Goal: Transaction & Acquisition: Purchase product/service

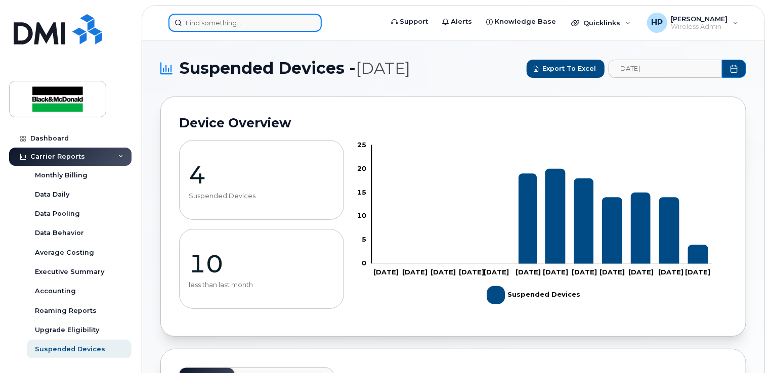
click at [223, 26] on input at bounding box center [244, 23] width 153 height 18
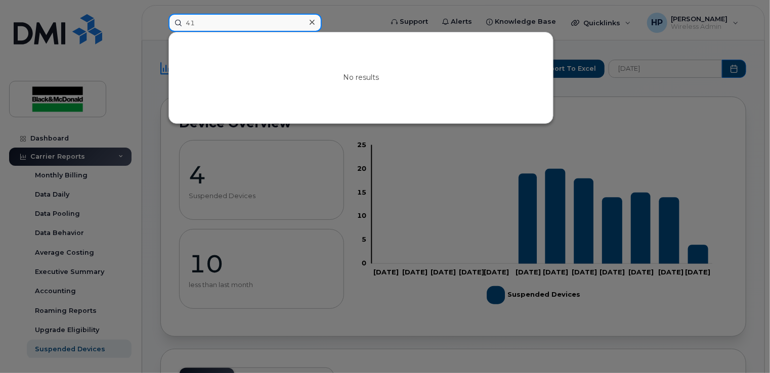
type input "4"
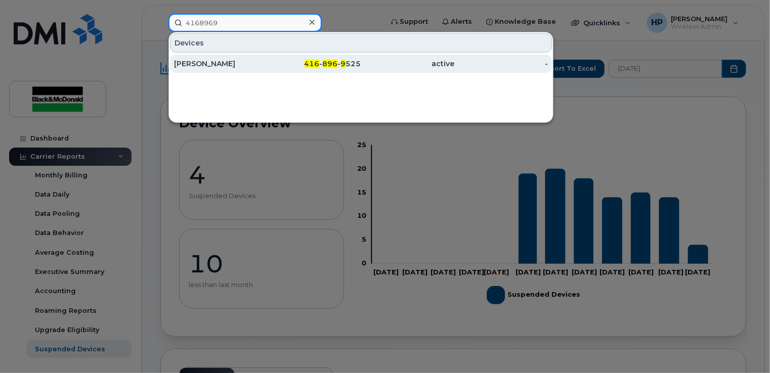
type input "4168969"
click at [267, 55] on div "[PERSON_NAME]" at bounding box center [314, 64] width 94 height 18
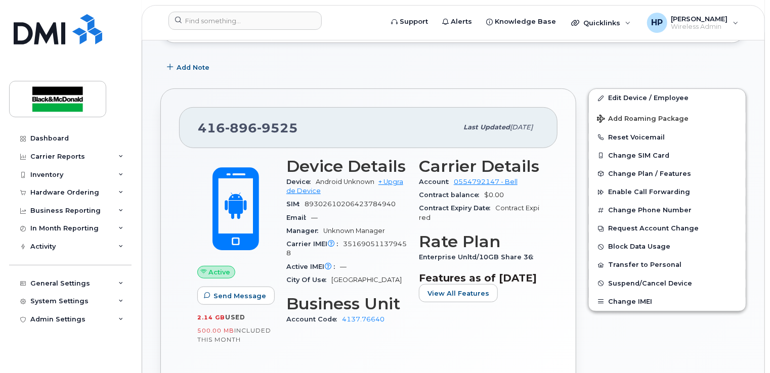
scroll to position [152, 0]
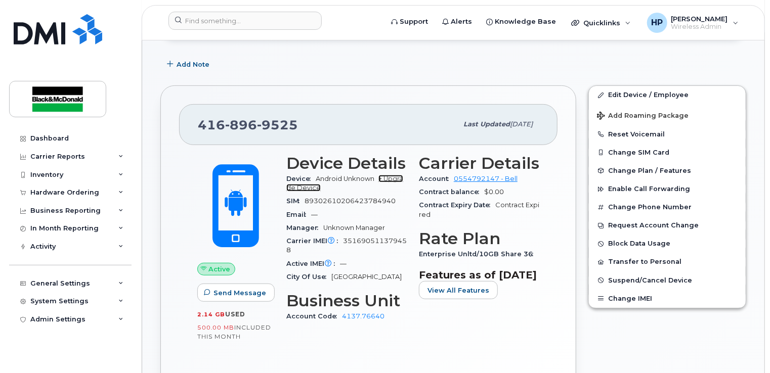
click at [389, 176] on link "+ Upgrade Device" at bounding box center [344, 183] width 117 height 17
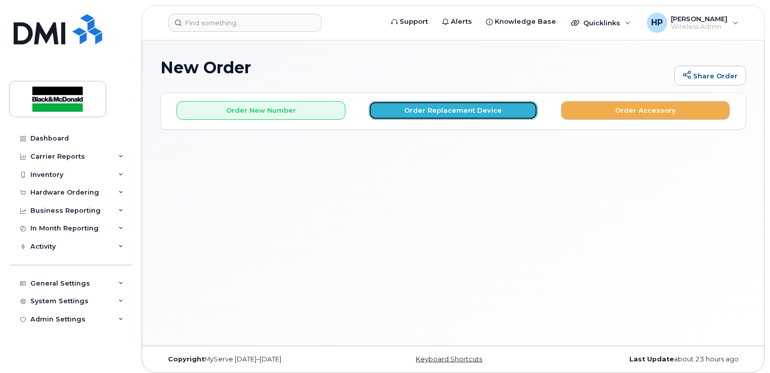
click at [459, 108] on button "Order Replacement Device" at bounding box center [453, 110] width 169 height 19
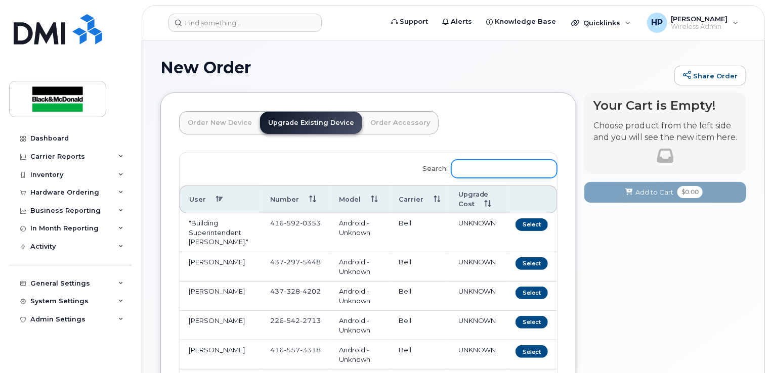
click at [473, 173] on input "Search:" at bounding box center [504, 169] width 106 height 18
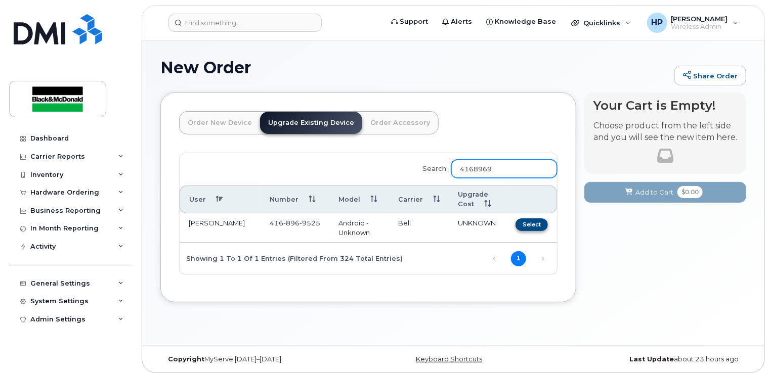
type input "4168969"
click at [528, 227] on button "Select" at bounding box center [531, 224] width 32 height 13
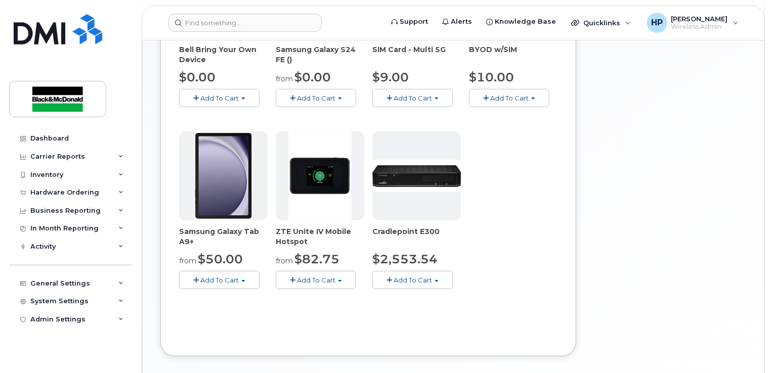
scroll to position [145, 0]
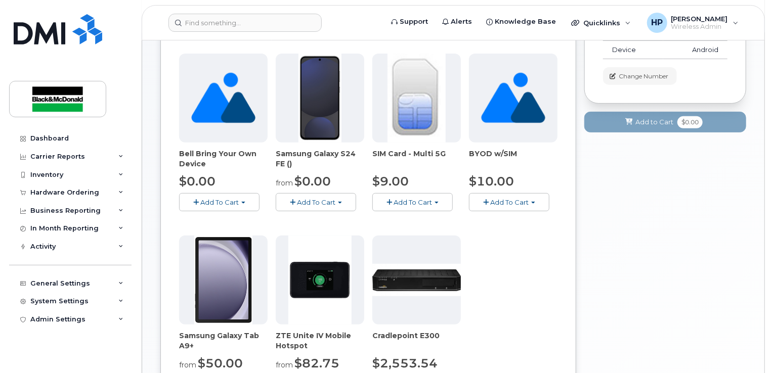
click at [337, 202] on button "Add To Cart" at bounding box center [316, 202] width 80 height 18
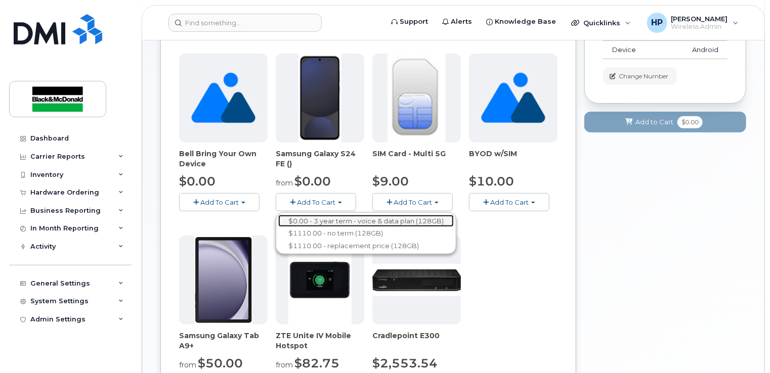
click at [340, 215] on link "$0.00 - 3 year term - voice & data plan (128GB)" at bounding box center [365, 221] width 175 height 13
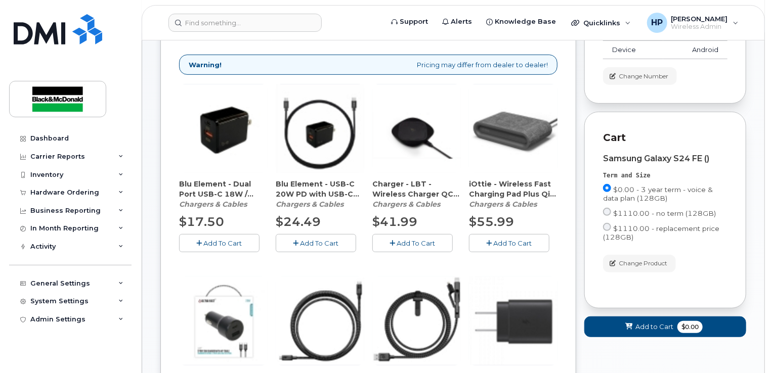
scroll to position [347, 0]
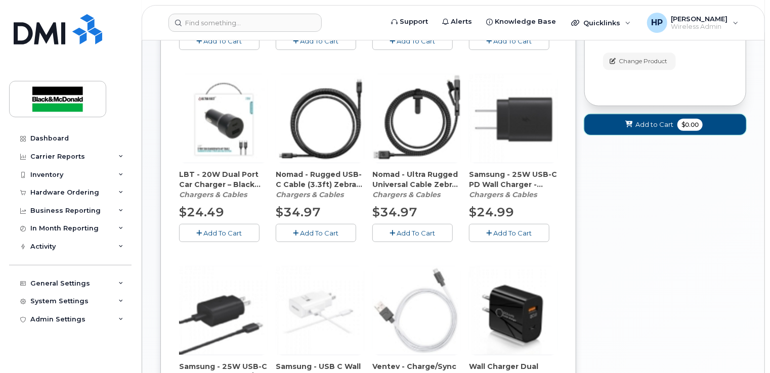
click at [651, 124] on span "Add to Cart" at bounding box center [654, 125] width 38 height 10
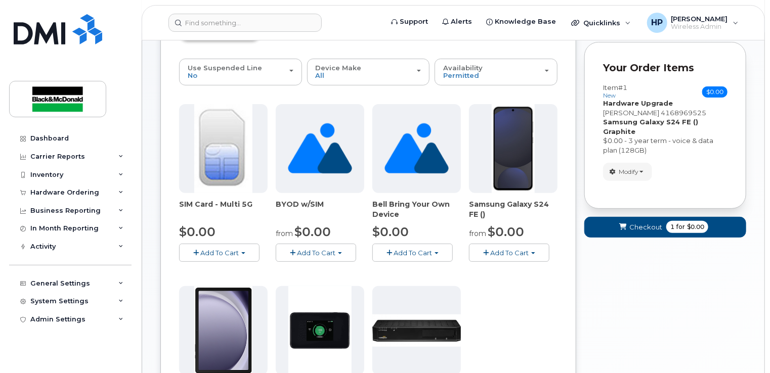
scroll to position [0, 0]
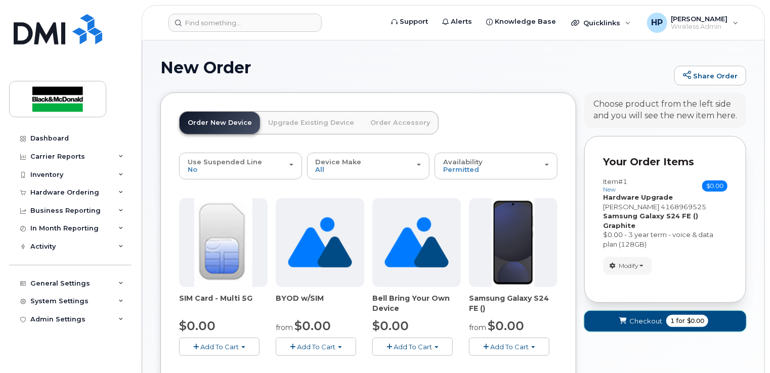
click at [640, 317] on span "Checkout" at bounding box center [645, 322] width 33 height 10
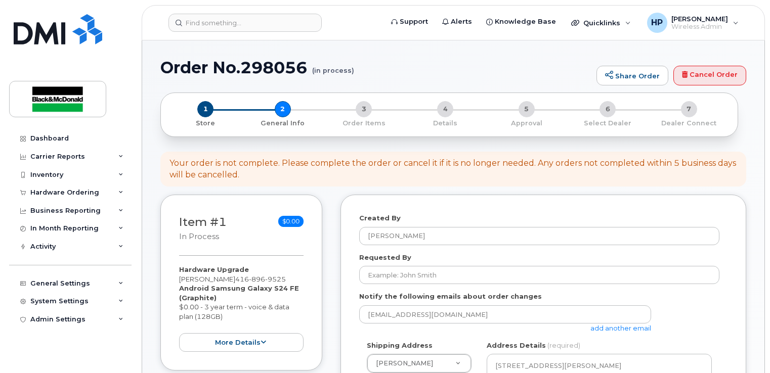
select select
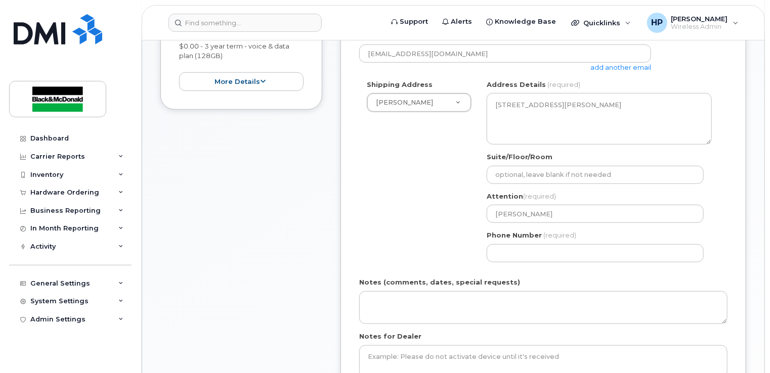
scroll to position [303, 0]
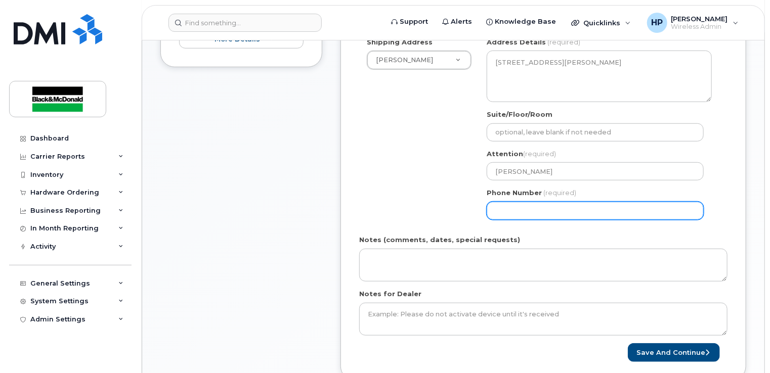
click at [500, 209] on input "Phone Number" at bounding box center [594, 211] width 217 height 18
type input "4163646169"
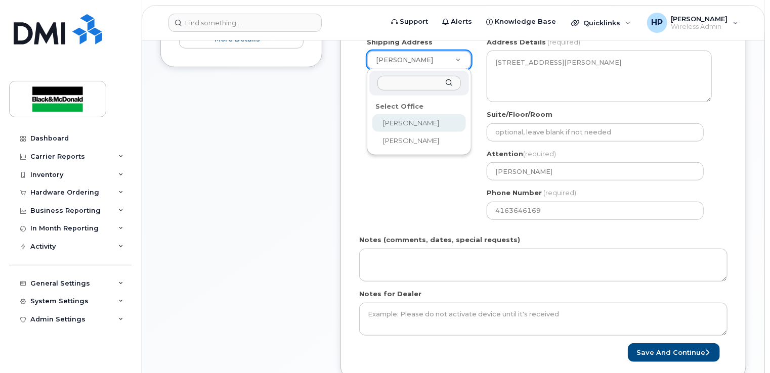
select select
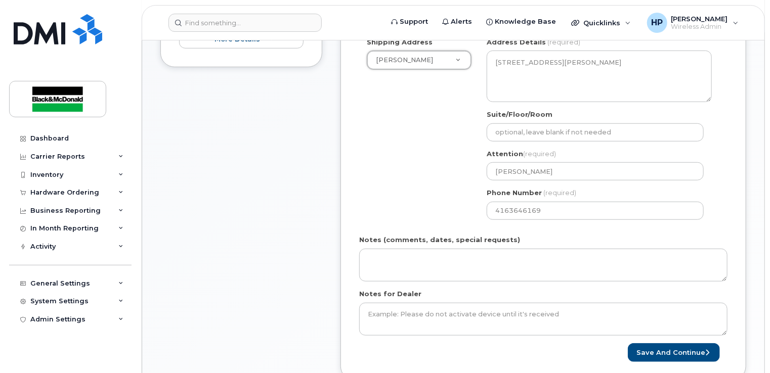
scroll to position [455, 0]
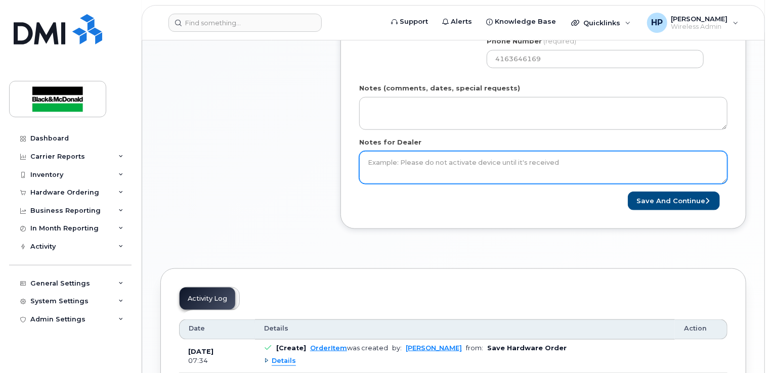
click at [420, 166] on textarea "Notes for Dealer" at bounding box center [543, 167] width 368 height 33
type textarea "ELIGIBLE FOR FREE UPGRADE"
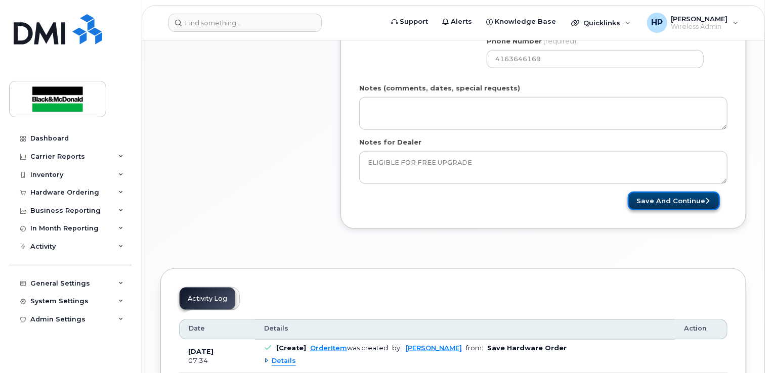
click at [693, 207] on button "Save and Continue" at bounding box center [674, 201] width 92 height 19
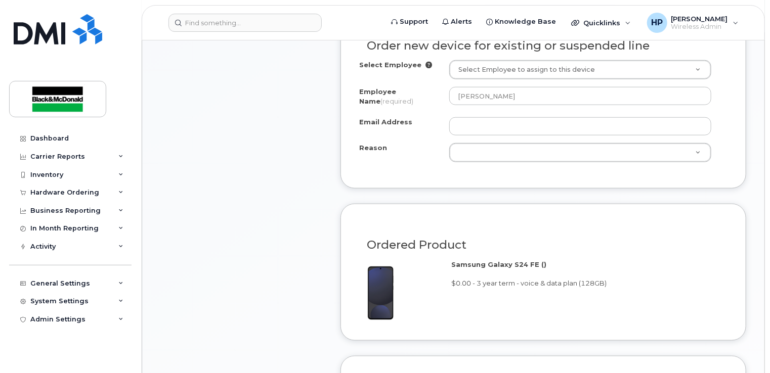
scroll to position [506, 0]
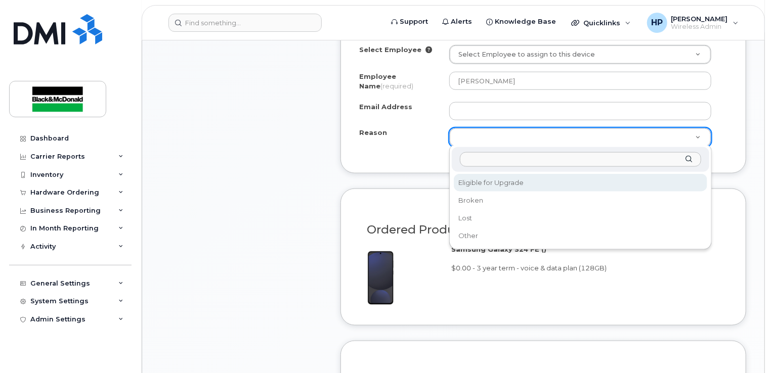
select select "eligible_for_upgrade"
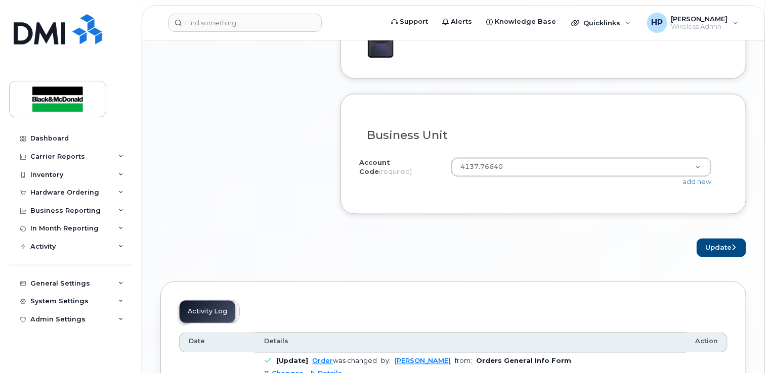
scroll to position [759, 0]
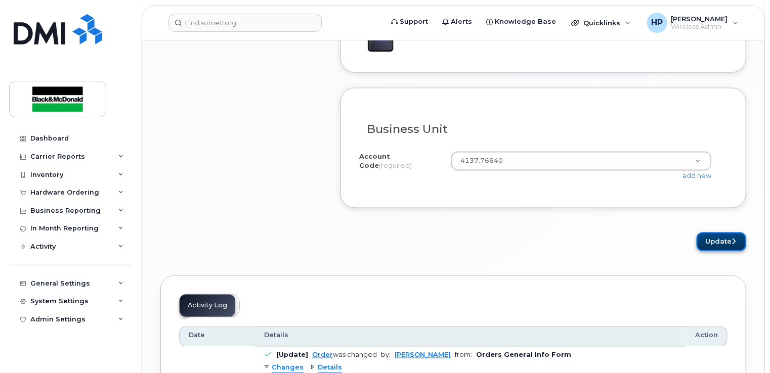
click at [722, 240] on button "Update" at bounding box center [721, 242] width 50 height 19
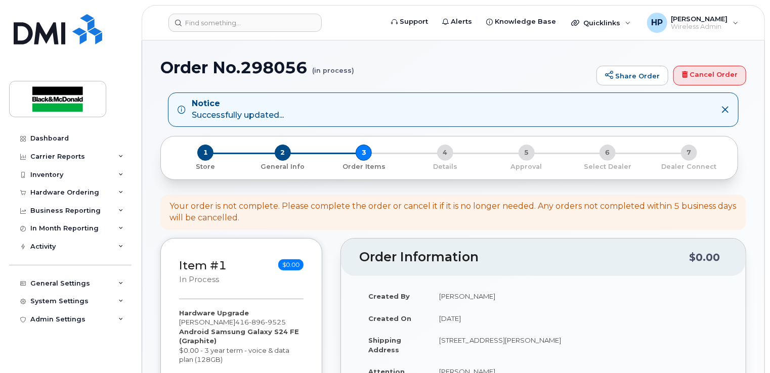
scroll to position [303, 0]
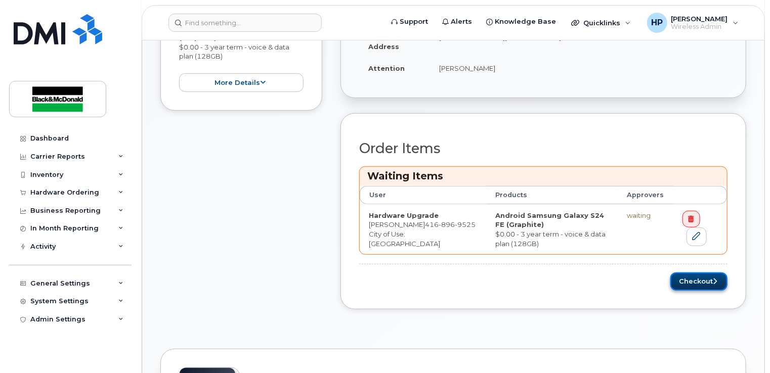
click at [688, 276] on button "Checkout" at bounding box center [698, 282] width 57 height 19
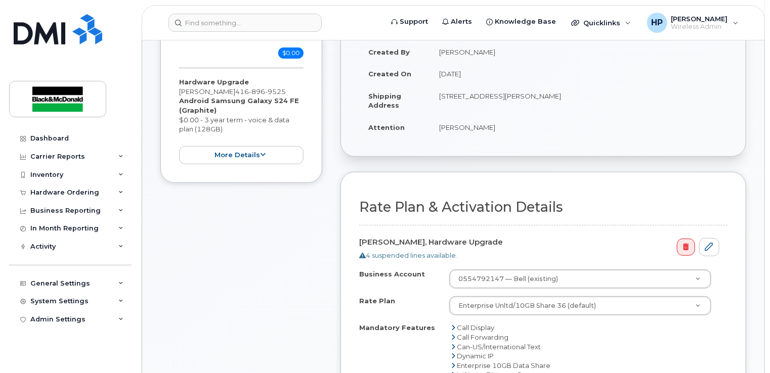
scroll to position [354, 0]
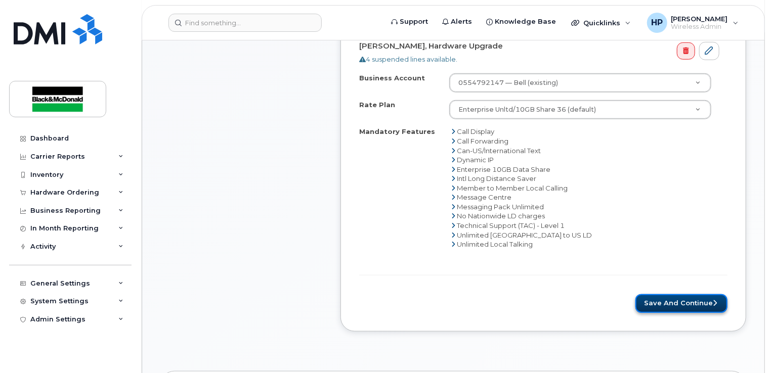
click at [668, 297] on button "Save and Continue" at bounding box center [681, 303] width 92 height 19
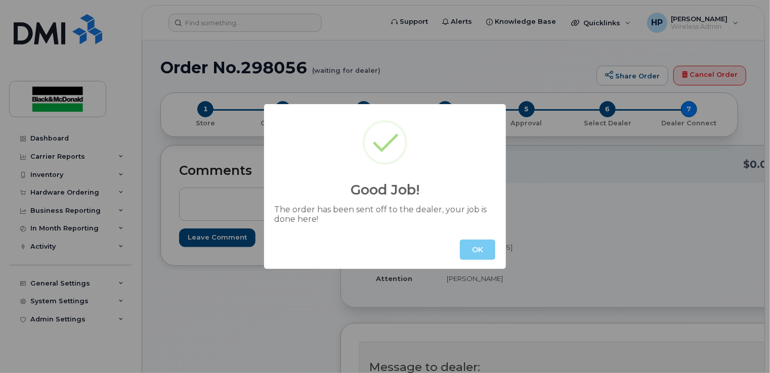
click at [477, 244] on button "OK" at bounding box center [477, 250] width 35 height 20
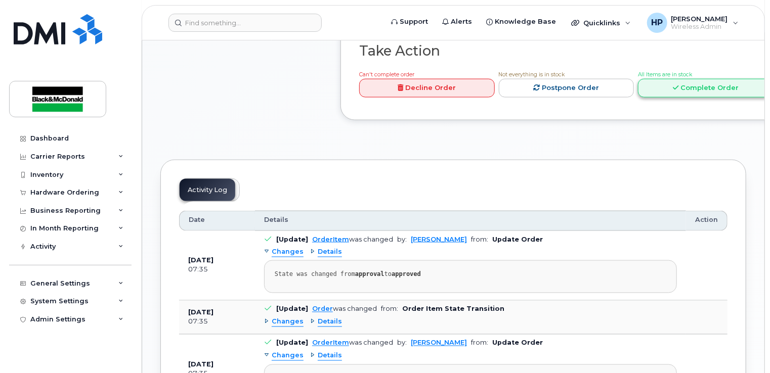
scroll to position [405, 0]
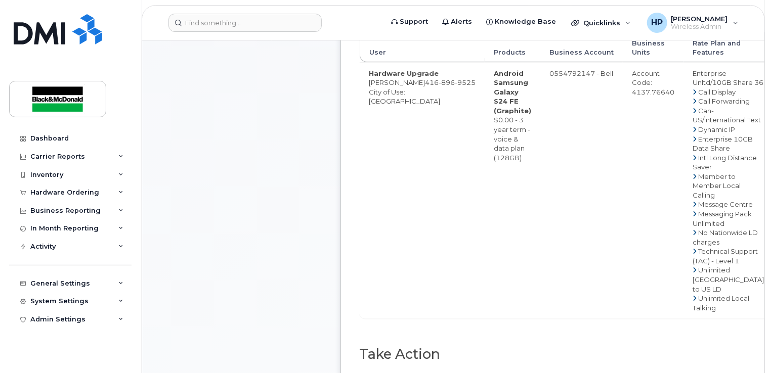
click at [378, 193] on td "Hardware Upgrade DAN PIRES 416 896 9525 City of Use: Toronto" at bounding box center [422, 190] width 125 height 257
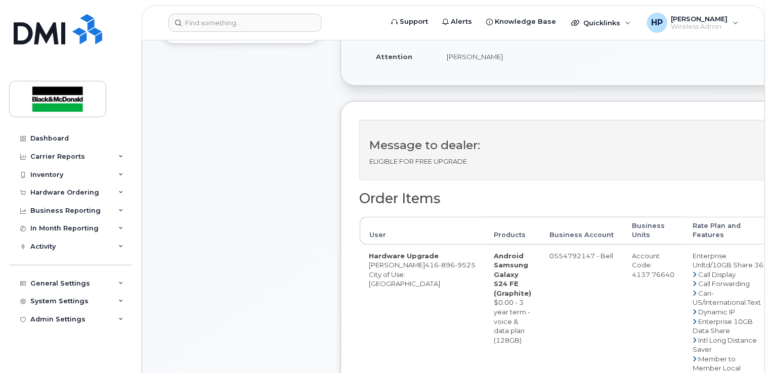
scroll to position [0, 0]
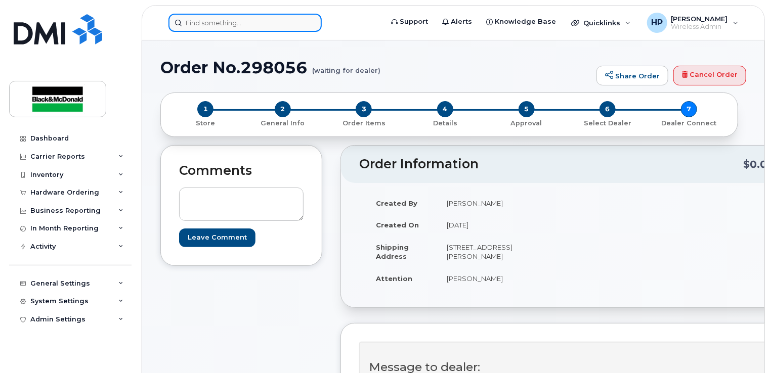
click at [217, 26] on input at bounding box center [244, 23] width 153 height 18
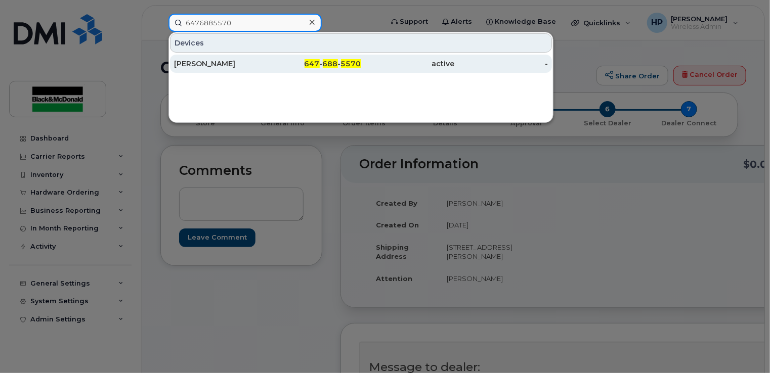
type input "6476885570"
click at [267, 71] on div "DAVID FLEMING" at bounding box center [314, 64] width 94 height 18
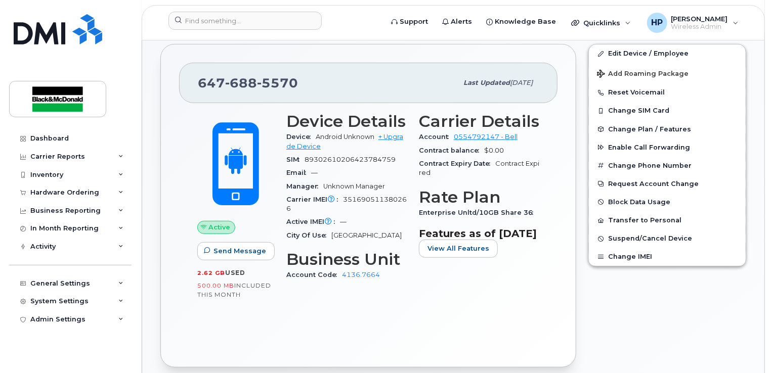
scroll to position [193, 0]
click at [391, 137] on link "+ Upgrade Device" at bounding box center [344, 141] width 117 height 17
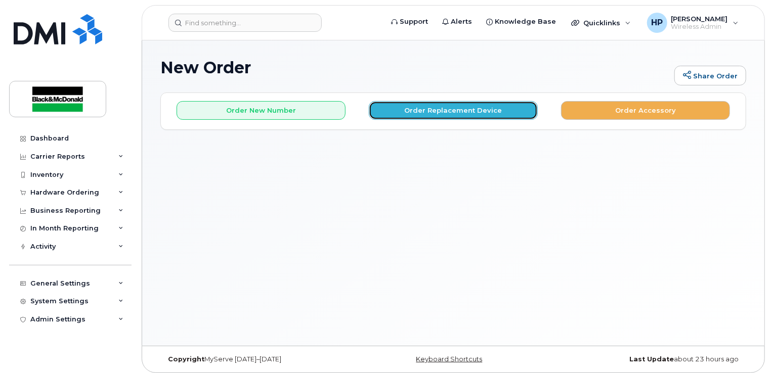
click at [436, 110] on button "Order Replacement Device" at bounding box center [453, 110] width 169 height 19
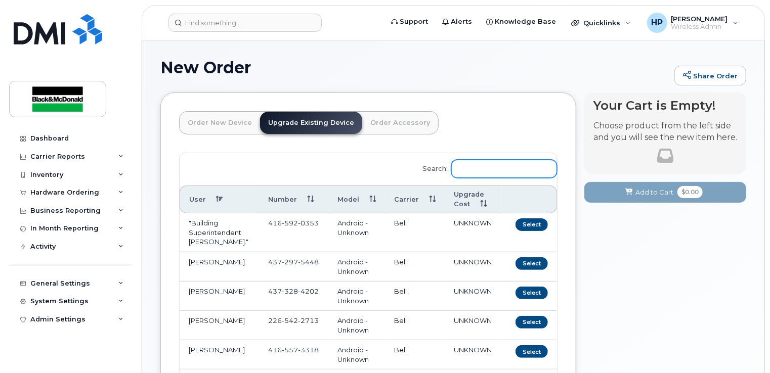
click at [485, 162] on input "Search:" at bounding box center [504, 169] width 106 height 18
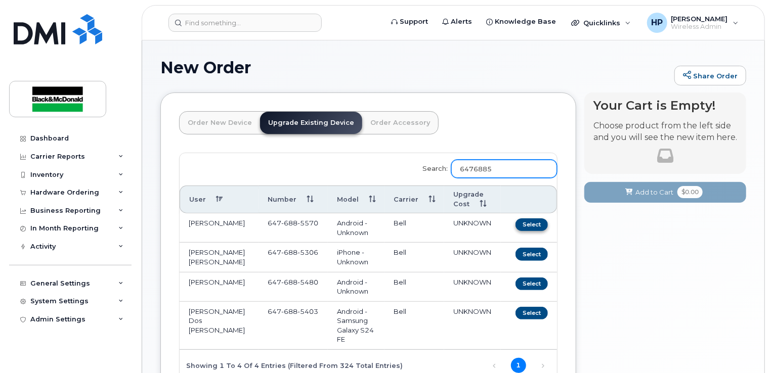
type input "6476885"
click at [537, 223] on button "Select" at bounding box center [531, 224] width 32 height 13
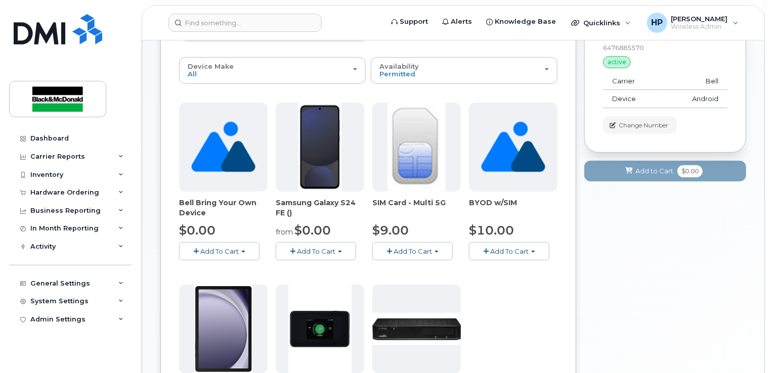
scroll to position [101, 0]
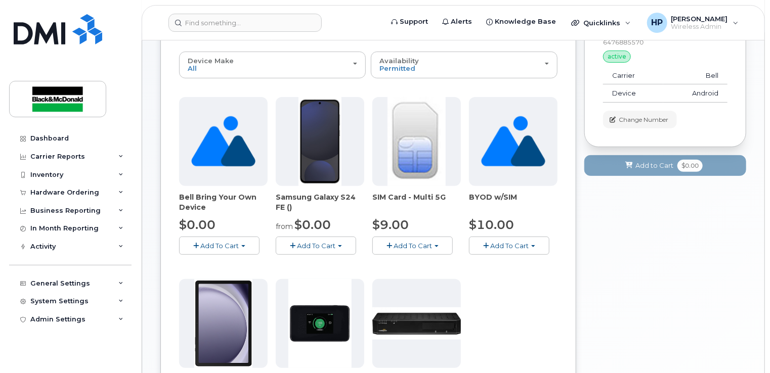
click at [340, 250] on button "Add To Cart" at bounding box center [316, 246] width 80 height 18
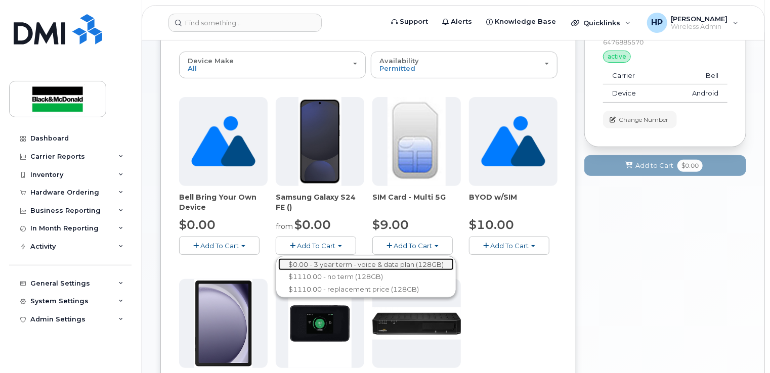
click at [324, 262] on link "$0.00 - 3 year term - voice & data plan (128GB)" at bounding box center [365, 264] width 175 height 13
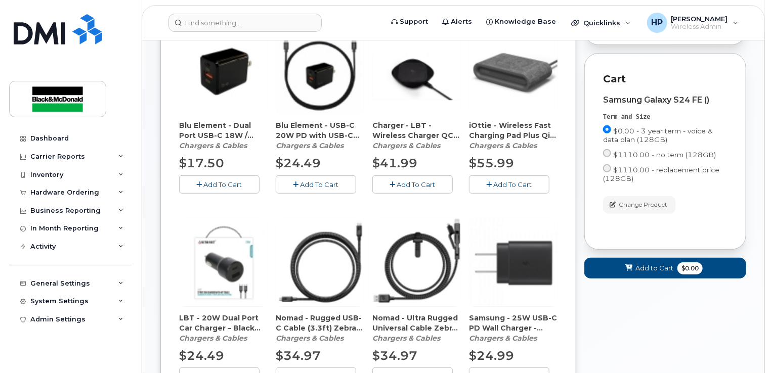
scroll to position [354, 0]
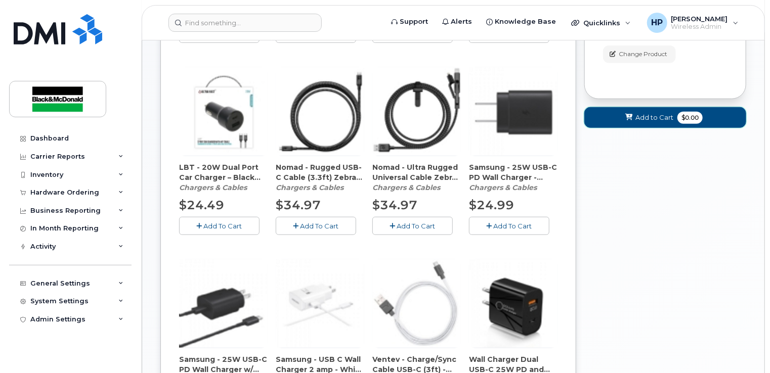
click at [645, 117] on span "Add to Cart" at bounding box center [654, 118] width 38 height 10
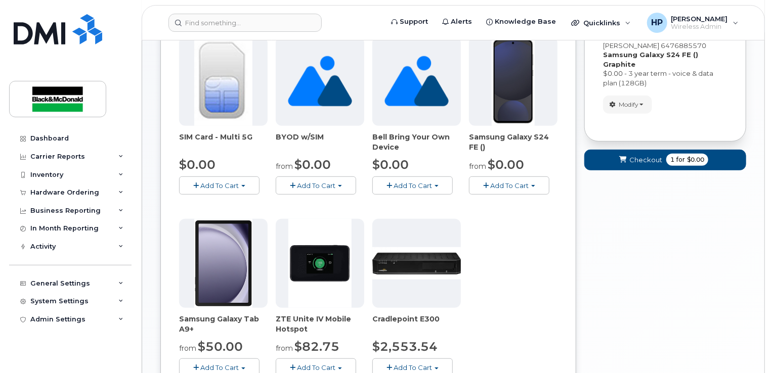
scroll to position [43, 0]
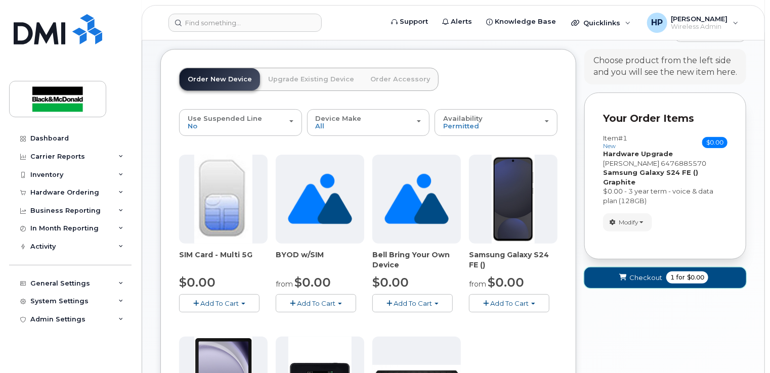
click at [633, 273] on span "Checkout" at bounding box center [645, 278] width 33 height 10
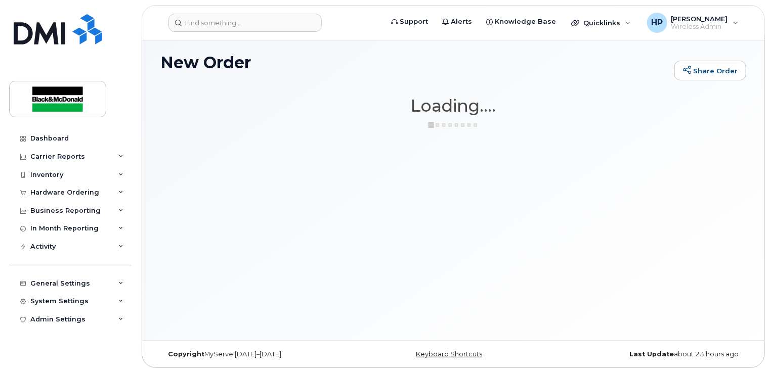
scroll to position [5, 0]
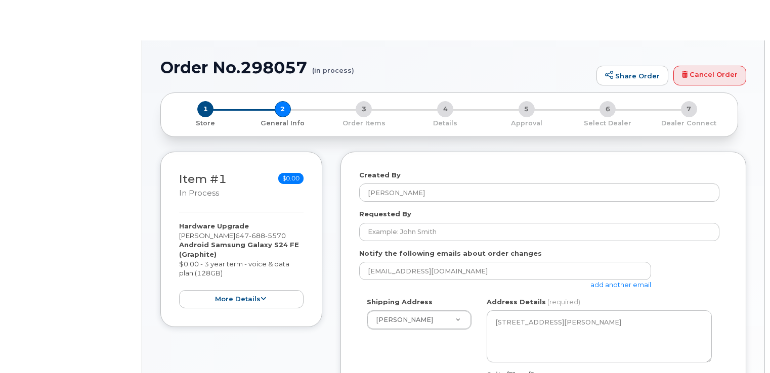
select select
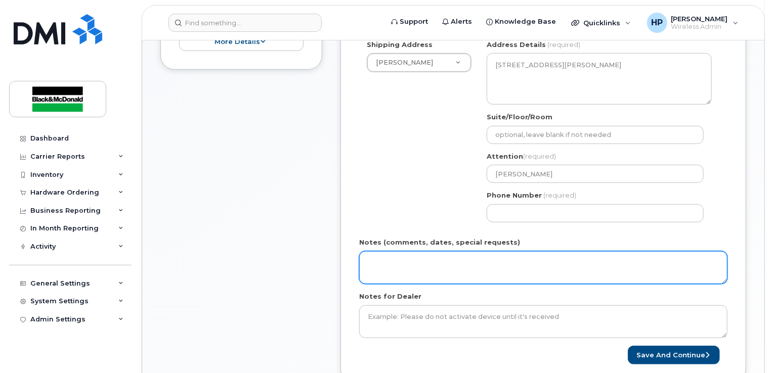
scroll to position [303, 0]
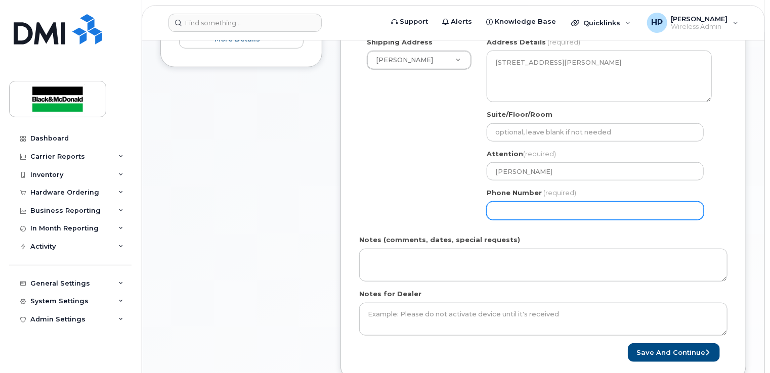
click at [514, 213] on input "Phone Number" at bounding box center [594, 211] width 217 height 18
type input "4163646169"
select select
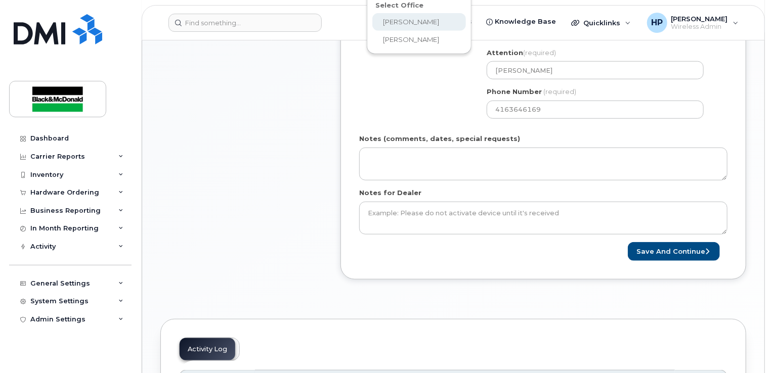
click at [399, 19] on body "Support Alerts Knowledge Base Quicklinks Suspend / Cancel Device Change SIM Car…" at bounding box center [385, 87] width 770 height 984
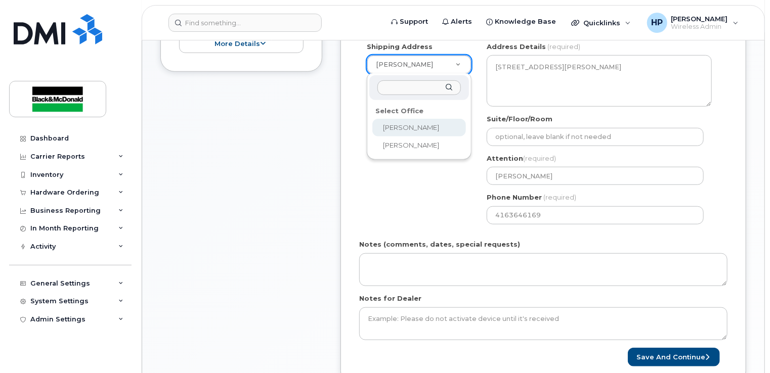
scroll to position [301, 0]
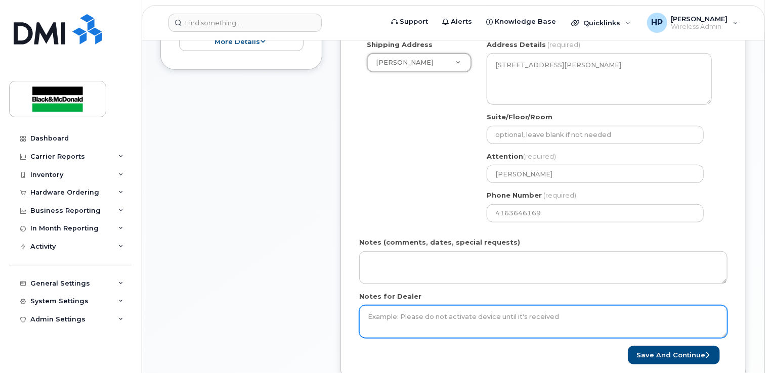
click at [410, 307] on textarea "Notes for Dealer" at bounding box center [543, 321] width 368 height 33
type textarea "ELIGIBLE FOR FREE UPGRADE"
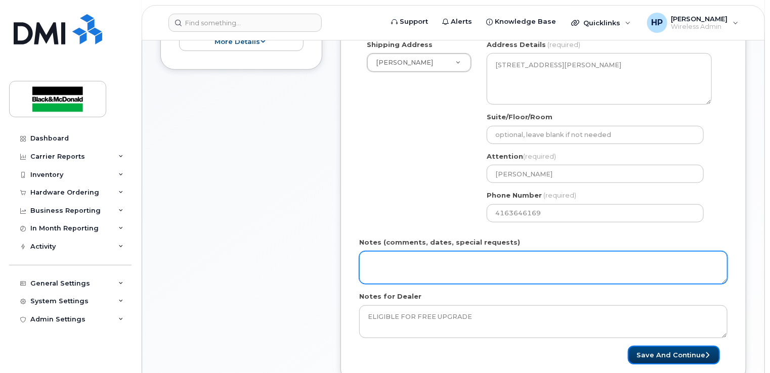
drag, startPoint x: 661, startPoint y: 351, endPoint x: 585, endPoint y: 276, distance: 107.3
click at [661, 350] on button "Save and Continue" at bounding box center [674, 355] width 92 height 19
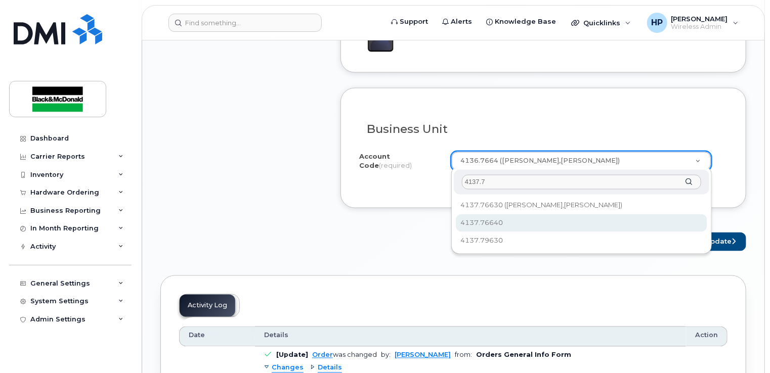
type input "4137.7"
select select "4137.76640"
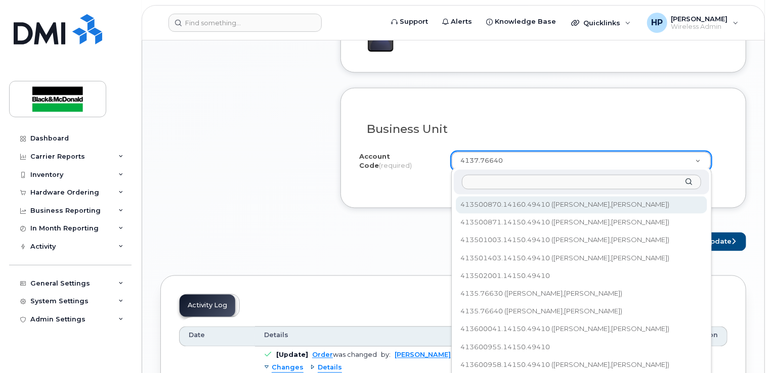
scroll to position [122, 0]
click at [524, 180] on input "text" at bounding box center [581, 182] width 239 height 15
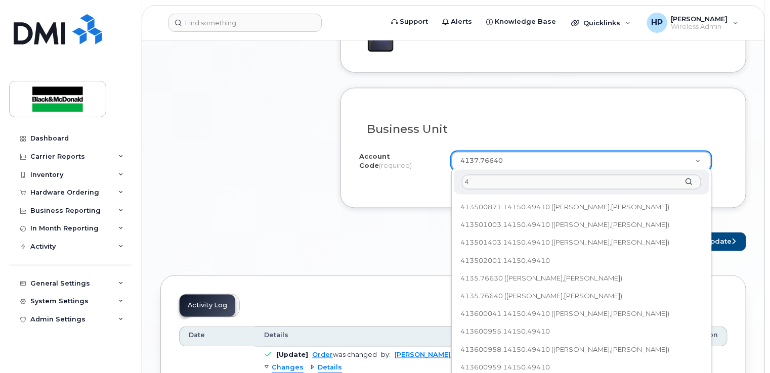
scroll to position [0, 0]
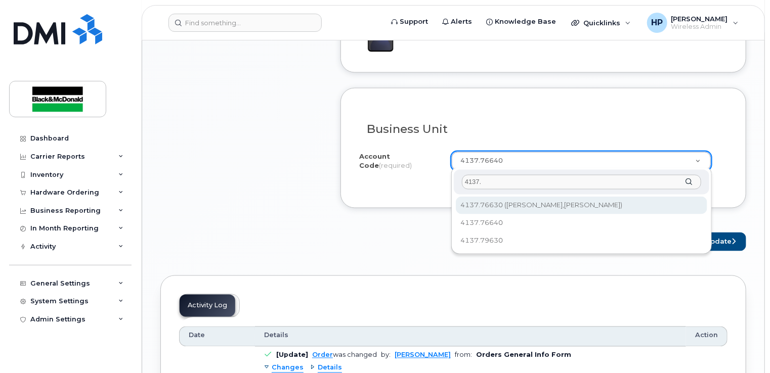
type input "4137."
select select "4137.76630"
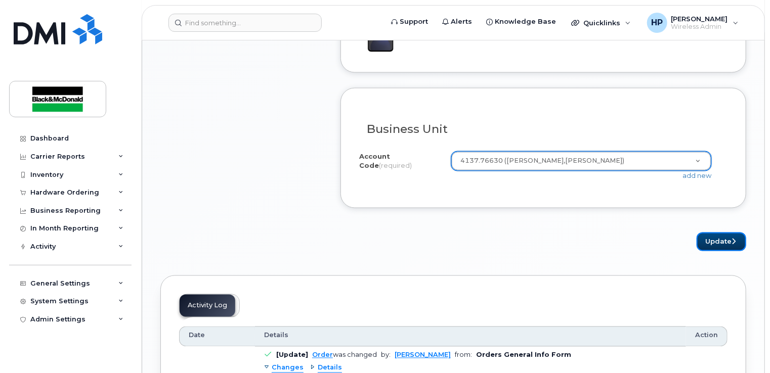
click at [717, 236] on button "Update" at bounding box center [721, 242] width 50 height 19
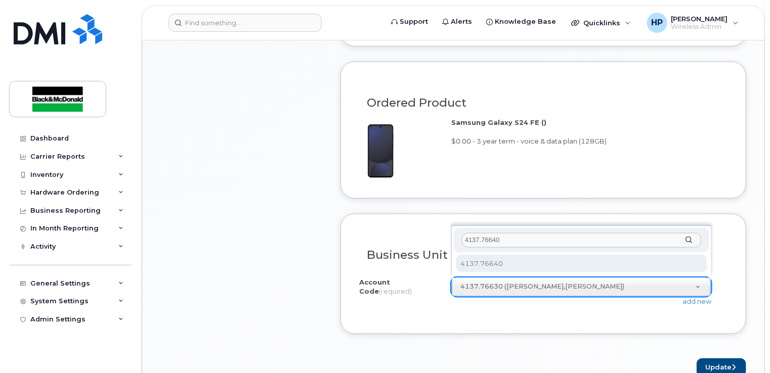
type input "4137.76640"
select select "4137.76640"
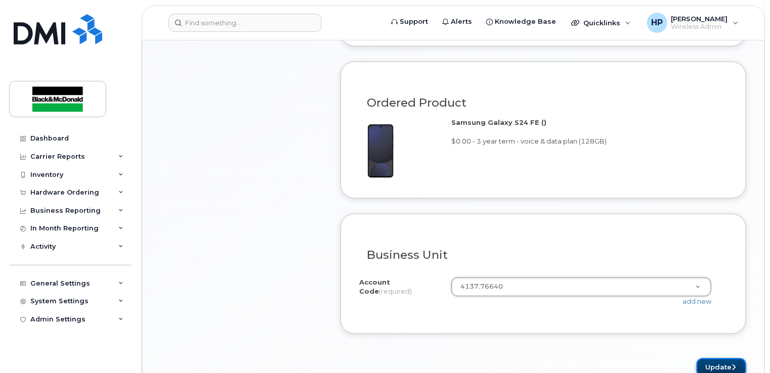
click at [729, 369] on button "Update" at bounding box center [721, 368] width 50 height 19
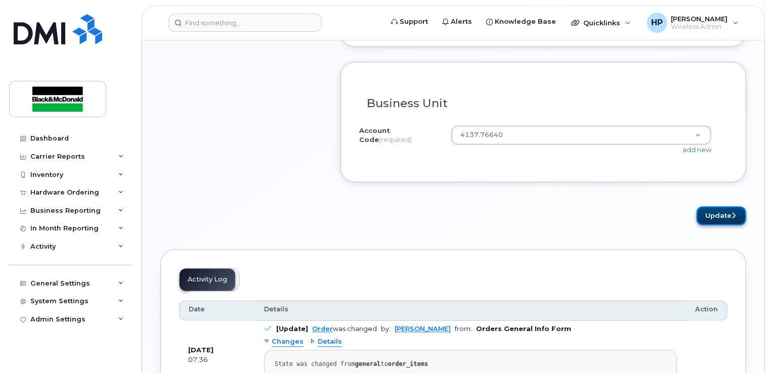
click at [720, 219] on button "Update" at bounding box center [721, 216] width 50 height 19
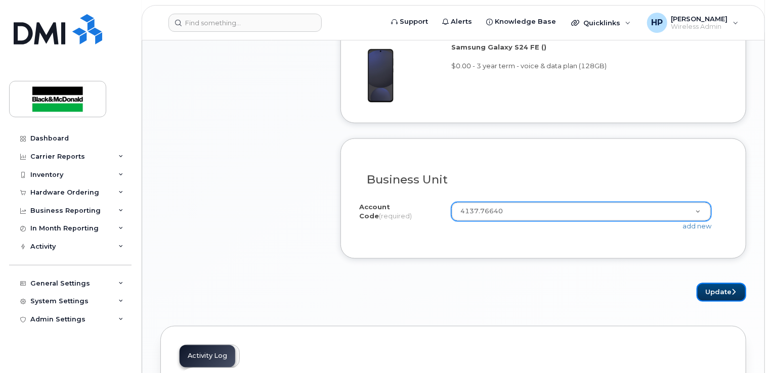
drag, startPoint x: 716, startPoint y: 288, endPoint x: 710, endPoint y: 285, distance: 5.7
click at [716, 285] on button "Update" at bounding box center [721, 292] width 50 height 19
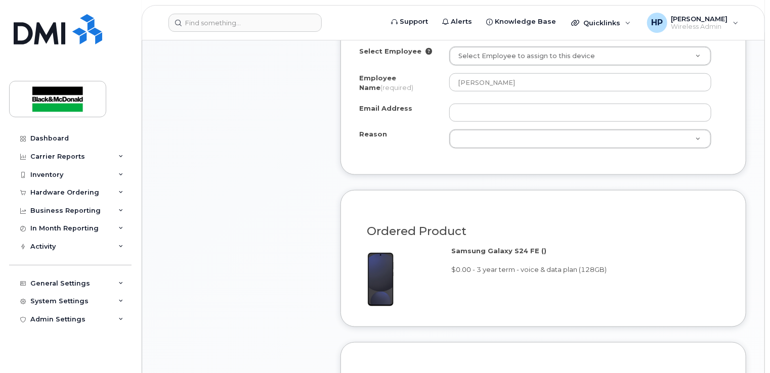
scroll to position [380, 0]
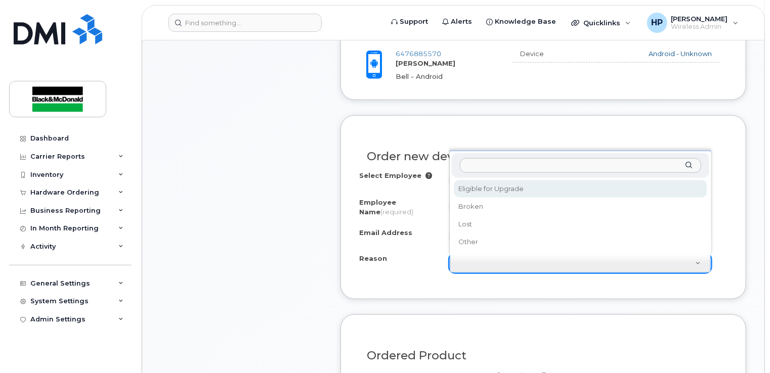
select select "eligible_for_upgrade"
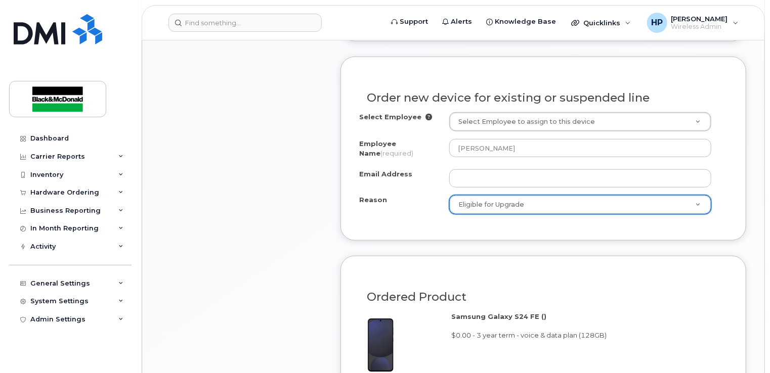
scroll to position [683, 0]
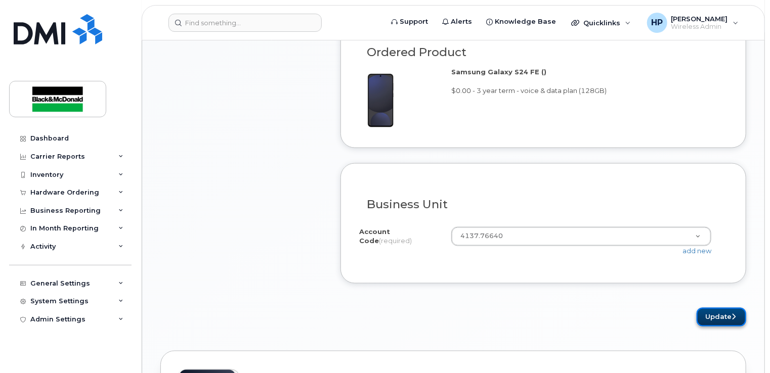
click at [720, 320] on button "Update" at bounding box center [721, 317] width 50 height 19
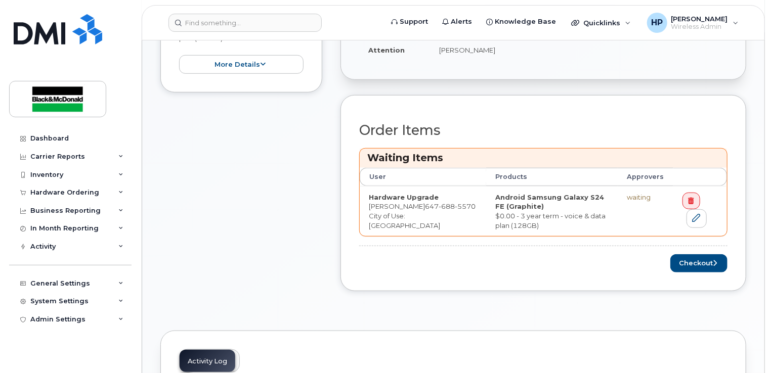
scroll to position [354, 0]
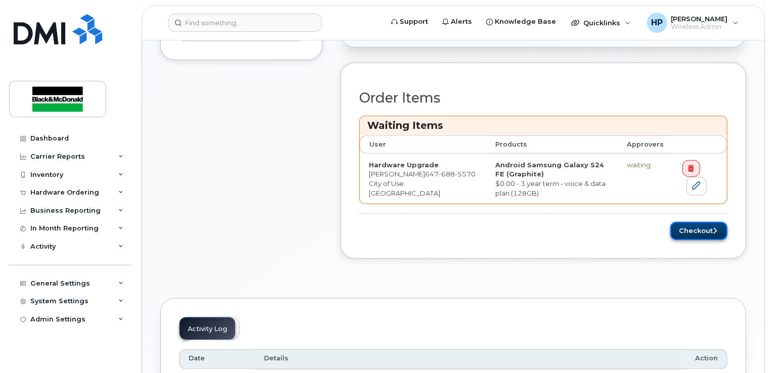
click at [690, 227] on button "Checkout" at bounding box center [698, 231] width 57 height 19
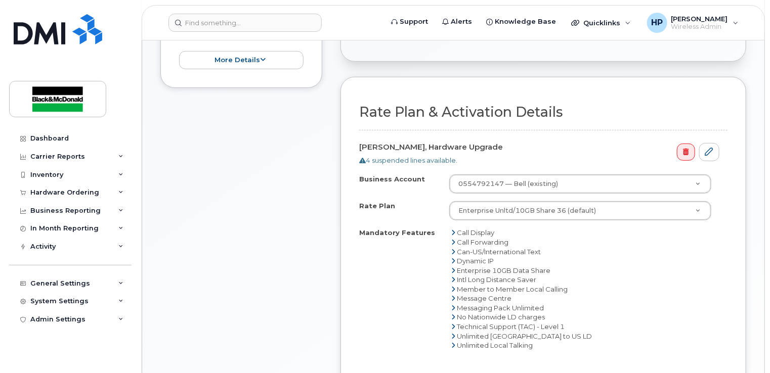
scroll to position [354, 0]
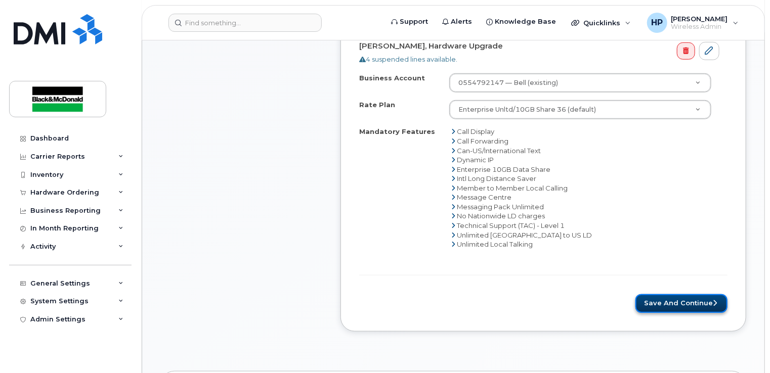
click at [659, 300] on button "Save and Continue" at bounding box center [681, 303] width 92 height 19
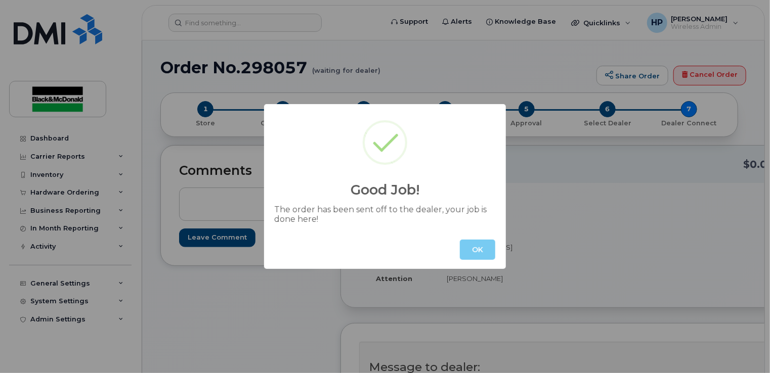
drag, startPoint x: 478, startPoint y: 253, endPoint x: 470, endPoint y: 249, distance: 8.8
click at [477, 253] on button "OK" at bounding box center [477, 250] width 35 height 20
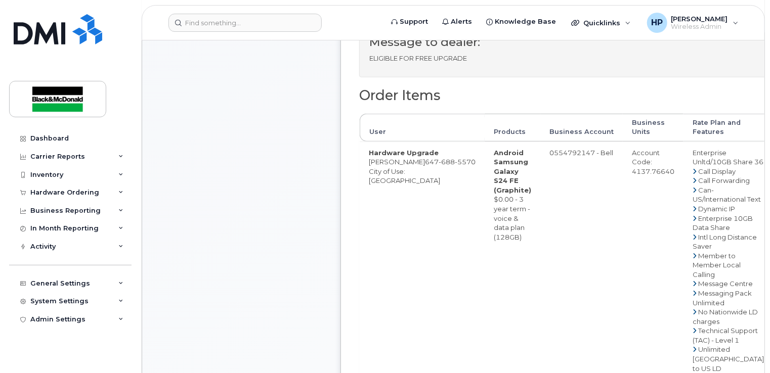
scroll to position [152, 0]
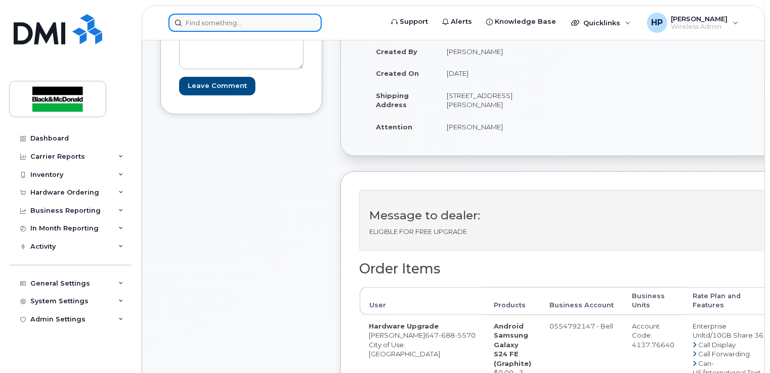
click at [196, 18] on input at bounding box center [244, 23] width 153 height 18
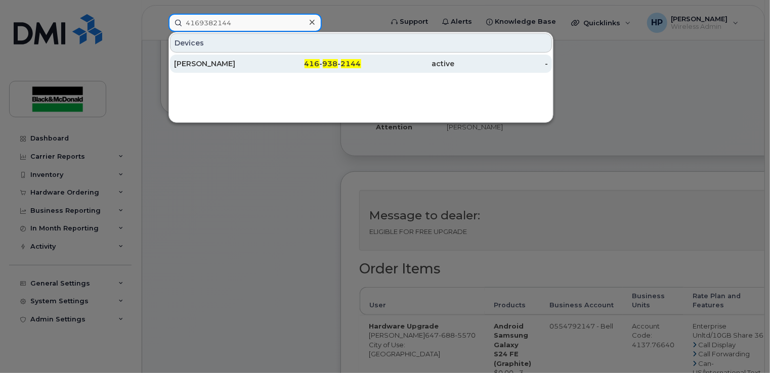
type input "4169382144"
click at [258, 67] on div "[PERSON_NAME]" at bounding box center [221, 64] width 94 height 10
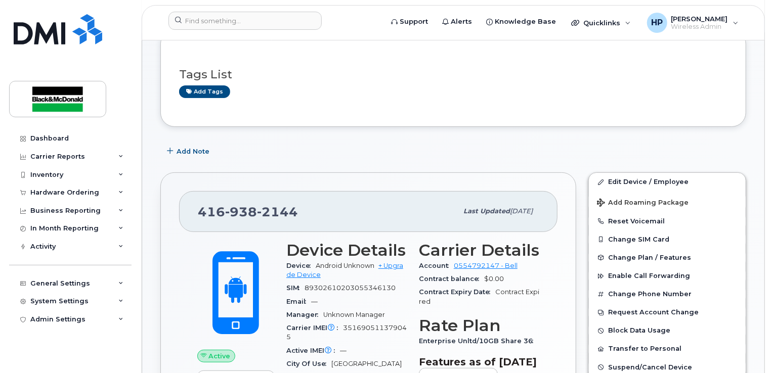
scroll to position [152, 0]
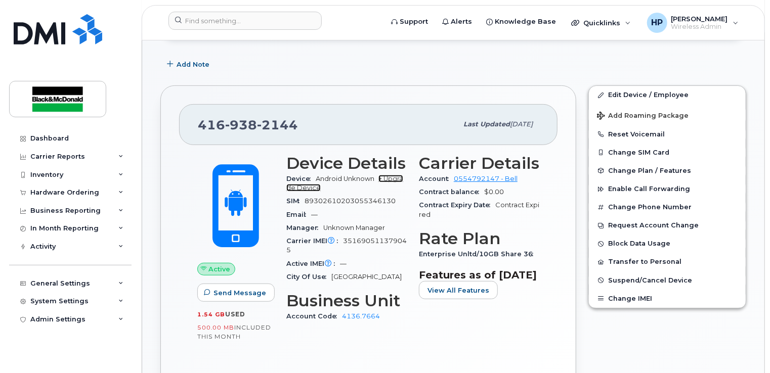
click at [392, 177] on link "+ Upgrade Device" at bounding box center [344, 183] width 117 height 17
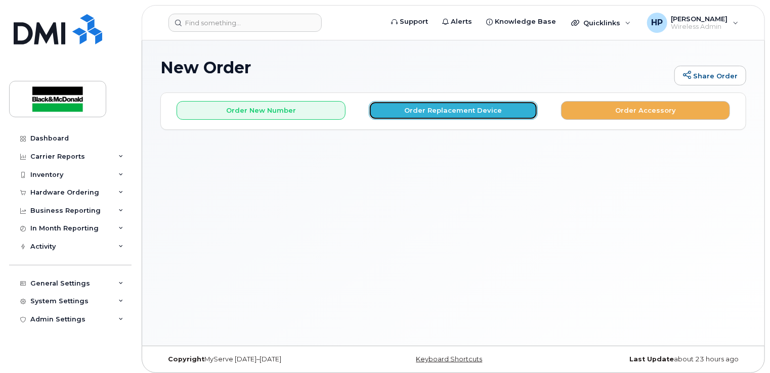
click at [440, 114] on button "Order Replacement Device" at bounding box center [453, 110] width 169 height 19
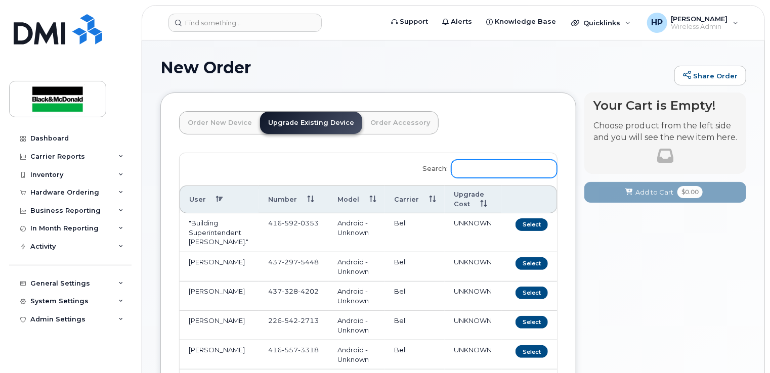
click at [479, 174] on input "Search:" at bounding box center [504, 169] width 106 height 18
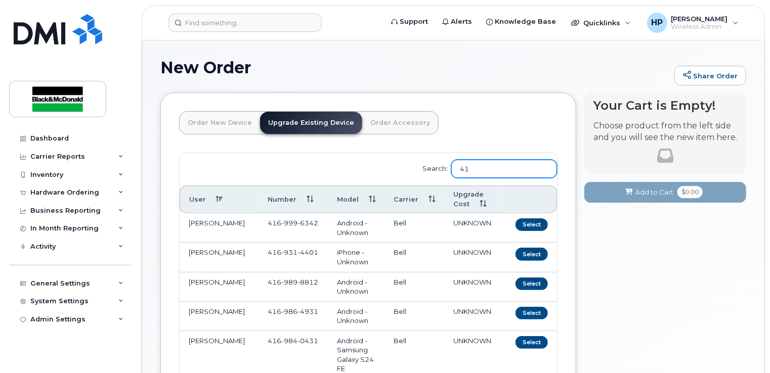
type input "4"
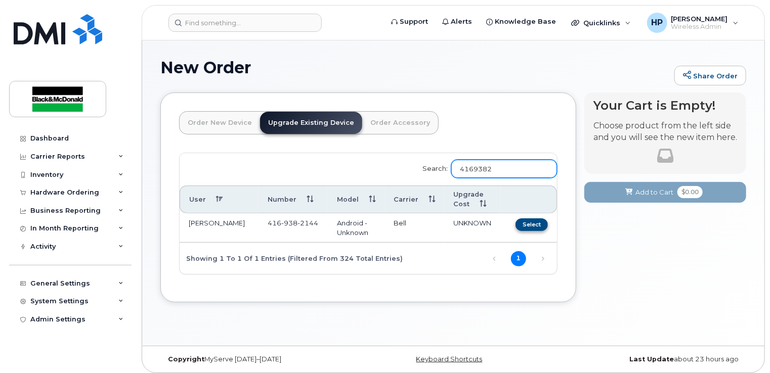
type input "4169382"
click at [528, 223] on button "Select" at bounding box center [531, 224] width 32 height 13
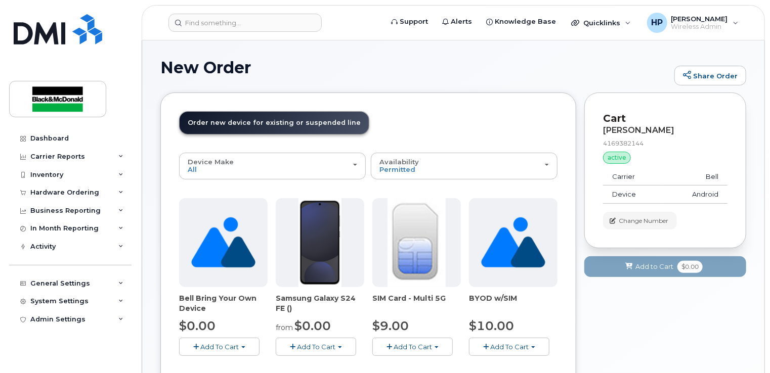
scroll to position [152, 0]
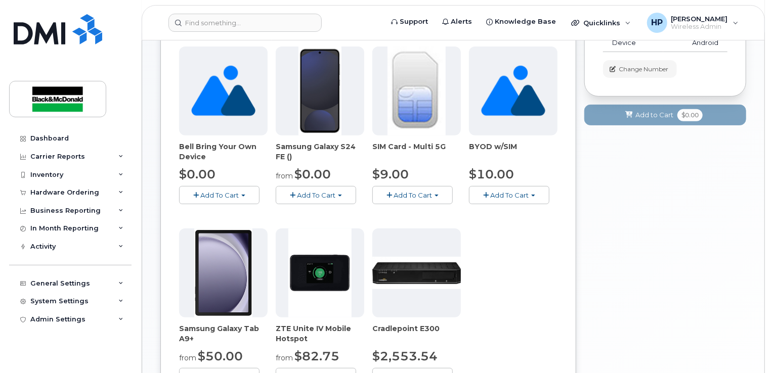
click at [325, 204] on div "Bell Bring Your Own Device $0.00 Add To Cart $0.00 - no term Samsung Galaxy S24…" at bounding box center [368, 225] width 378 height 356
click at [327, 202] on button "Add To Cart" at bounding box center [316, 195] width 80 height 18
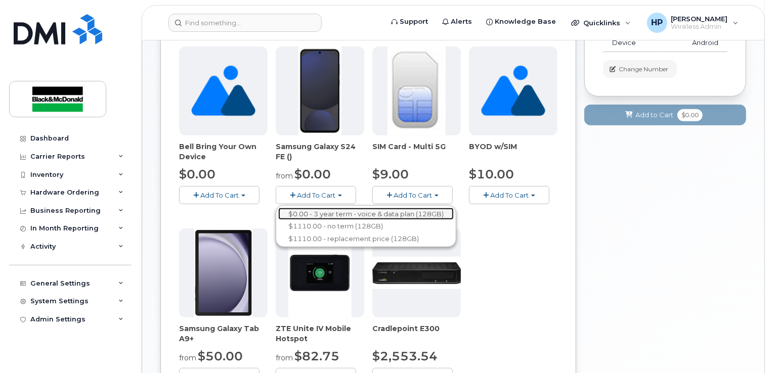
click at [328, 212] on link "$0.00 - 3 year term - voice & data plan (128GB)" at bounding box center [365, 214] width 175 height 13
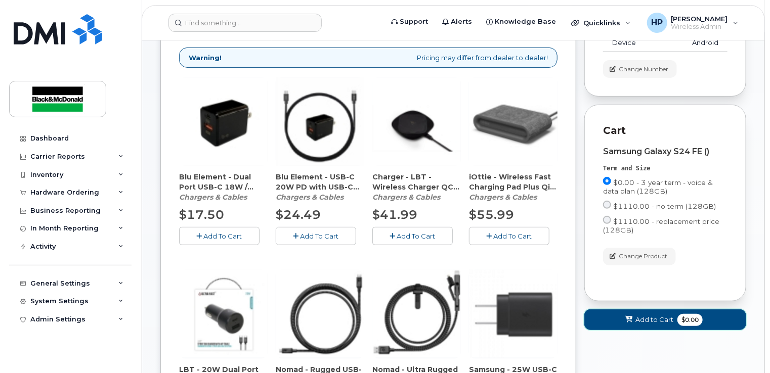
click at [659, 315] on span "Add to Cart" at bounding box center [654, 320] width 38 height 10
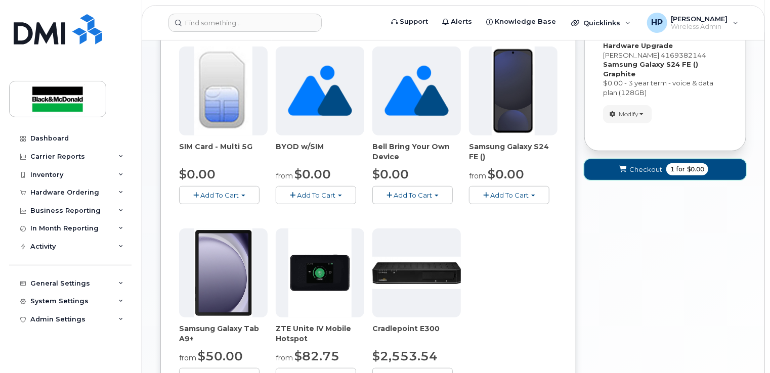
click at [655, 165] on span "Checkout" at bounding box center [645, 170] width 33 height 10
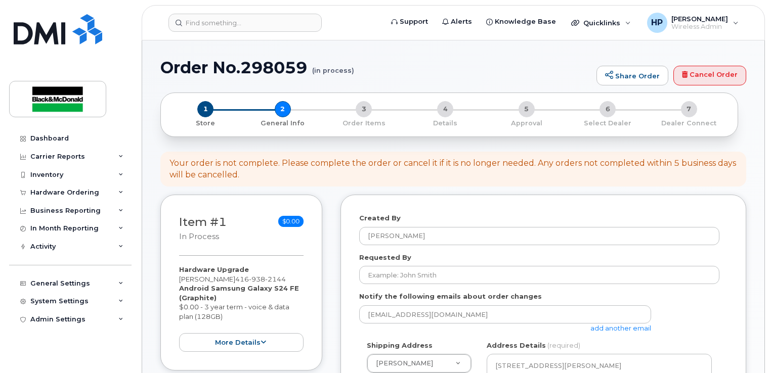
select select
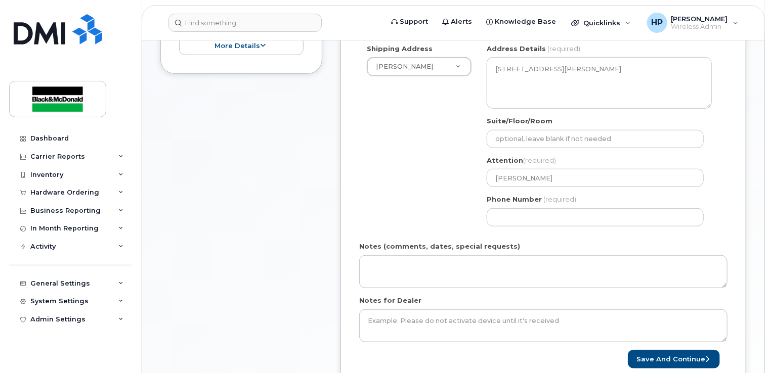
scroll to position [303, 0]
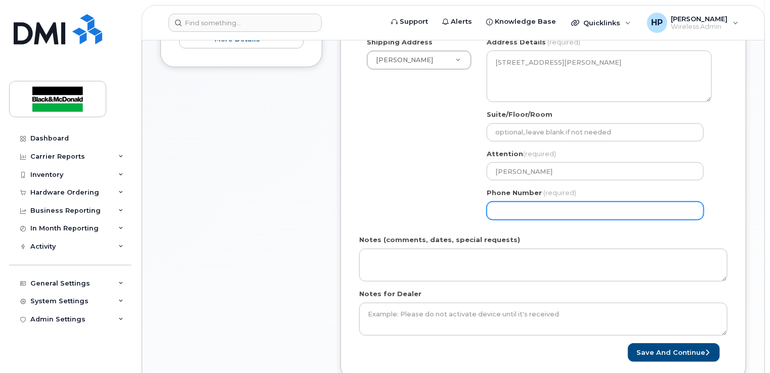
click at [518, 207] on input "Phone Number" at bounding box center [594, 211] width 217 height 18
type input "4163646169"
select select
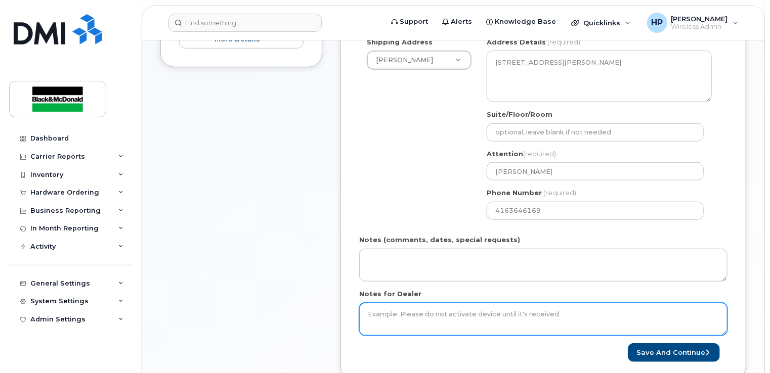
click at [409, 328] on textarea "Notes for Dealer" at bounding box center [543, 319] width 368 height 33
type textarea "ELIGIBLE FOR FREE UPGRADE"
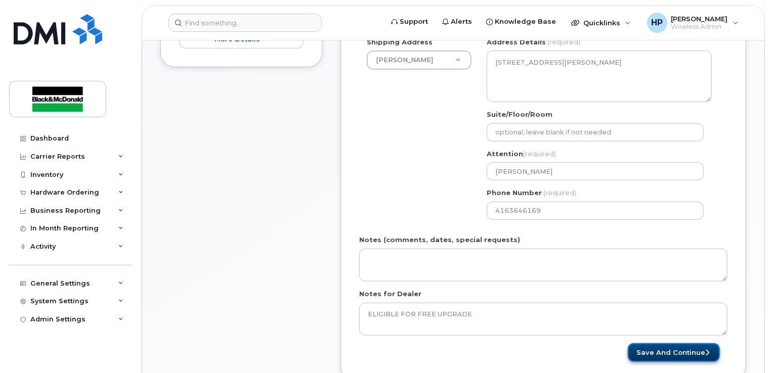
click at [674, 348] on button "Save and Continue" at bounding box center [674, 352] width 92 height 19
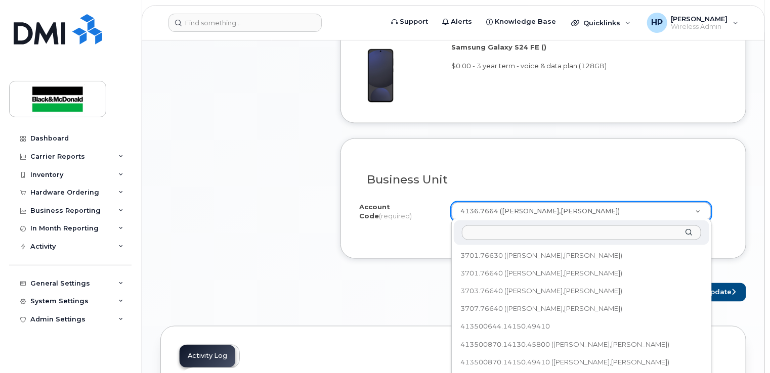
scroll to position [73, 0]
click at [545, 234] on input "text" at bounding box center [581, 233] width 239 height 15
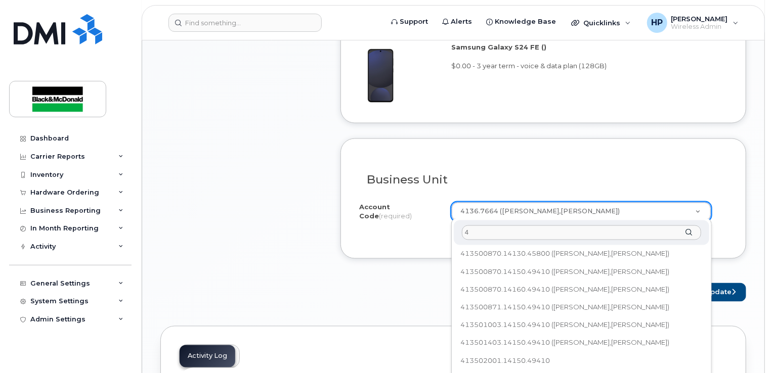
scroll to position [0, 0]
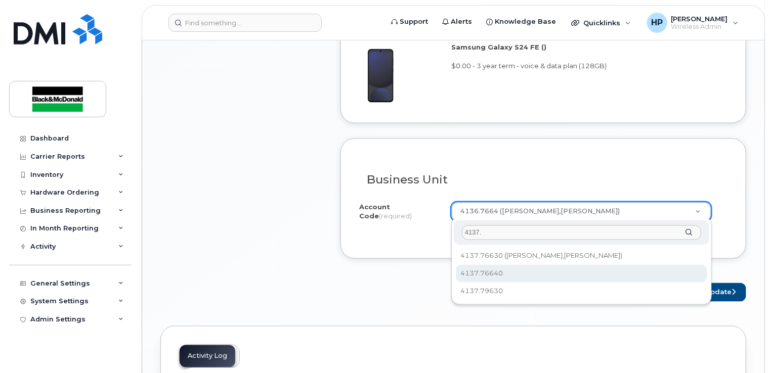
type input "4137."
select select "4137.76640"
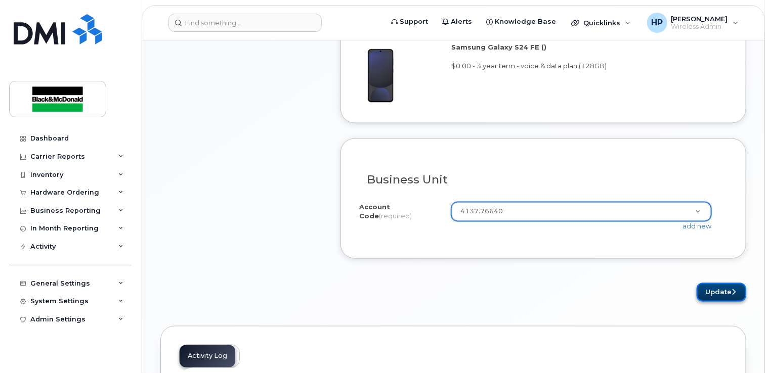
click at [712, 288] on button "Update" at bounding box center [721, 292] width 50 height 19
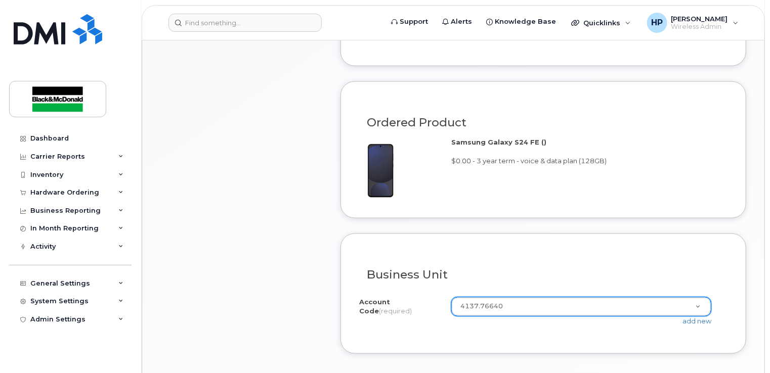
scroll to position [481, 0]
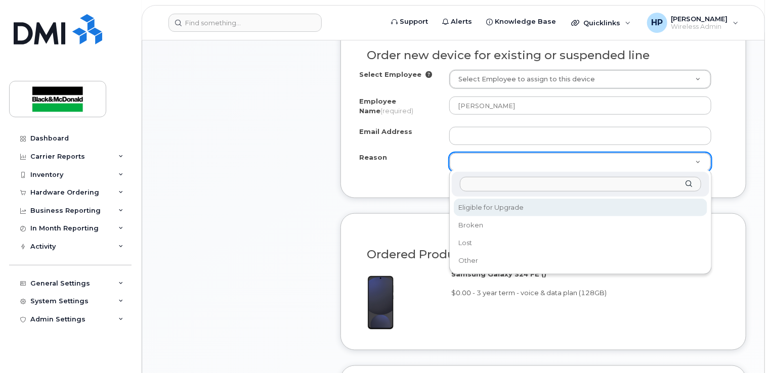
select select "eligible_for_upgrade"
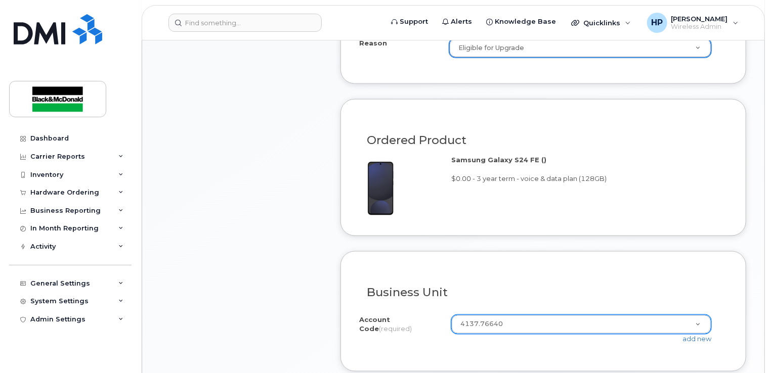
scroll to position [734, 0]
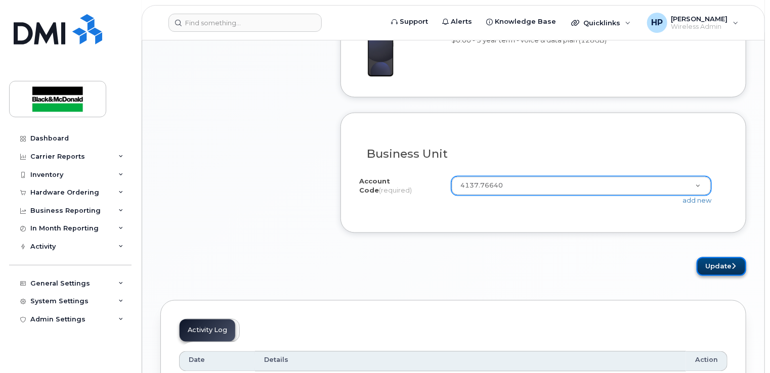
click at [710, 268] on button "Update" at bounding box center [721, 266] width 50 height 19
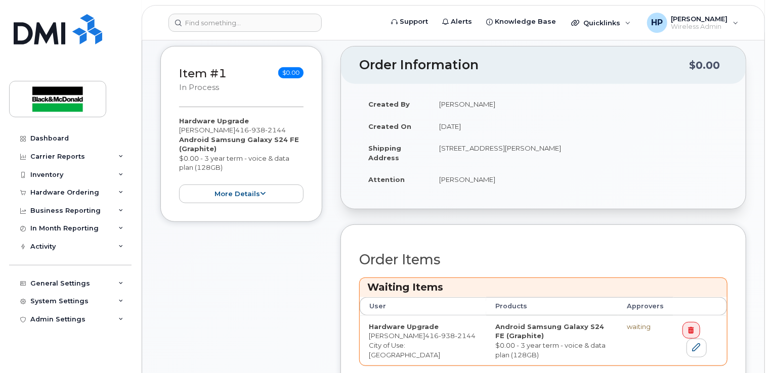
scroll to position [303, 0]
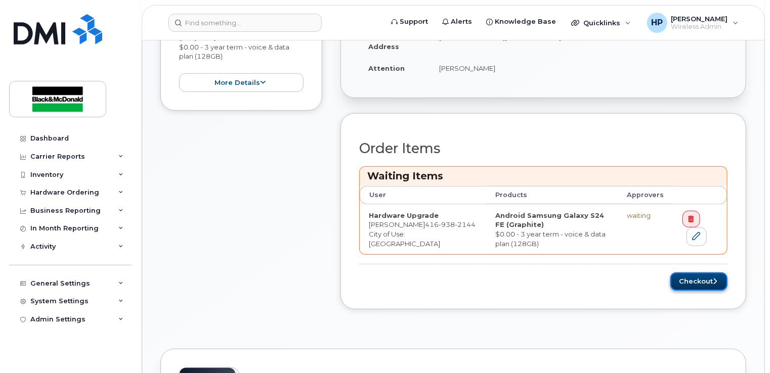
click at [696, 277] on button "Checkout" at bounding box center [698, 282] width 57 height 19
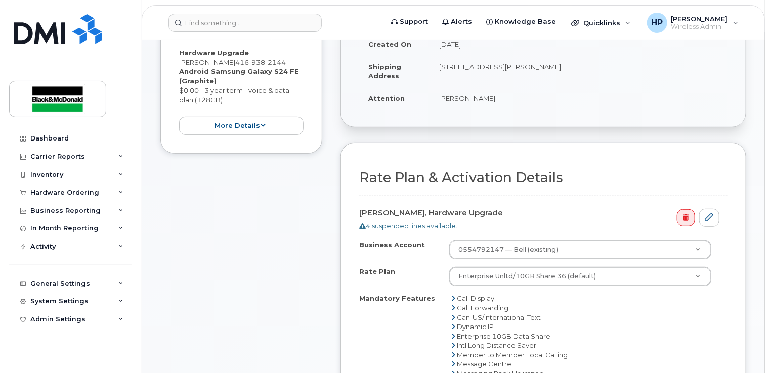
scroll to position [354, 0]
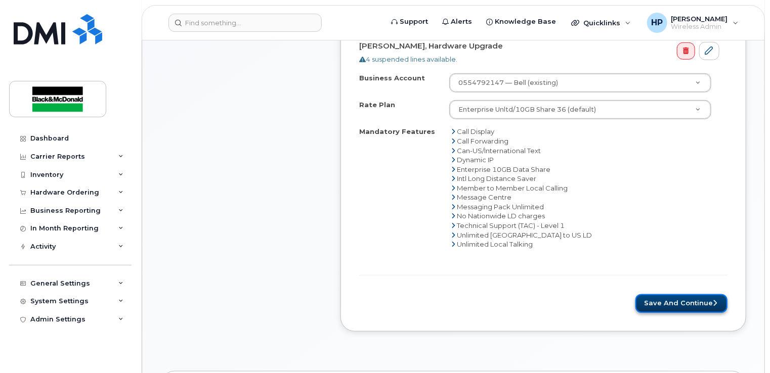
click at [683, 303] on button "Save and Continue" at bounding box center [681, 303] width 92 height 19
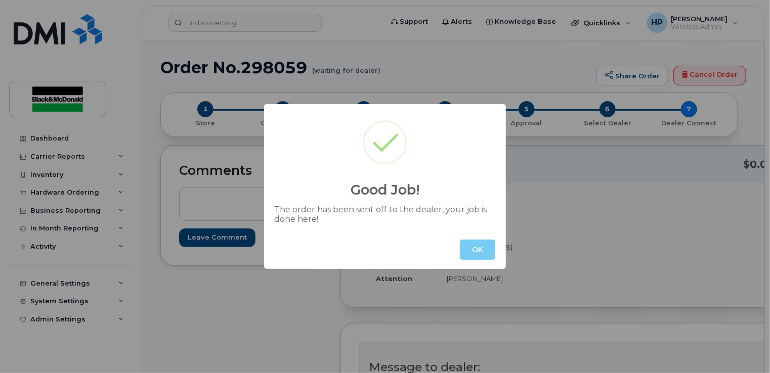
click at [478, 246] on button "OK" at bounding box center [477, 250] width 35 height 20
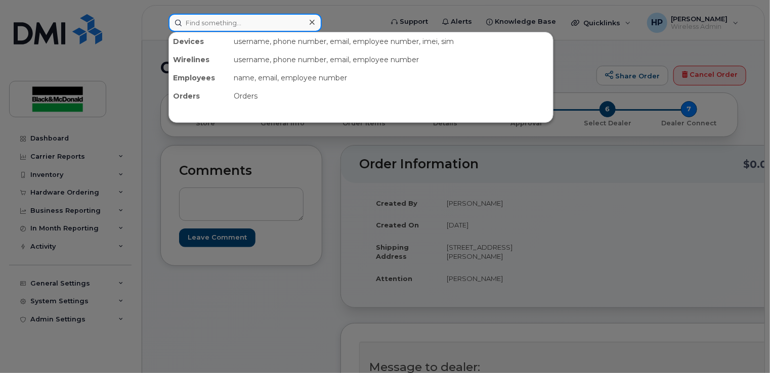
click at [214, 25] on input at bounding box center [244, 23] width 153 height 18
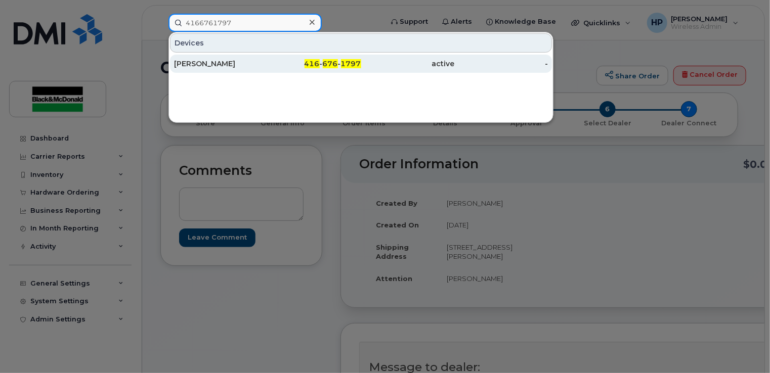
type input "4166761797"
click at [267, 68] on div "[PERSON_NAME]" at bounding box center [314, 64] width 94 height 18
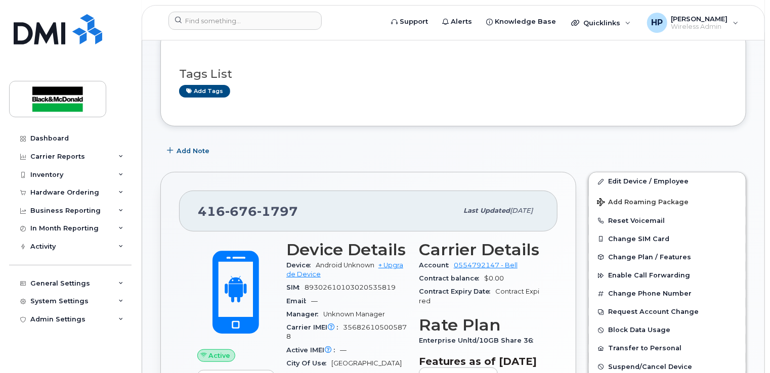
scroll to position [101, 0]
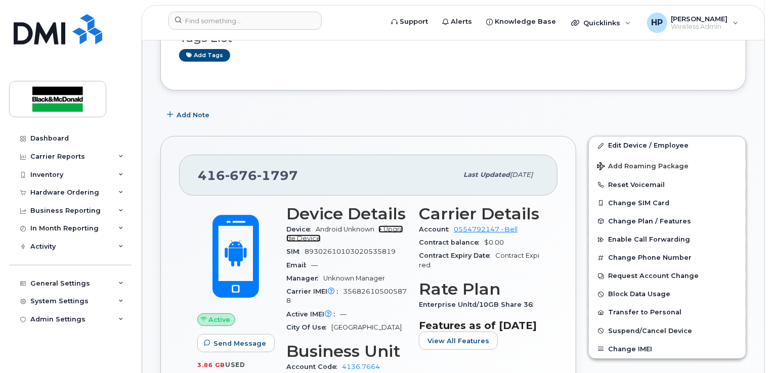
click at [391, 230] on link "+ Upgrade Device" at bounding box center [344, 234] width 117 height 17
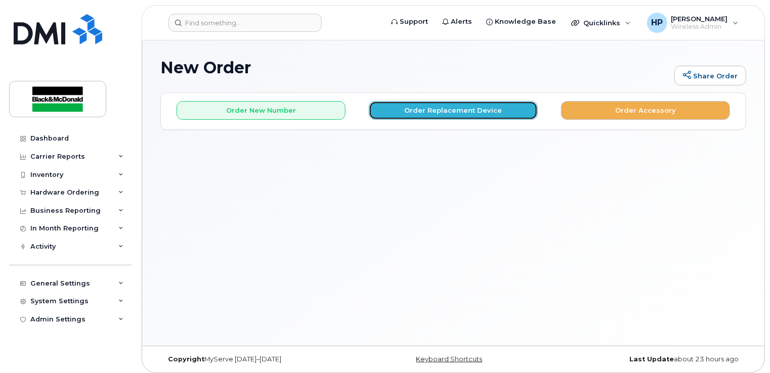
click at [417, 114] on button "Order Replacement Device" at bounding box center [453, 110] width 169 height 19
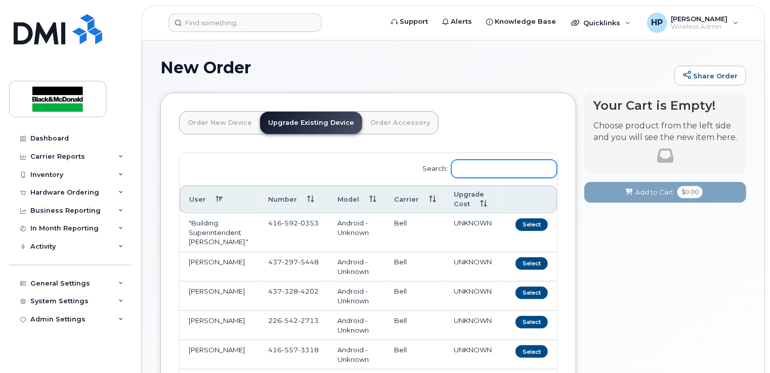
click at [482, 168] on input "Search:" at bounding box center [504, 169] width 106 height 18
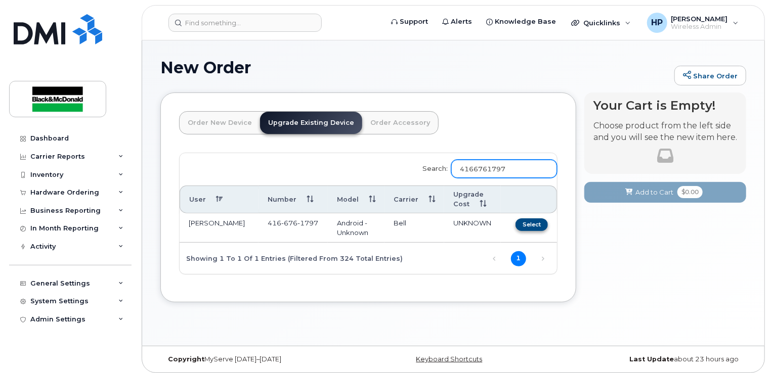
type input "4166761797"
click at [537, 225] on button "Select" at bounding box center [531, 224] width 32 height 13
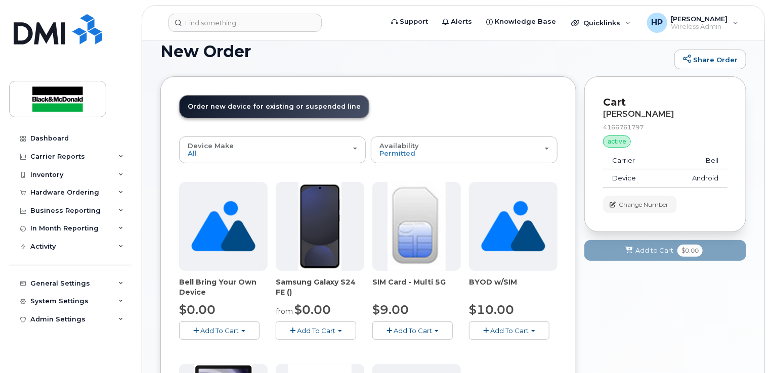
scroll to position [152, 0]
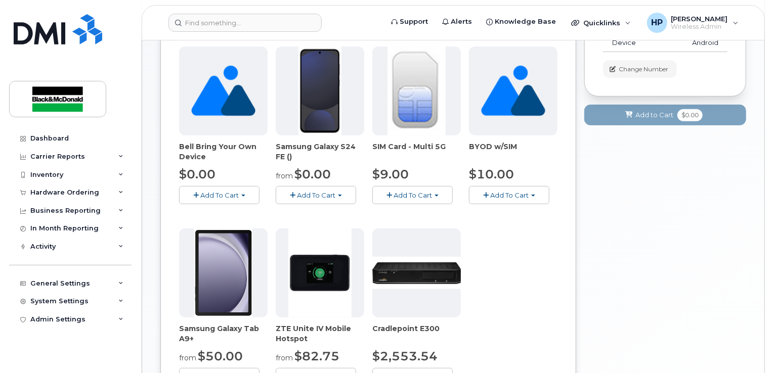
click at [313, 198] on span "Add To Cart" at bounding box center [316, 195] width 38 height 8
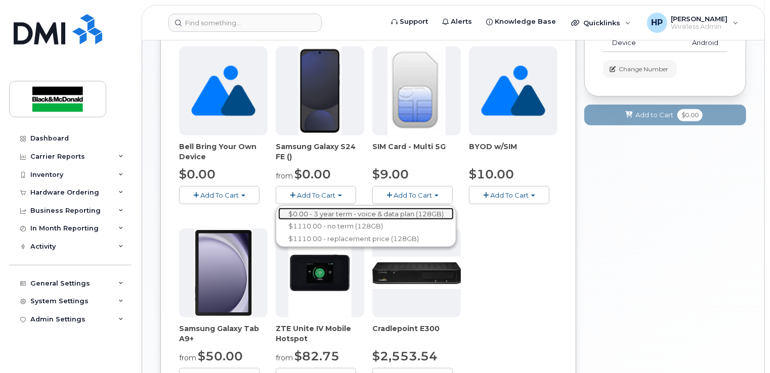
click at [330, 211] on link "$0.00 - 3 year term - voice & data plan (128GB)" at bounding box center [365, 214] width 175 height 13
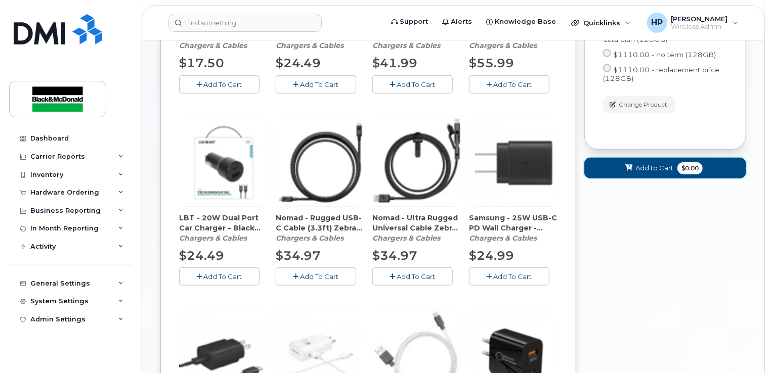
click at [645, 172] on span "Add to Cart" at bounding box center [654, 168] width 38 height 10
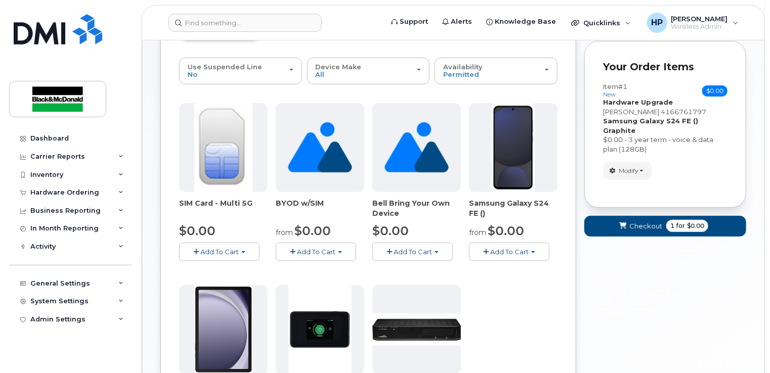
scroll to position [94, 0]
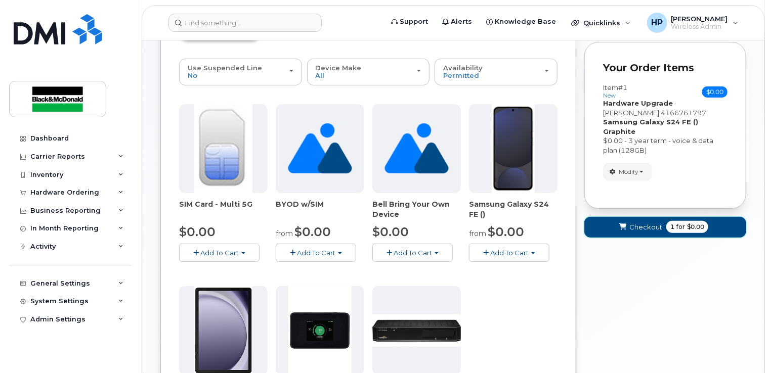
click at [645, 222] on span "Checkout" at bounding box center [645, 227] width 33 height 10
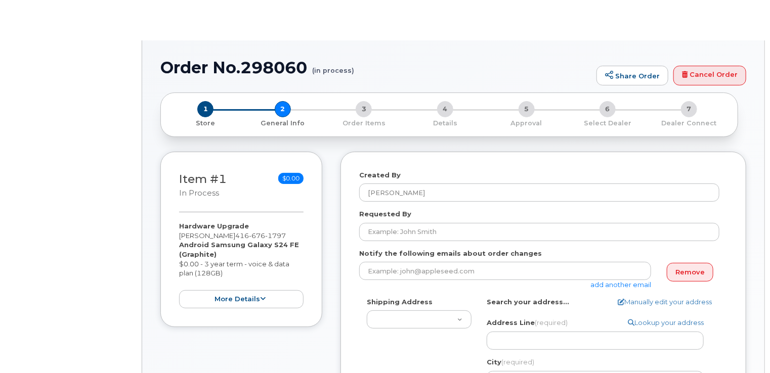
type textarea "[STREET_ADDRESS][PERSON_NAME]"
type input "[PERSON_NAME]"
select select
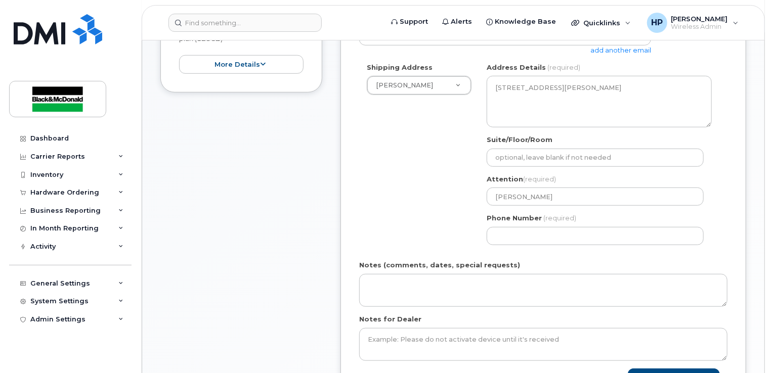
scroll to position [303, 0]
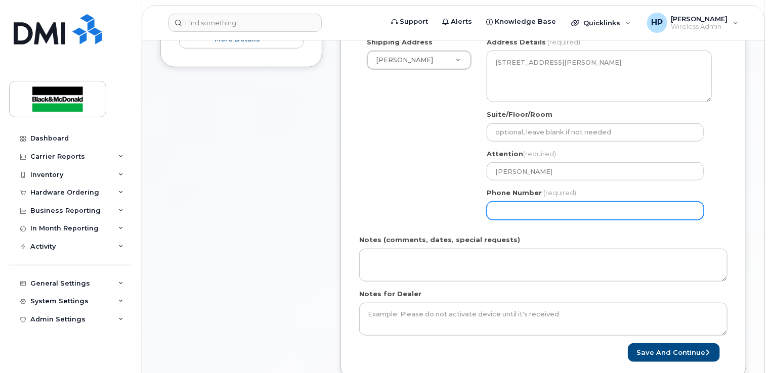
click at [524, 210] on input "Phone Number" at bounding box center [594, 211] width 217 height 18
type input "4163646169"
select select
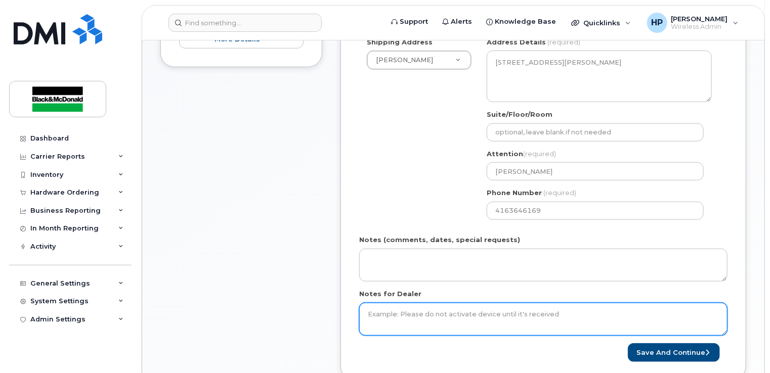
click at [396, 310] on textarea "Notes for Dealer" at bounding box center [543, 319] width 368 height 33
type textarea "ELIGIBLE FOR FREE UPGRADE"
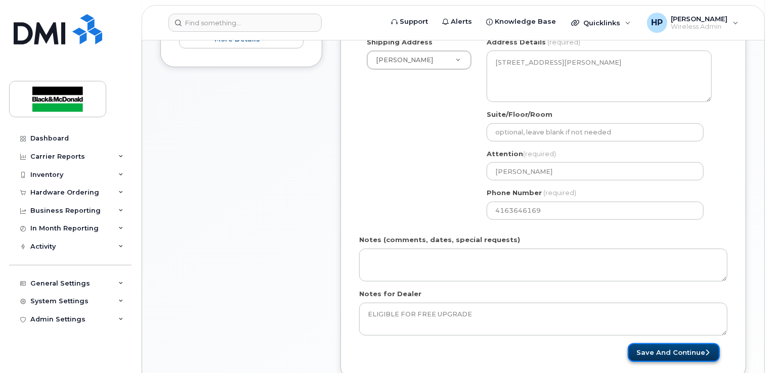
click at [678, 353] on button "Save and Continue" at bounding box center [674, 352] width 92 height 19
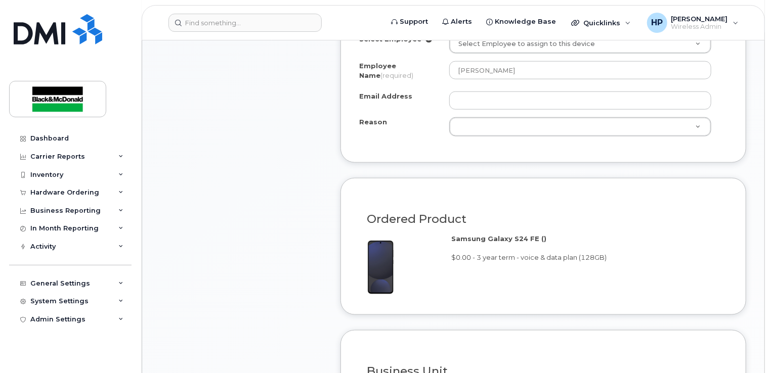
scroll to position [455, 0]
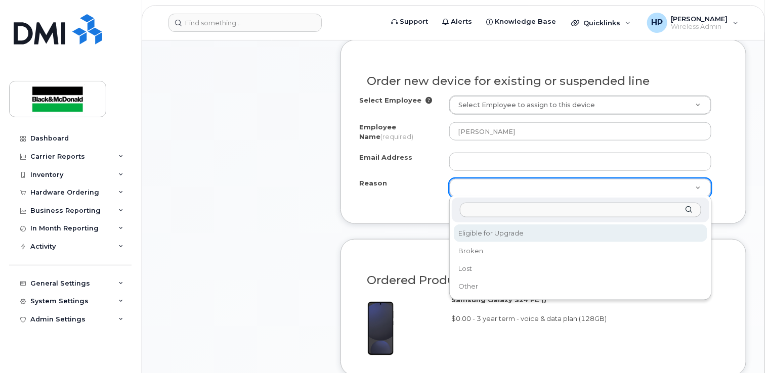
select select "eligible_for_upgrade"
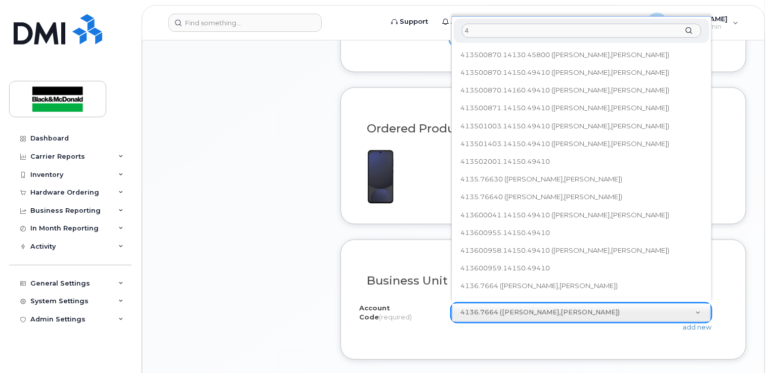
scroll to position [0, 0]
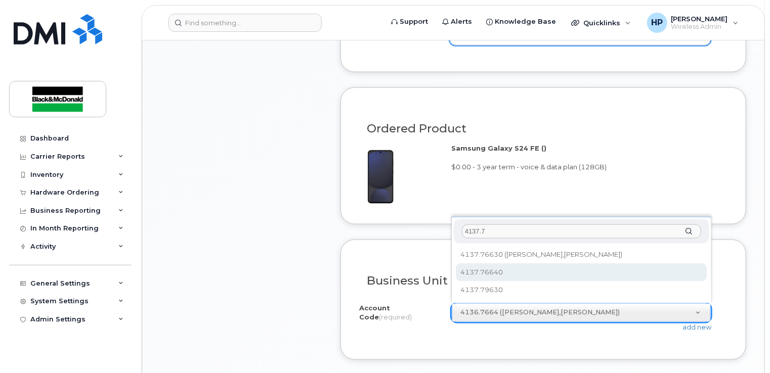
type input "4137.7"
select select "4137.76640"
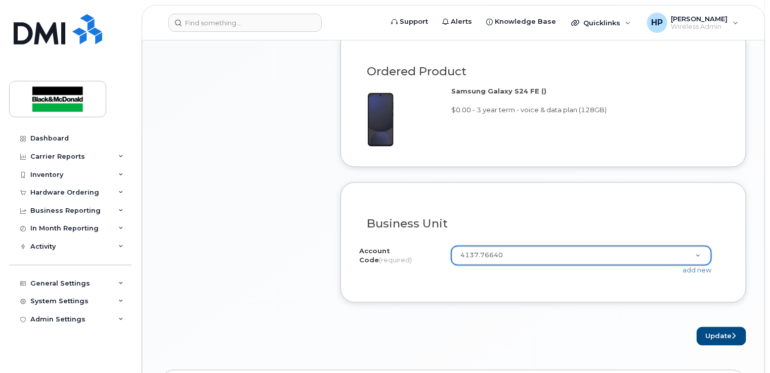
scroll to position [708, 0]
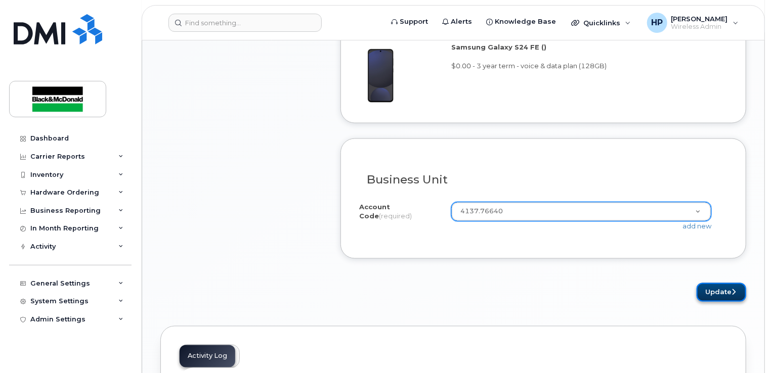
click at [736, 288] on button "Update" at bounding box center [721, 292] width 50 height 19
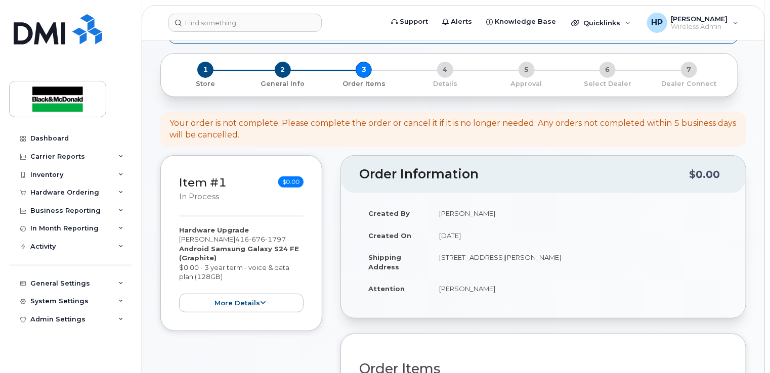
scroll to position [354, 0]
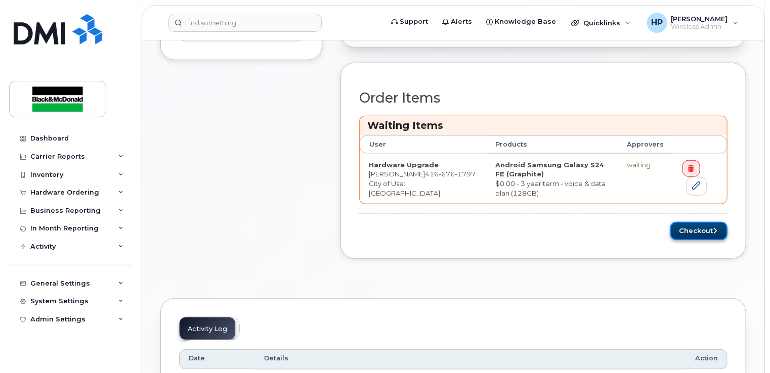
click at [688, 232] on button "Checkout" at bounding box center [698, 231] width 57 height 19
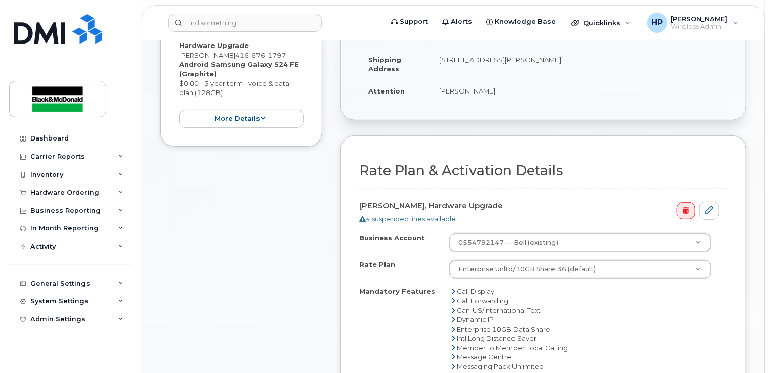
scroll to position [354, 0]
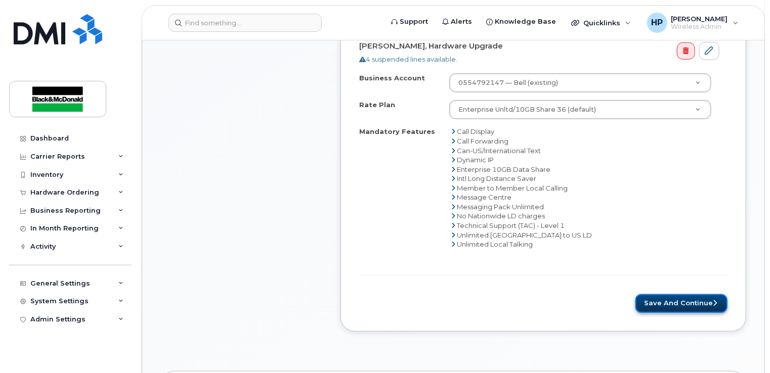
click at [665, 296] on button "Save and Continue" at bounding box center [681, 303] width 92 height 19
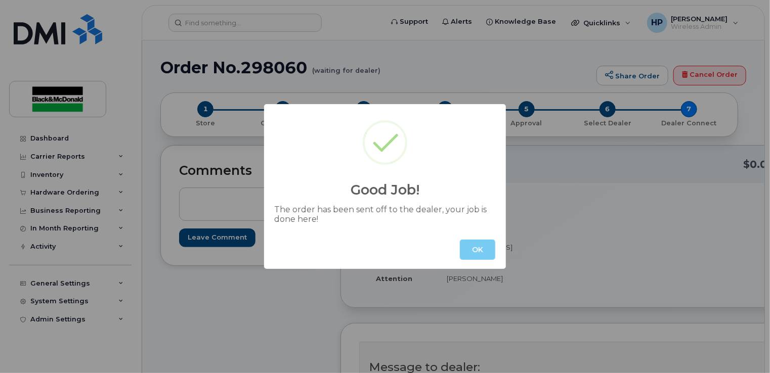
click at [471, 259] on button "OK" at bounding box center [477, 250] width 35 height 20
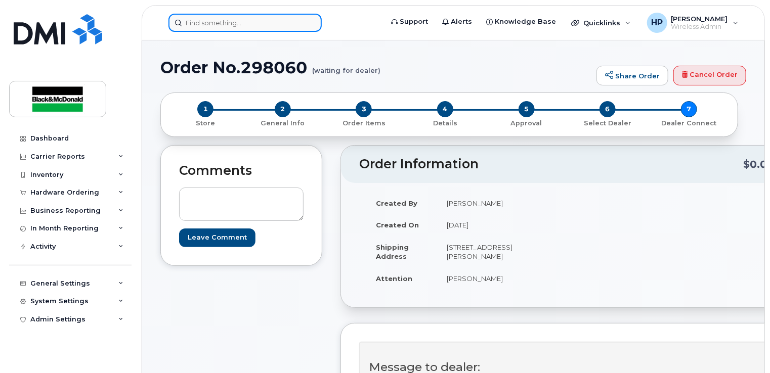
click at [215, 22] on input at bounding box center [244, 23] width 153 height 18
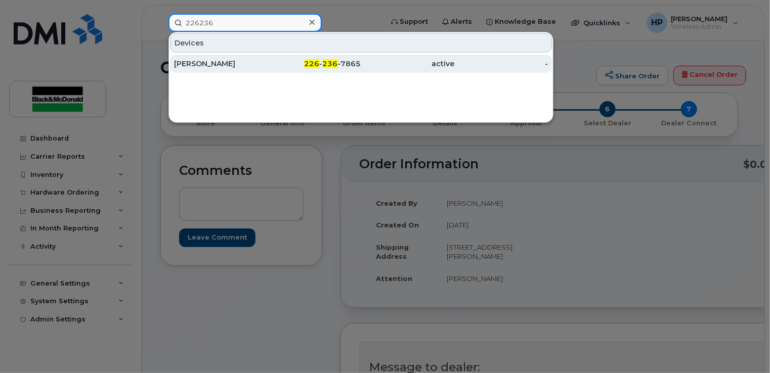
type input "226236"
click at [234, 67] on div "Lance Brezynskie" at bounding box center [221, 64] width 94 height 10
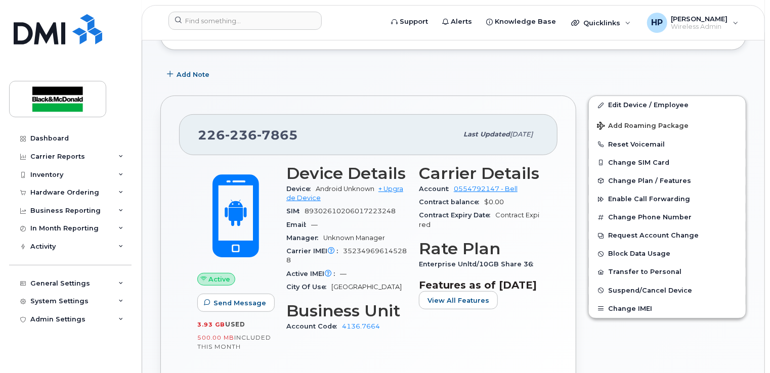
scroll to position [253, 0]
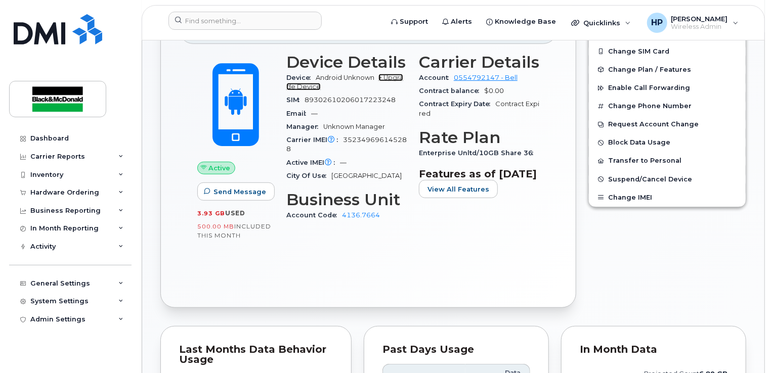
click at [392, 76] on link "+ Upgrade Device" at bounding box center [344, 82] width 117 height 17
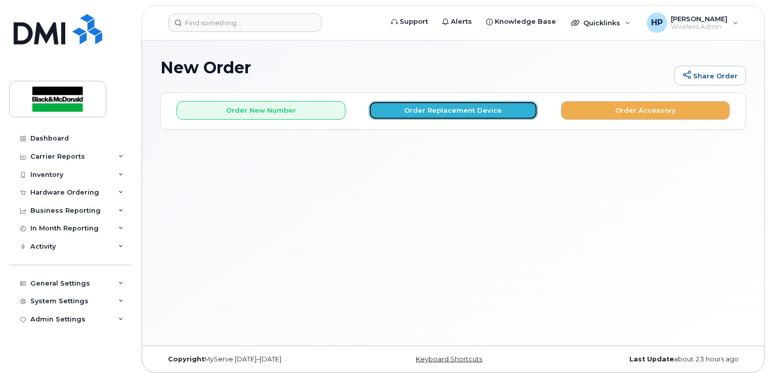
click at [468, 112] on button "Order Replacement Device" at bounding box center [453, 110] width 169 height 19
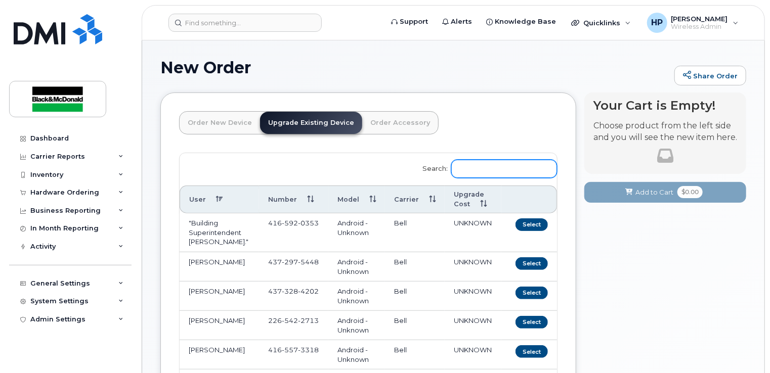
click at [513, 169] on input "Search:" at bounding box center [504, 169] width 106 height 18
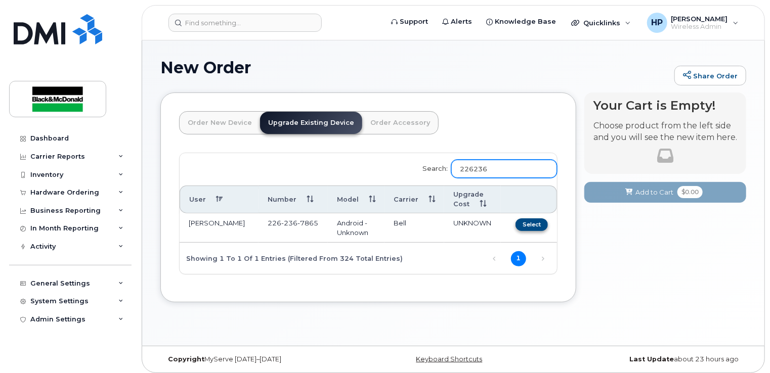
type input "226236"
click at [533, 227] on button "Select" at bounding box center [531, 224] width 32 height 13
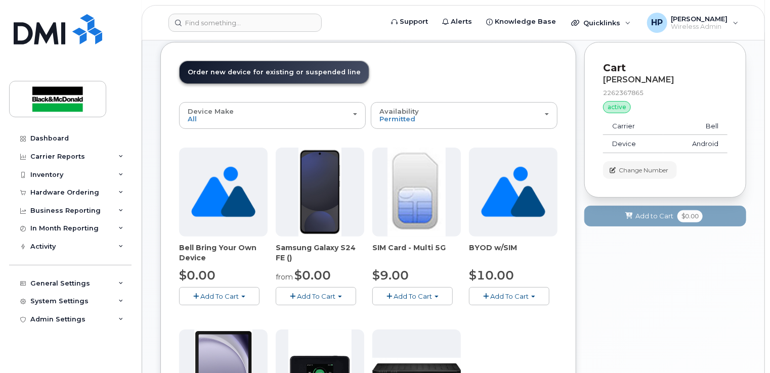
scroll to position [101, 0]
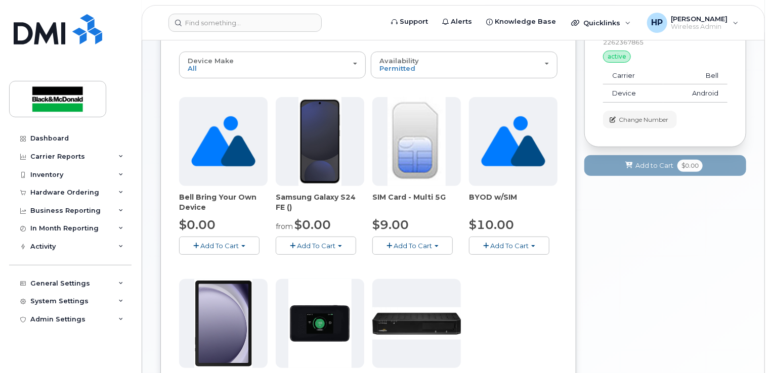
click at [333, 250] on button "Add To Cart" at bounding box center [316, 246] width 80 height 18
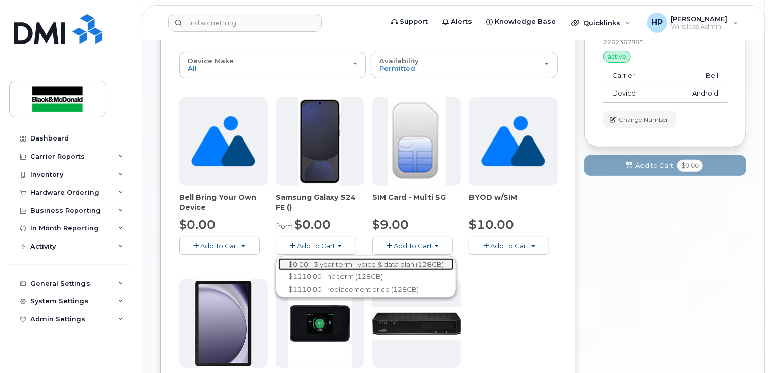
click at [344, 261] on link "$0.00 - 3 year term - voice & data plan (128GB)" at bounding box center [365, 264] width 175 height 13
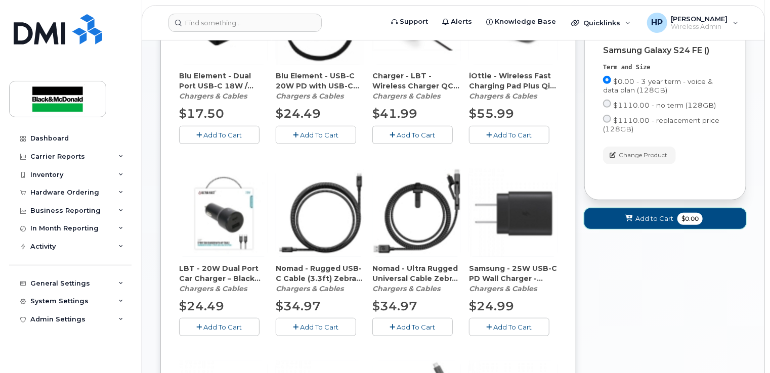
click at [636, 219] on span "Add to Cart" at bounding box center [654, 219] width 38 height 10
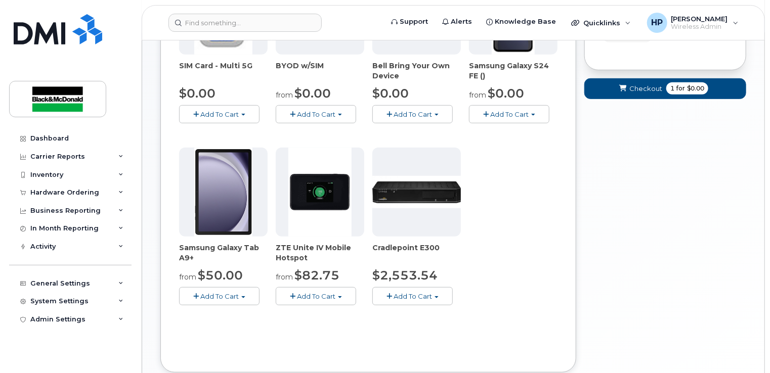
scroll to position [43, 0]
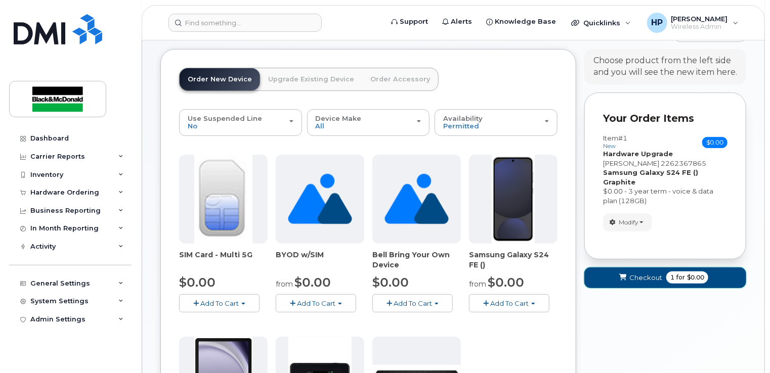
click at [643, 273] on span "Checkout" at bounding box center [645, 278] width 33 height 10
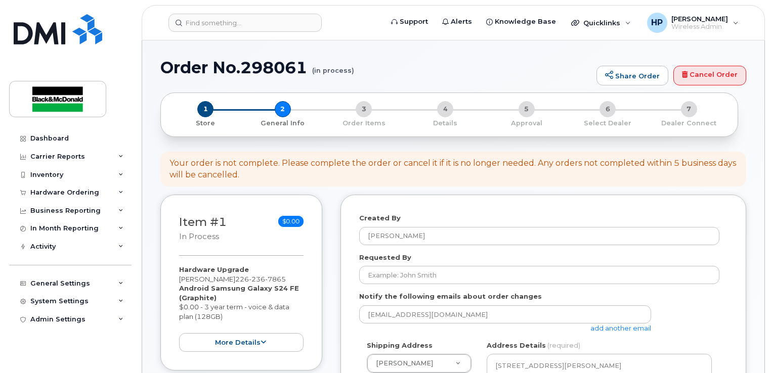
select select
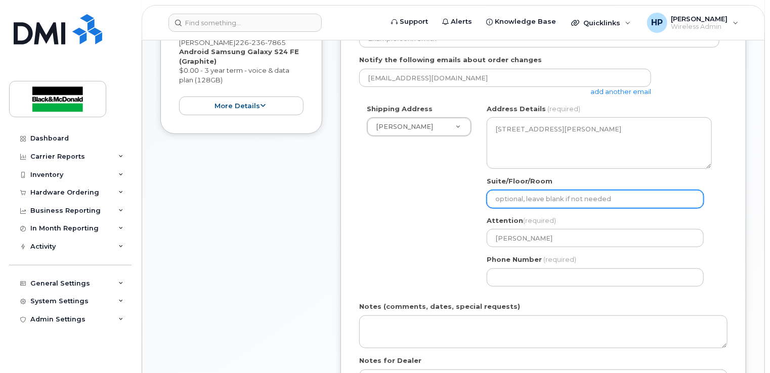
scroll to position [253, 0]
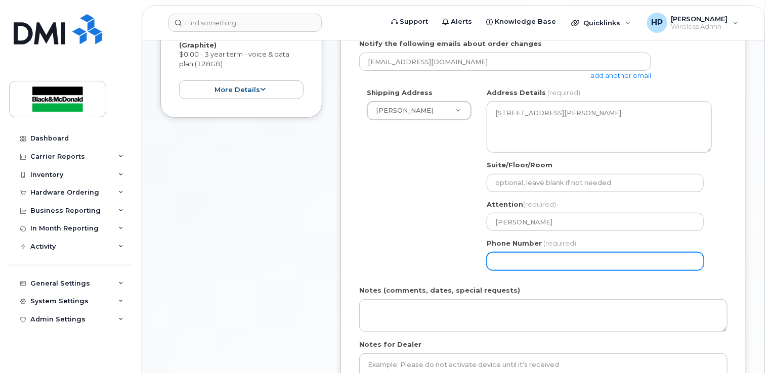
click at [509, 266] on input "Phone Number" at bounding box center [594, 261] width 217 height 18
type input "4163646169"
select select
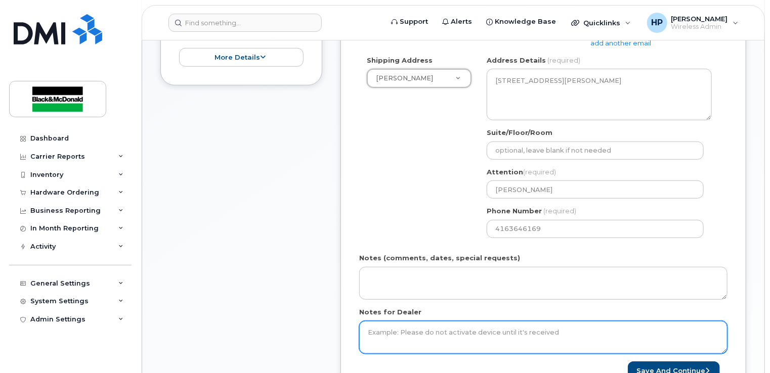
scroll to position [303, 0]
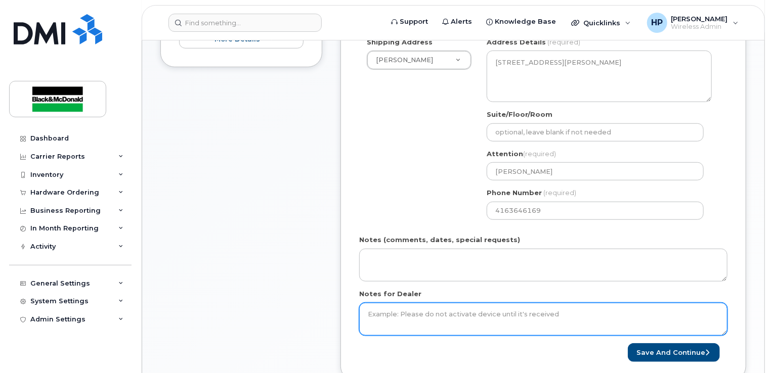
click at [403, 310] on textarea "Notes for Dealer" at bounding box center [543, 319] width 368 height 33
type textarea "ELIGIBLE FOR FREE UPGRADE"
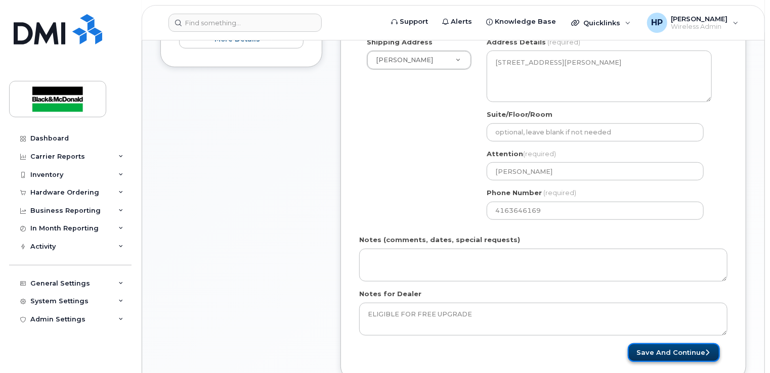
click at [662, 351] on button "Save and Continue" at bounding box center [674, 352] width 92 height 19
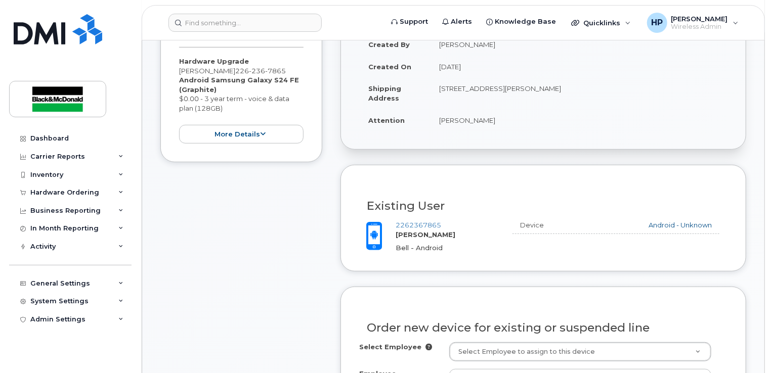
scroll to position [354, 0]
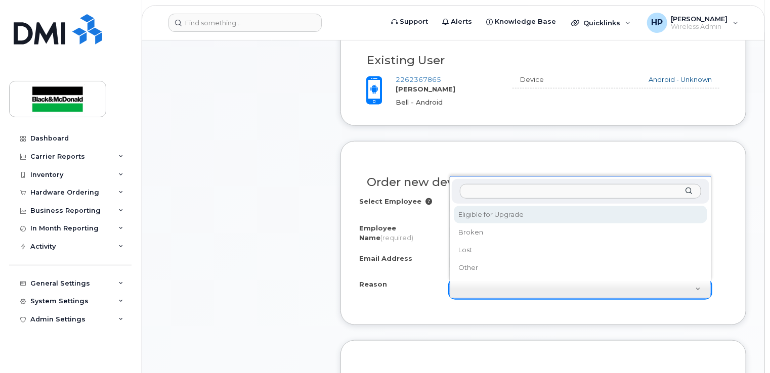
select select "eligible_for_upgrade"
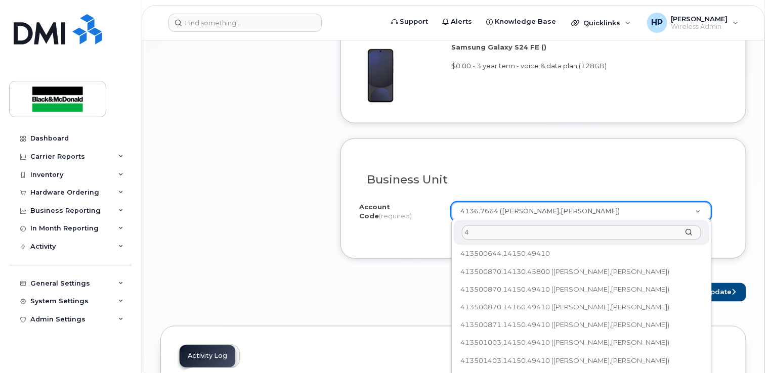
scroll to position [0, 0]
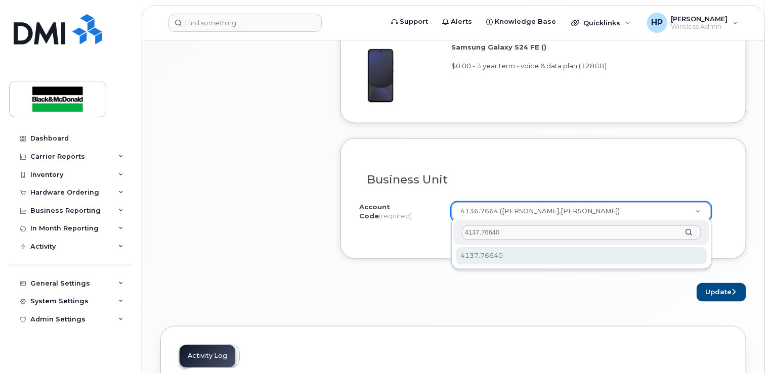
type input "4137.76640"
select select "4137.76640"
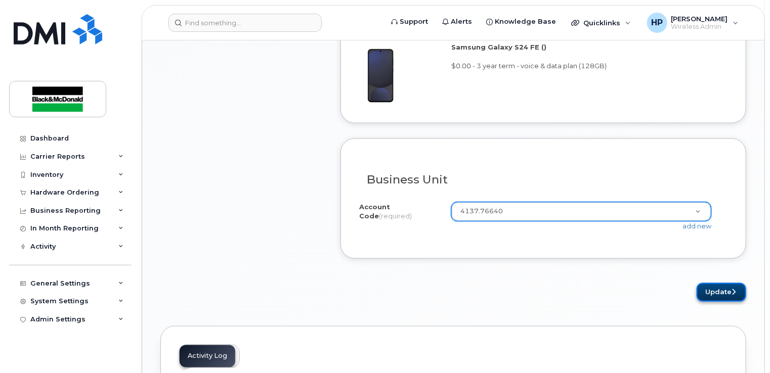
click at [704, 291] on button "Update" at bounding box center [721, 292] width 50 height 19
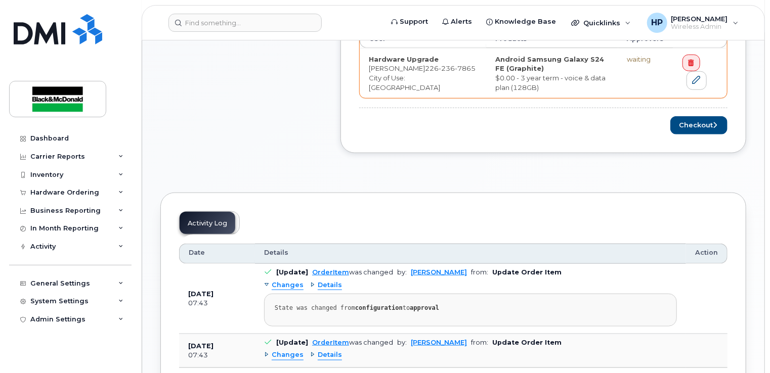
scroll to position [455, 0]
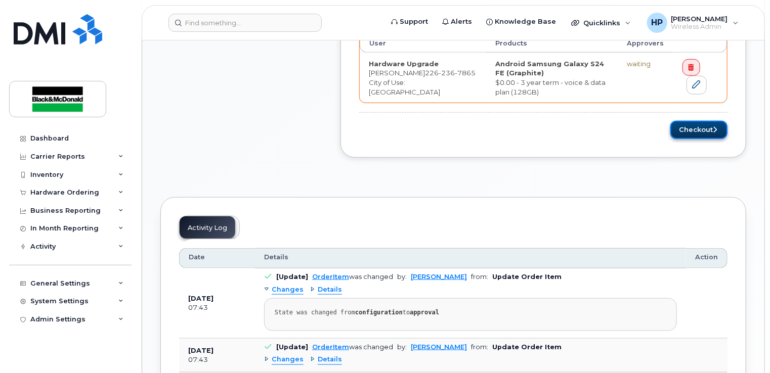
click at [686, 125] on button "Checkout" at bounding box center [698, 130] width 57 height 19
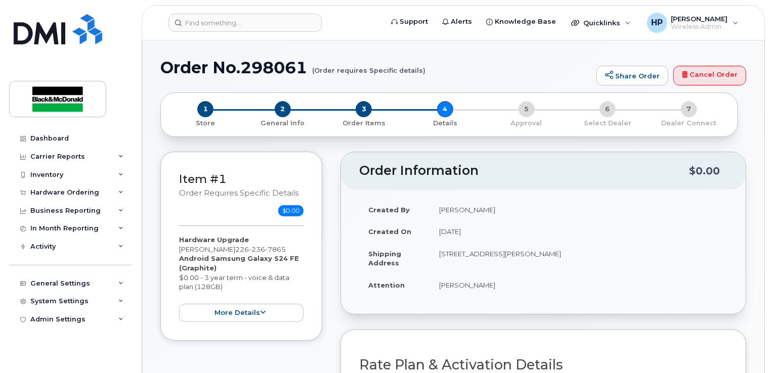
click at [216, 33] on header "Support Alerts Knowledge Base Quicklinks Suspend / Cancel Device Change SIM Car…" at bounding box center [453, 22] width 623 height 35
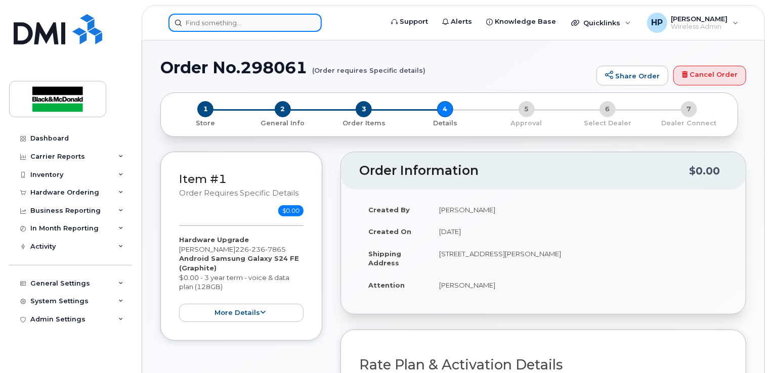
click at [216, 27] on input at bounding box center [244, 23] width 153 height 18
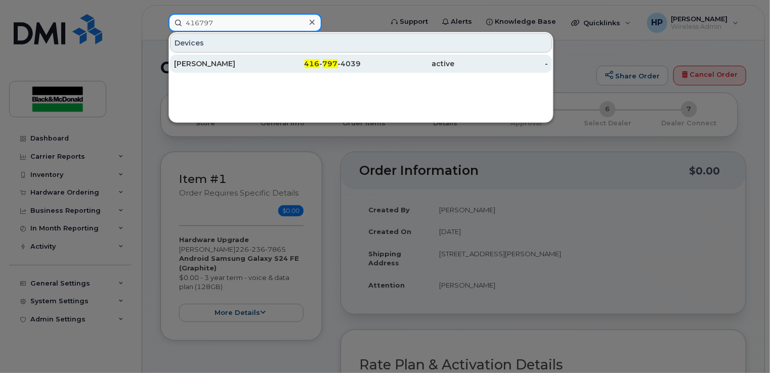
type input "416797"
click at [257, 67] on div "[PERSON_NAME]" at bounding box center [221, 64] width 94 height 10
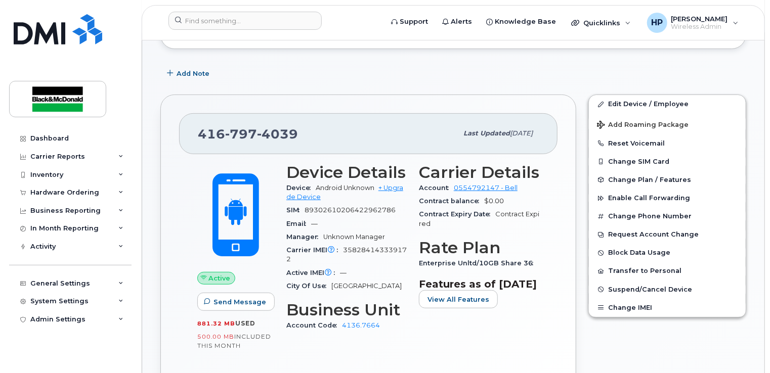
scroll to position [202, 0]
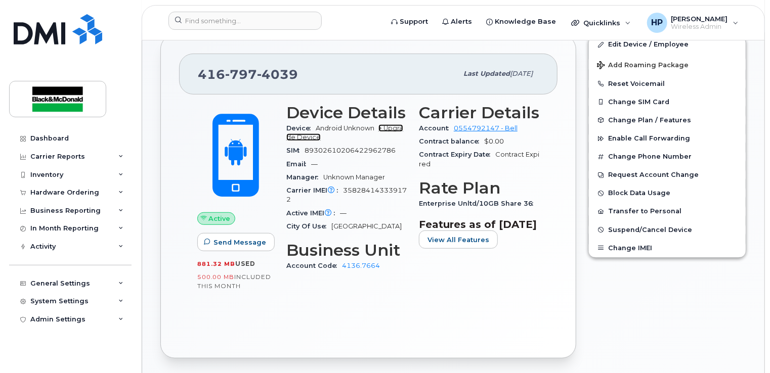
click at [394, 128] on link "+ Upgrade Device" at bounding box center [344, 132] width 117 height 17
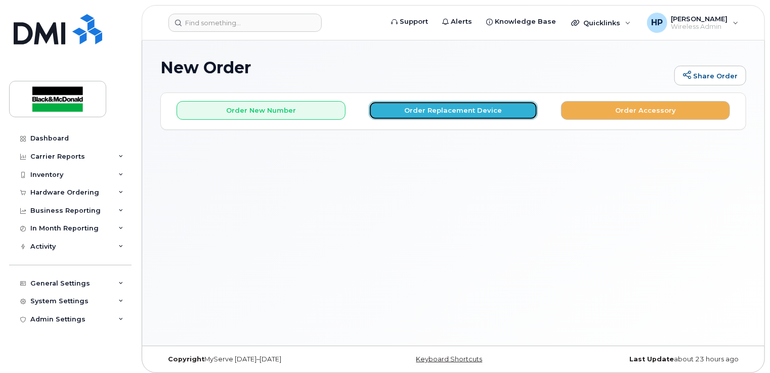
click at [454, 111] on button "Order Replacement Device" at bounding box center [453, 110] width 169 height 19
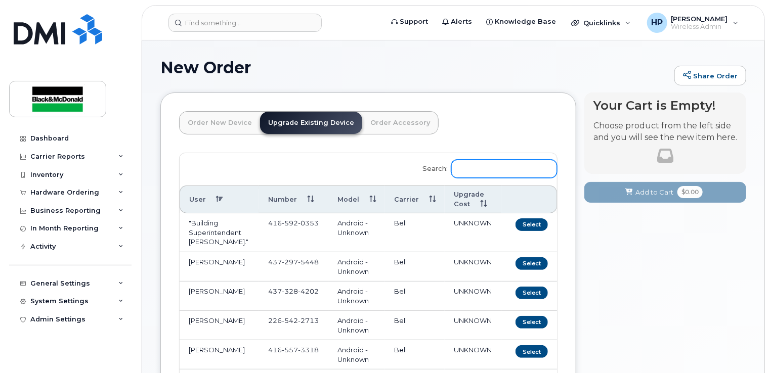
click at [479, 173] on input "Search:" at bounding box center [504, 169] width 106 height 18
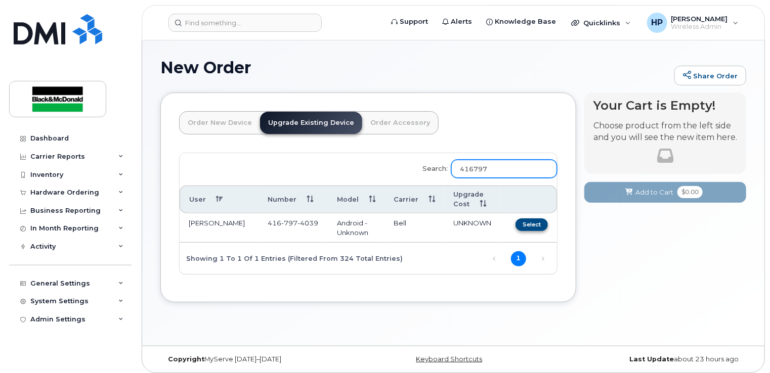
type input "416797"
click at [541, 228] on button "Select" at bounding box center [531, 224] width 32 height 13
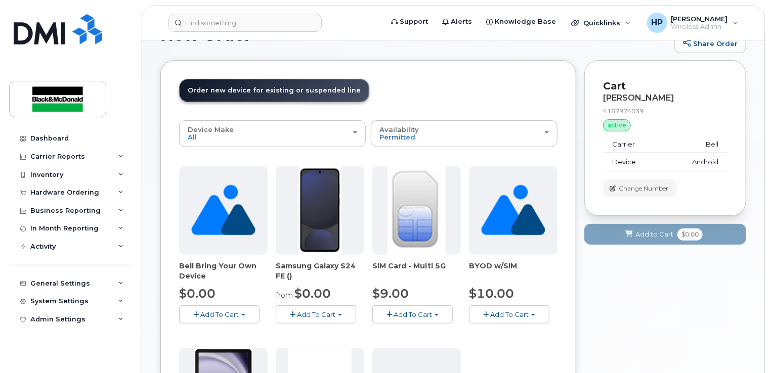
scroll to position [51, 0]
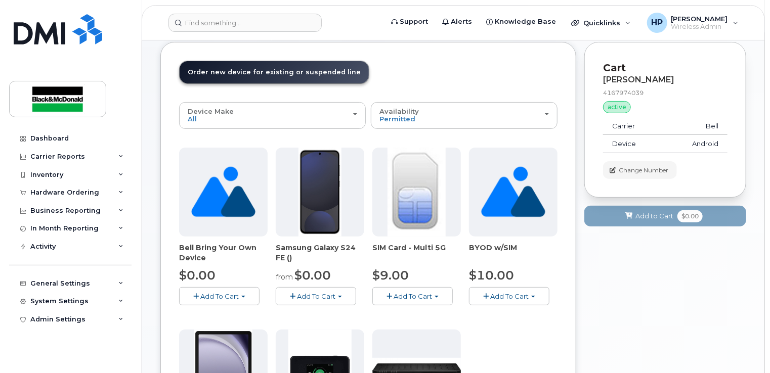
click at [326, 296] on span "Add To Cart" at bounding box center [316, 296] width 38 height 8
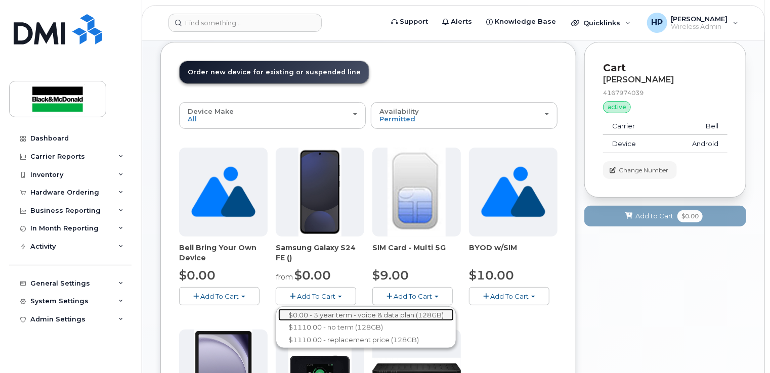
click at [340, 314] on link "$0.00 - 3 year term - voice & data plan (128GB)" at bounding box center [365, 315] width 175 height 13
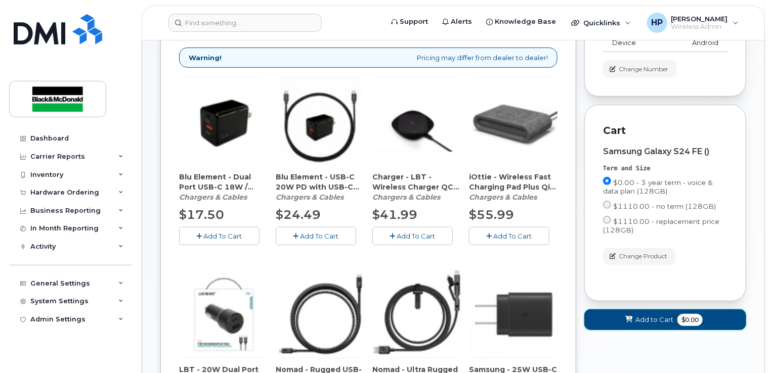
click at [653, 319] on span "Add to Cart" at bounding box center [654, 320] width 38 height 10
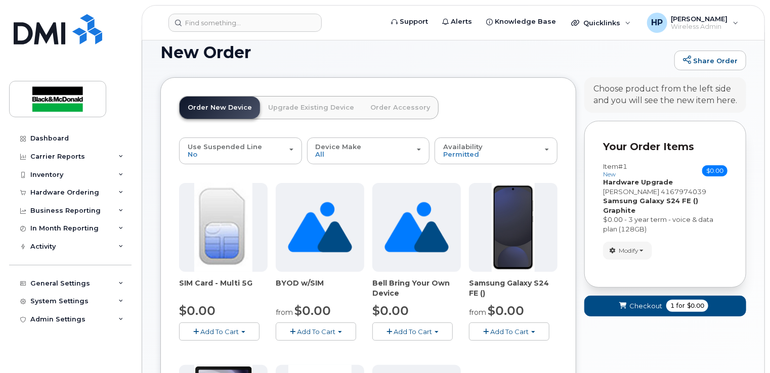
scroll to position [0, 0]
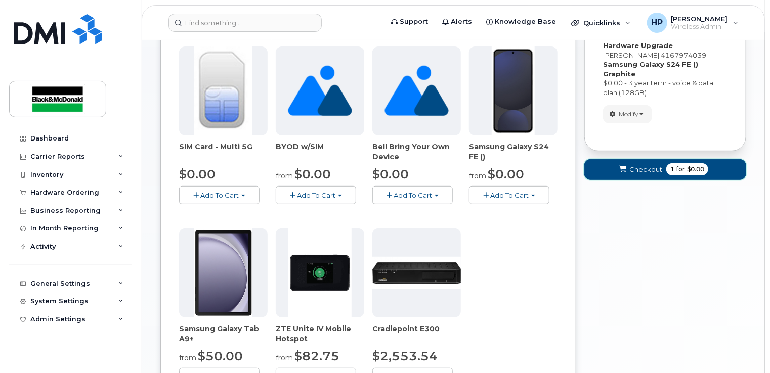
click at [645, 165] on span "Checkout" at bounding box center [645, 170] width 33 height 10
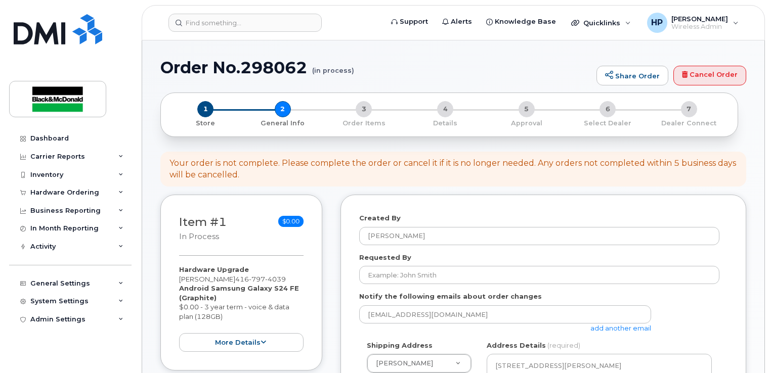
select select
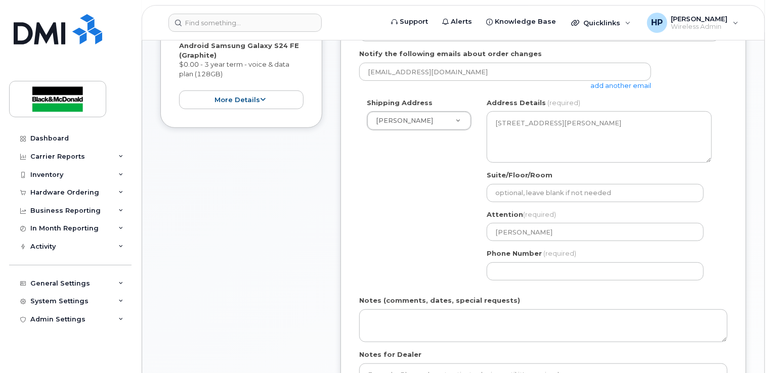
scroll to position [303, 0]
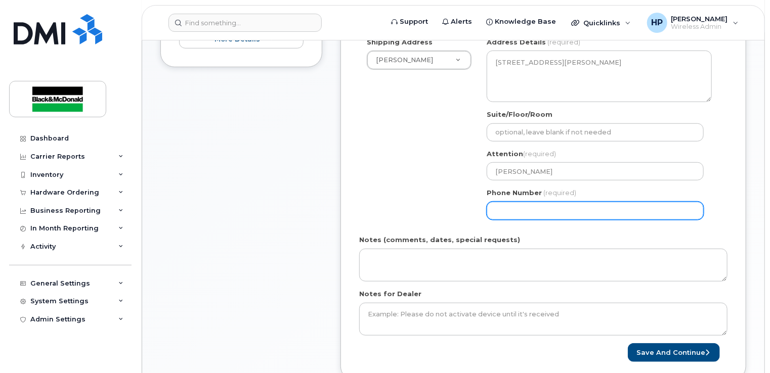
click at [534, 205] on input "Phone Number" at bounding box center [594, 211] width 217 height 18
type input "4163646169"
select select
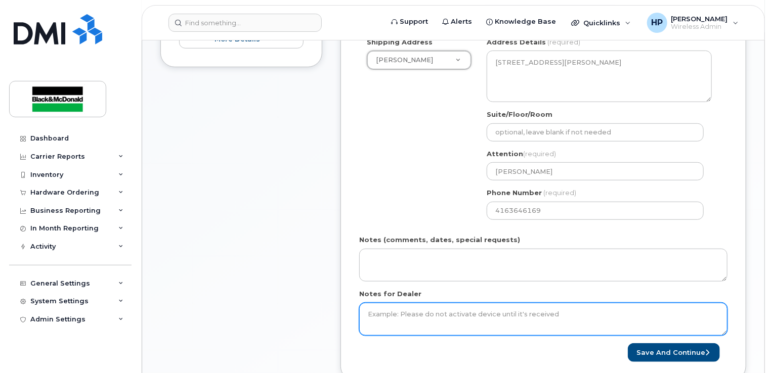
click at [398, 313] on textarea "Notes for Dealer" at bounding box center [543, 319] width 368 height 33
type textarea "ELIGIBLE FOR FREE UPGRADE"
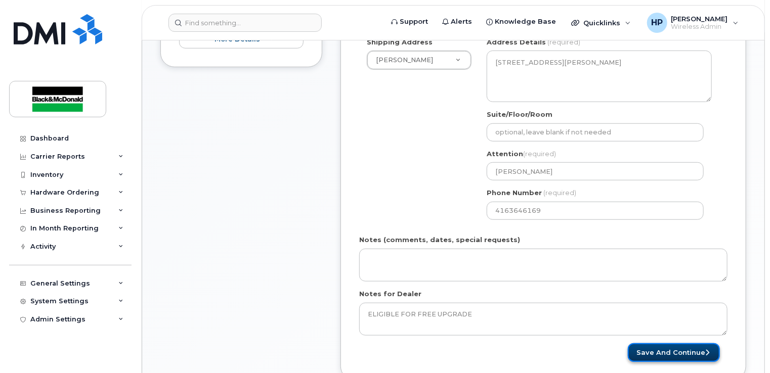
click at [685, 356] on button "Save and Continue" at bounding box center [674, 352] width 92 height 19
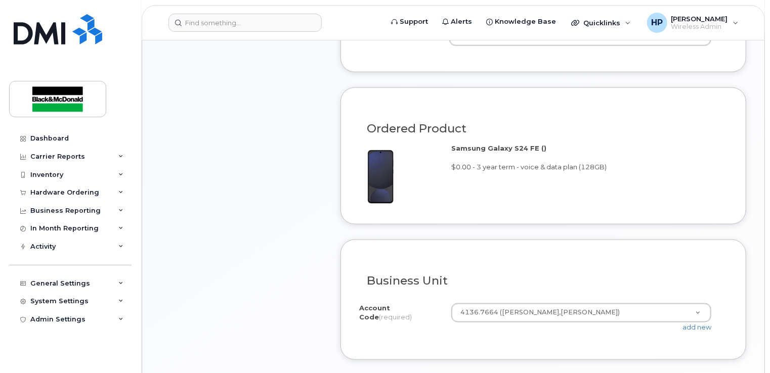
scroll to position [455, 0]
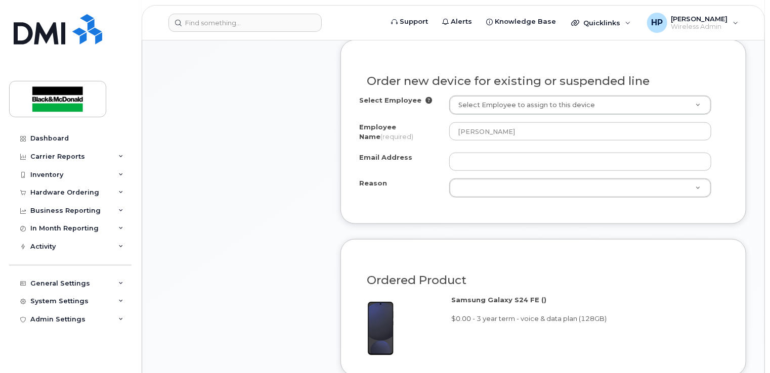
click at [476, 177] on div "Select Employee Select Employee to assign to this device Employee Name (require…" at bounding box center [543, 147] width 368 height 102
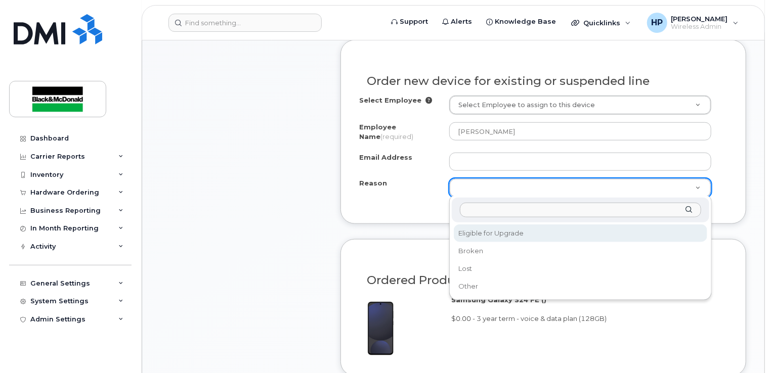
select select "eligible_for_upgrade"
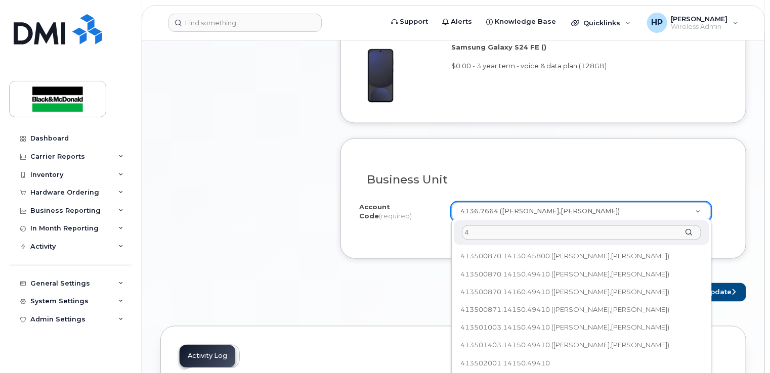
scroll to position [0, 0]
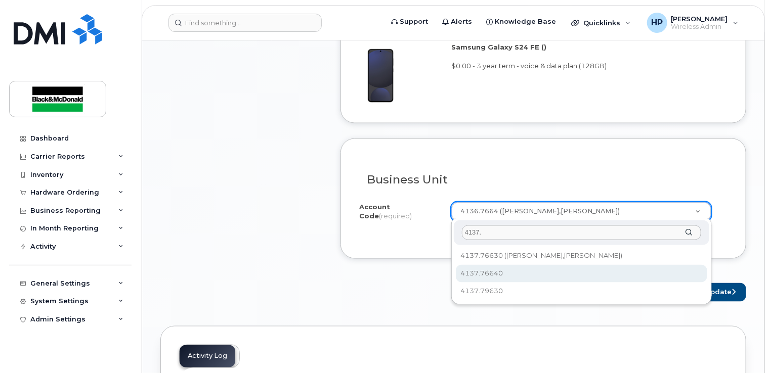
type input "4137."
drag, startPoint x: 473, startPoint y: 276, endPoint x: 479, endPoint y: 275, distance: 6.7
select select "4137.76640"
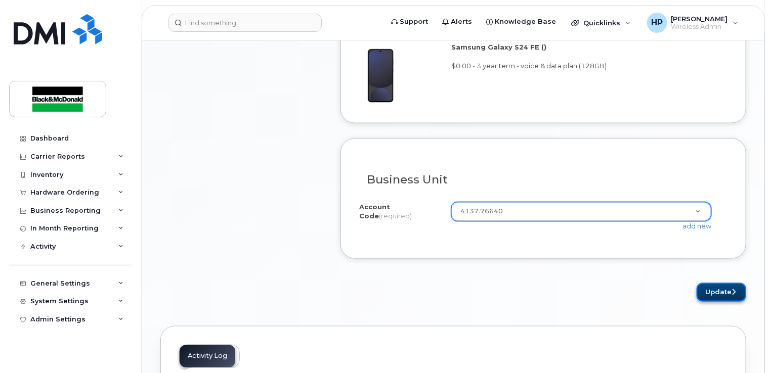
click at [724, 293] on button "Update" at bounding box center [721, 292] width 50 height 19
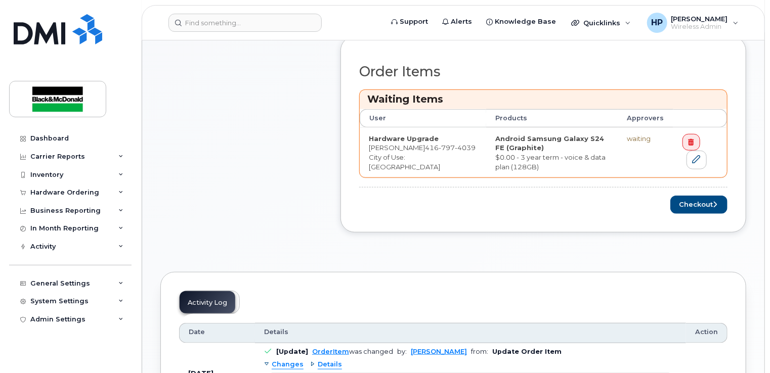
scroll to position [455, 0]
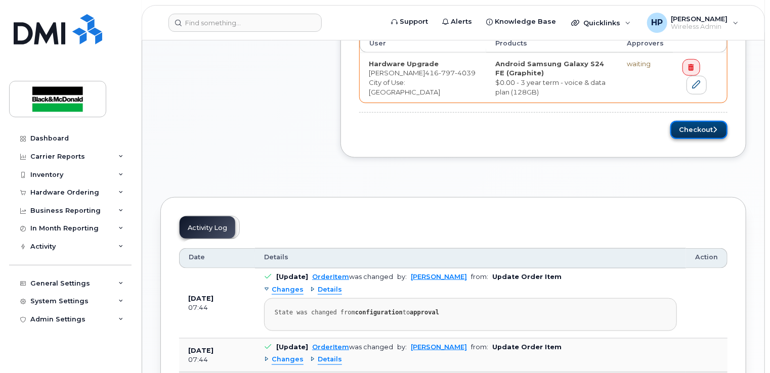
click at [695, 133] on button "Checkout" at bounding box center [698, 130] width 57 height 19
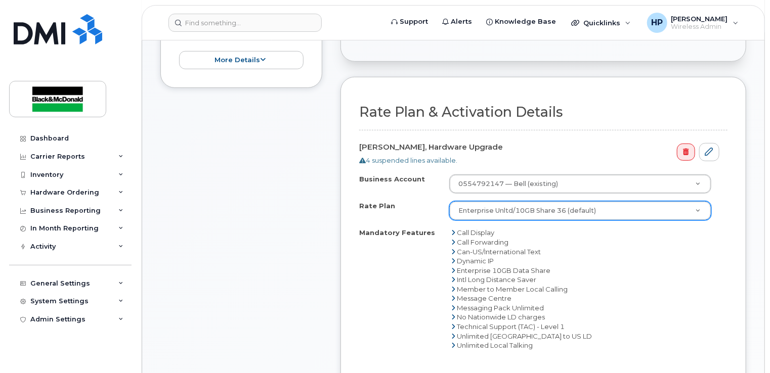
scroll to position [556, 0]
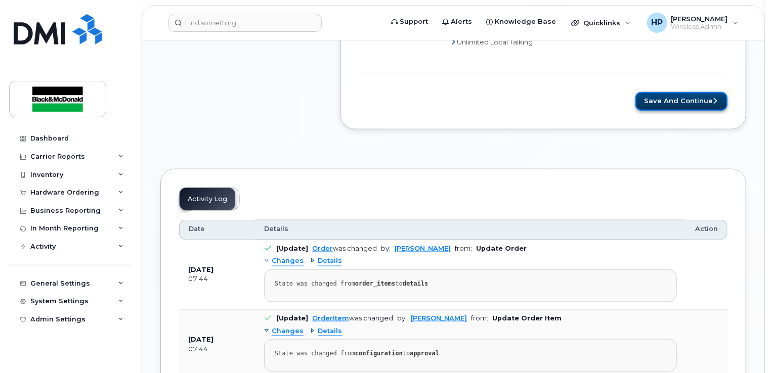
click at [657, 104] on button "Save and Continue" at bounding box center [681, 101] width 92 height 19
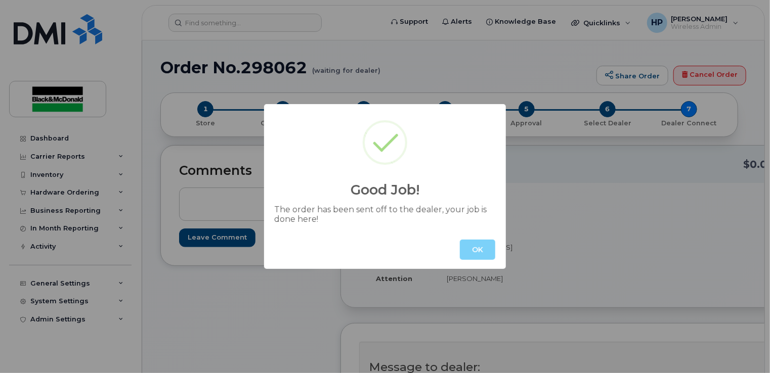
click at [476, 248] on button "OK" at bounding box center [477, 250] width 35 height 20
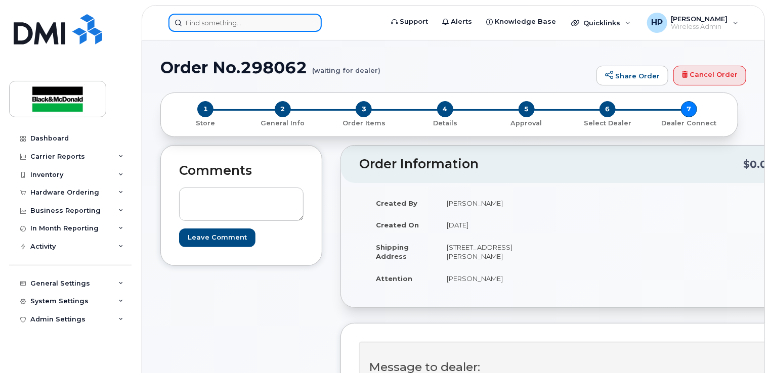
click at [207, 21] on input at bounding box center [244, 23] width 153 height 18
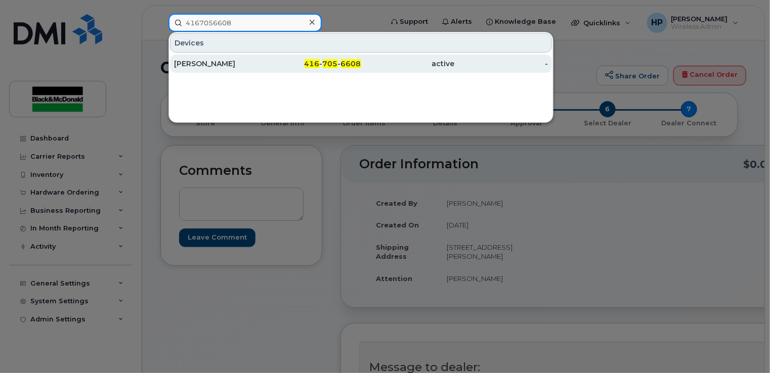
type input "4167056608"
drag, startPoint x: 254, startPoint y: 63, endPoint x: 249, endPoint y: 70, distance: 8.6
click at [254, 63] on div "[PERSON_NAME]" at bounding box center [221, 64] width 94 height 10
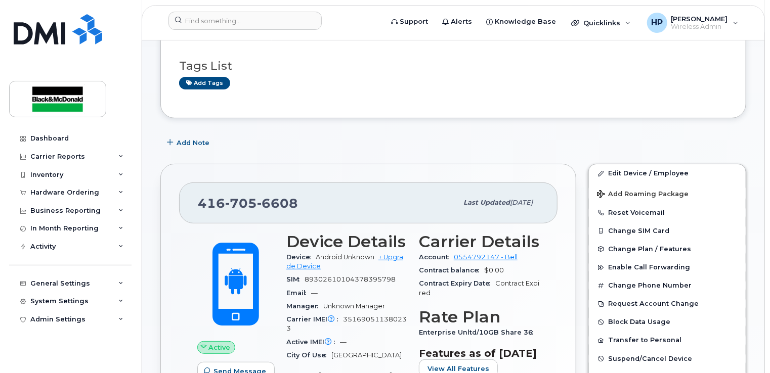
scroll to position [152, 0]
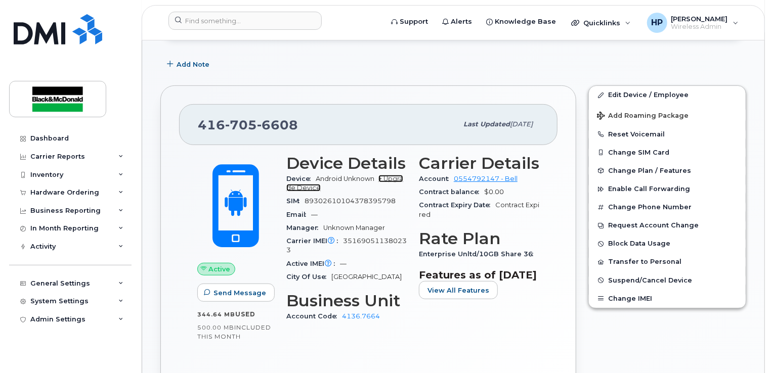
click at [396, 177] on link "+ Upgrade Device" at bounding box center [344, 183] width 117 height 17
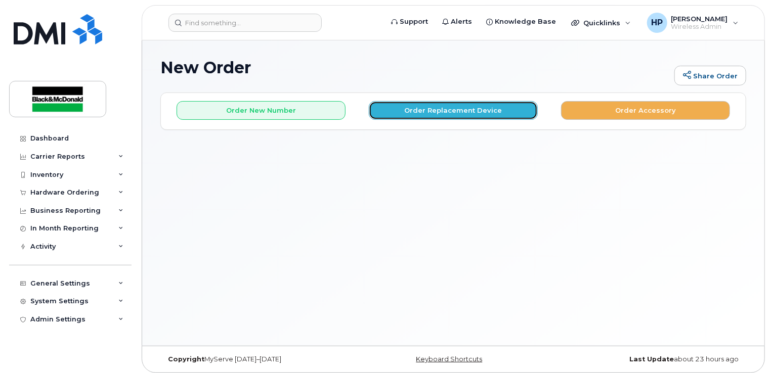
click at [443, 111] on button "Order Replacement Device" at bounding box center [453, 110] width 169 height 19
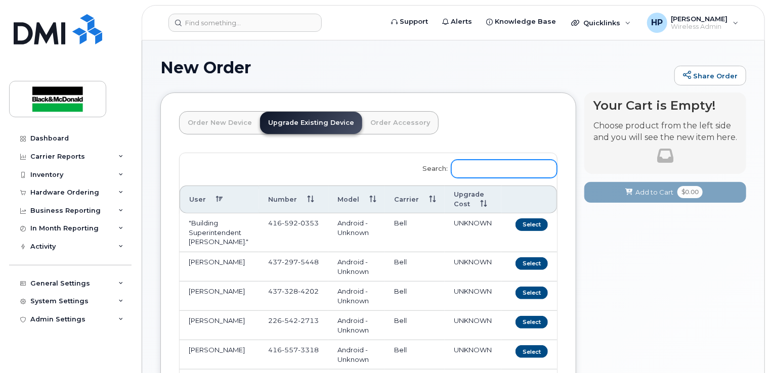
click at [474, 169] on input "Search:" at bounding box center [504, 169] width 106 height 18
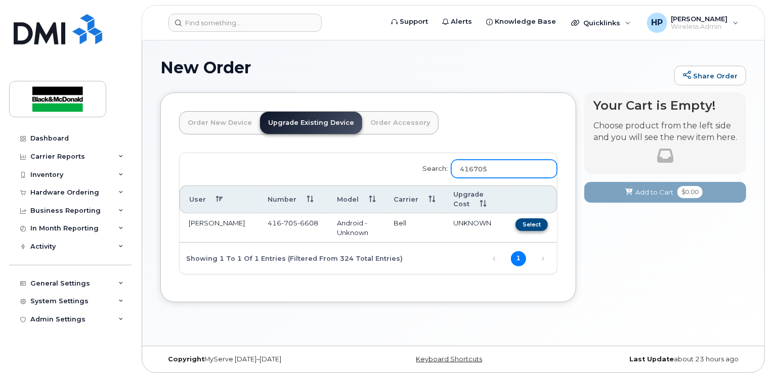
type input "416705"
click at [523, 224] on button "Select" at bounding box center [531, 224] width 32 height 13
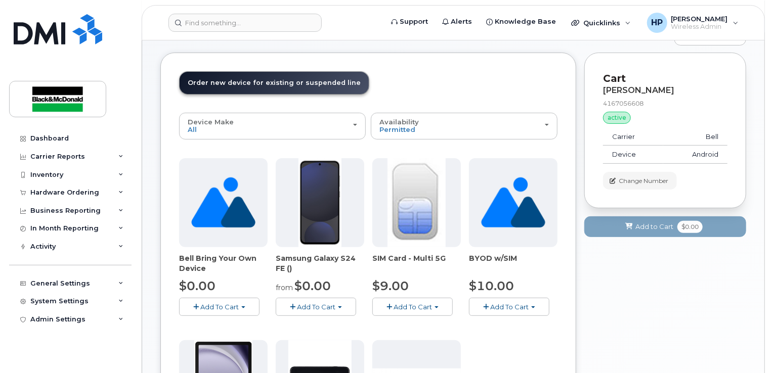
scroll to position [152, 0]
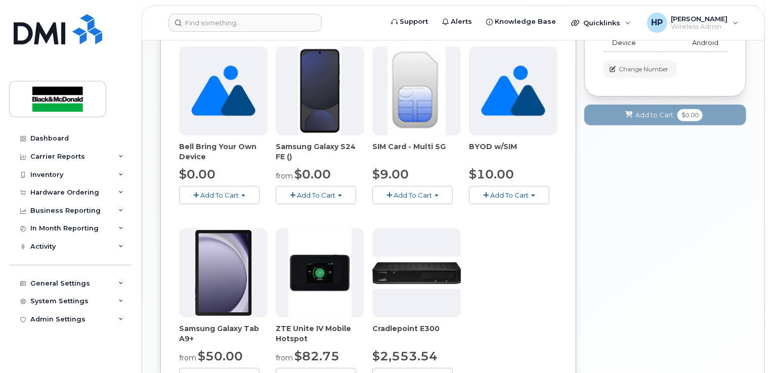
click at [331, 198] on span "Add To Cart" at bounding box center [316, 195] width 38 height 8
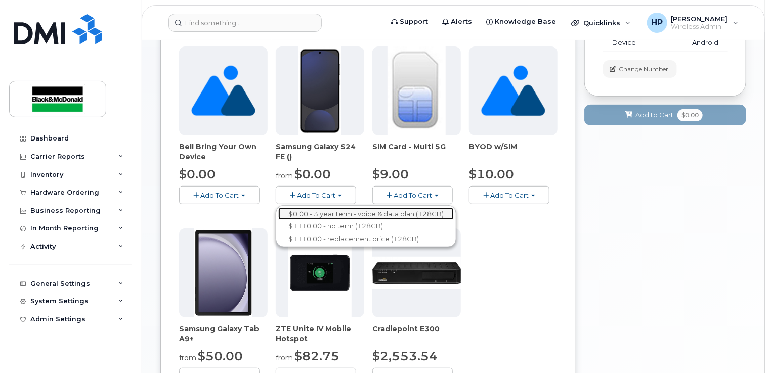
click at [335, 209] on link "$0.00 - 3 year term - voice & data plan (128GB)" at bounding box center [365, 214] width 175 height 13
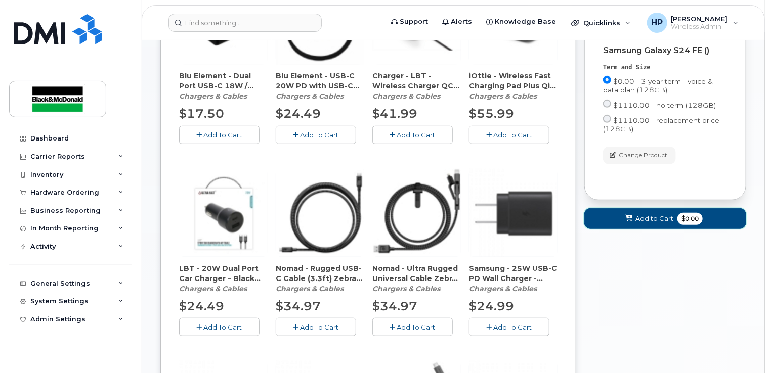
click at [665, 219] on span "Add to Cart" at bounding box center [654, 219] width 38 height 10
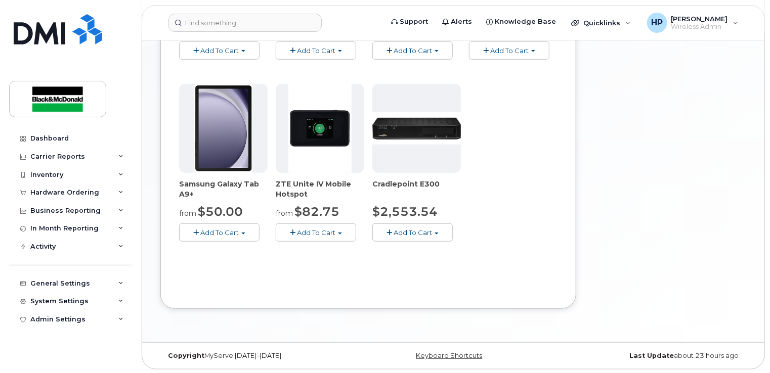
scroll to position [0, 0]
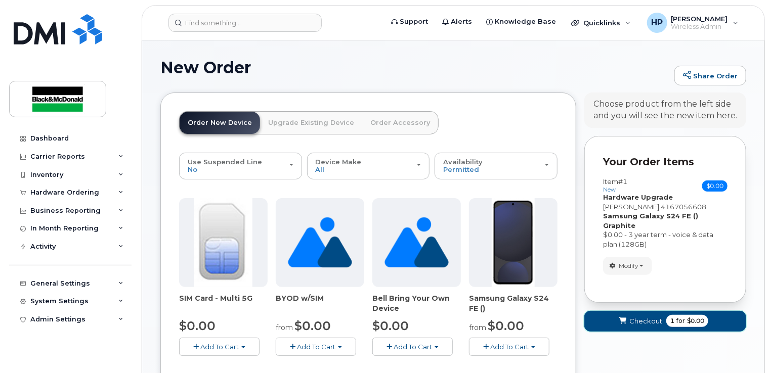
click at [651, 317] on span "Checkout" at bounding box center [645, 322] width 33 height 10
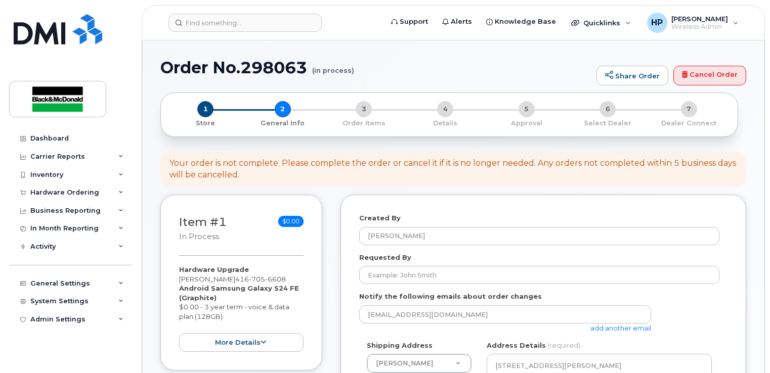
select select
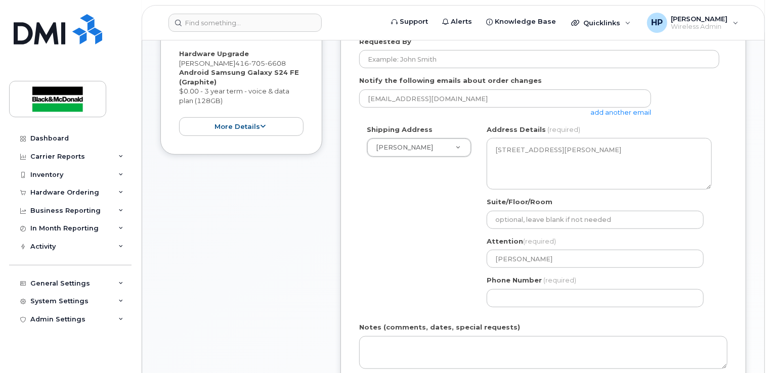
scroll to position [303, 0]
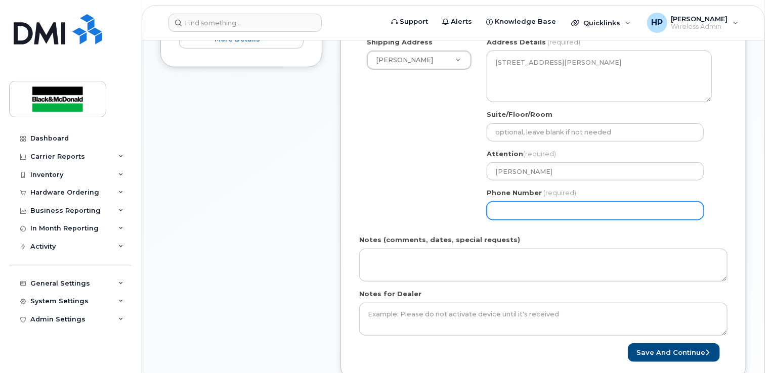
click at [506, 218] on input "Phone Number" at bounding box center [594, 211] width 217 height 18
type input "4163646169"
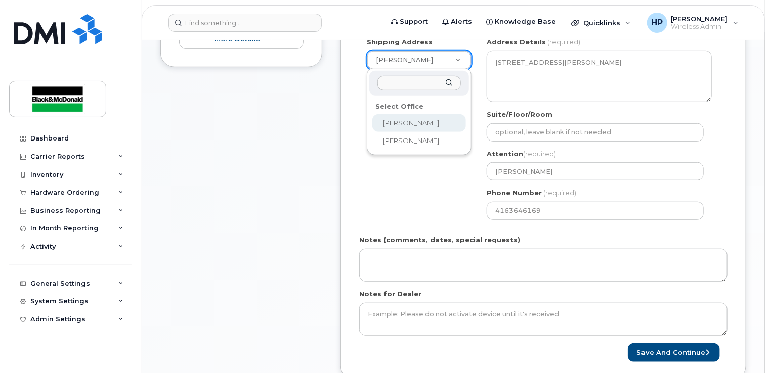
select select
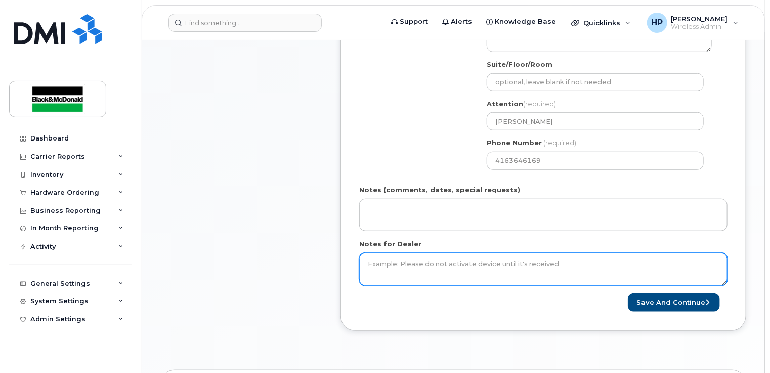
scroll to position [354, 0]
click at [397, 256] on textarea "Notes for Dealer" at bounding box center [543, 268] width 368 height 33
type textarea "ELIGIBLE FOR FREE UPGRADE"
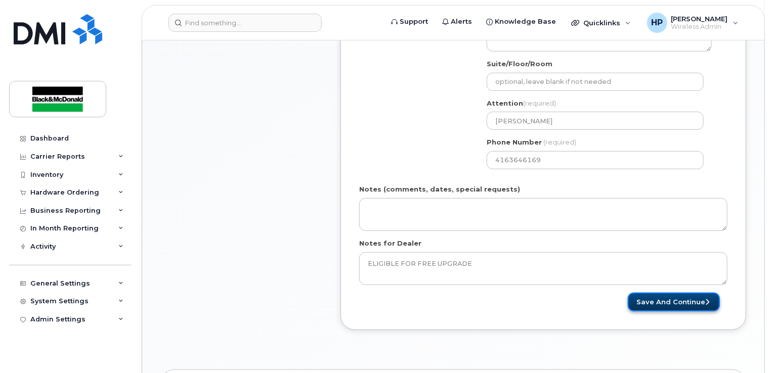
click at [667, 300] on button "Save and Continue" at bounding box center [674, 302] width 92 height 19
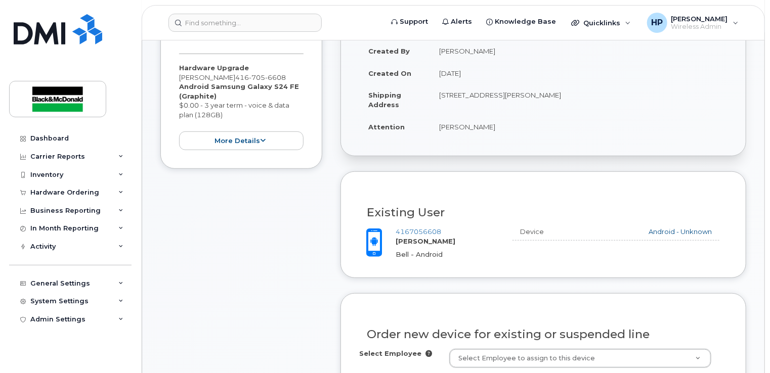
scroll to position [303, 0]
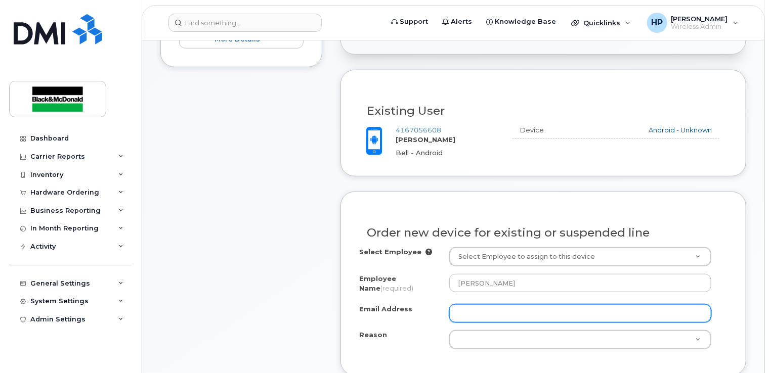
click at [470, 312] on input "Email Address" at bounding box center [580, 313] width 262 height 18
type input "blackandmcdonaldapcan@pdf.basware.com"
drag, startPoint x: 619, startPoint y: 314, endPoint x: 362, endPoint y: 308, distance: 256.9
click at [362, 308] on div "Email Address blackandmcdonaldapcan@pdf.basware.com" at bounding box center [543, 313] width 368 height 18
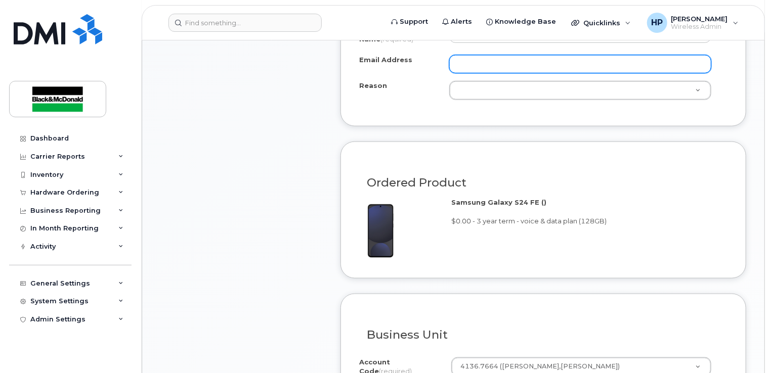
scroll to position [506, 0]
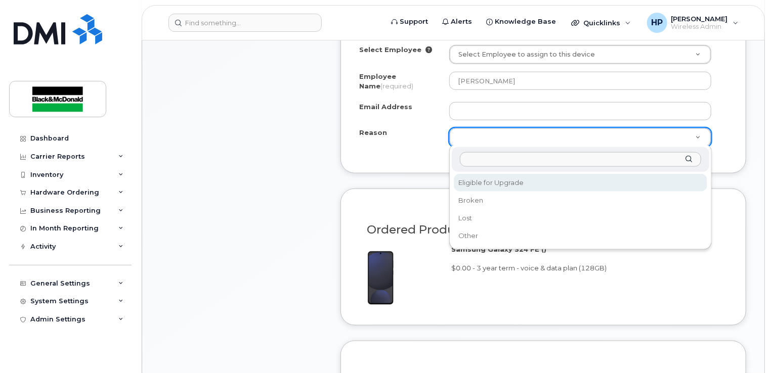
drag, startPoint x: 498, startPoint y: 186, endPoint x: 520, endPoint y: 196, distance: 24.4
select select "eligible_for_upgrade"
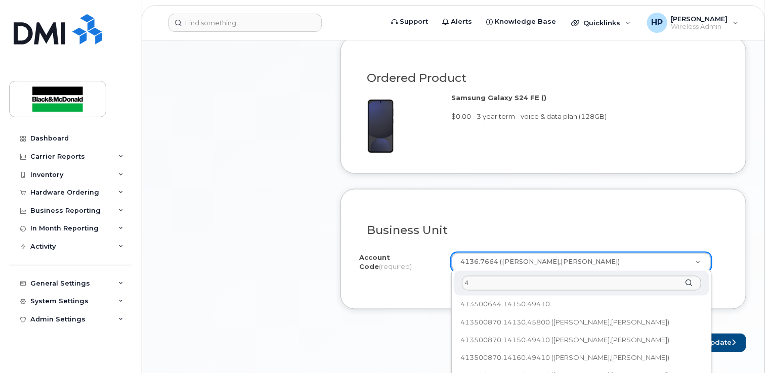
scroll to position [0, 0]
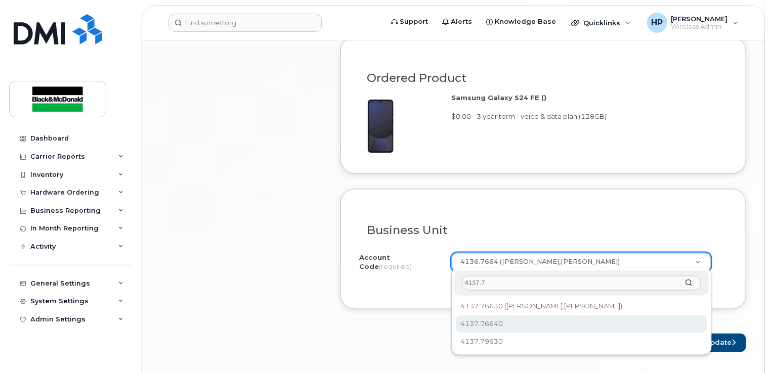
type input "4137.7"
select select "4137.76640"
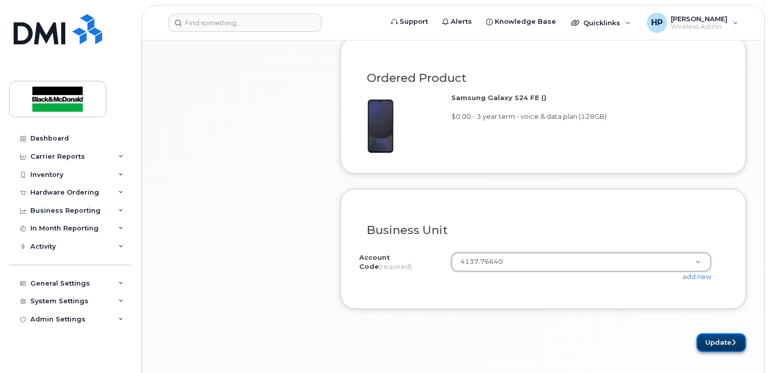
click at [721, 335] on button "Update" at bounding box center [721, 343] width 50 height 19
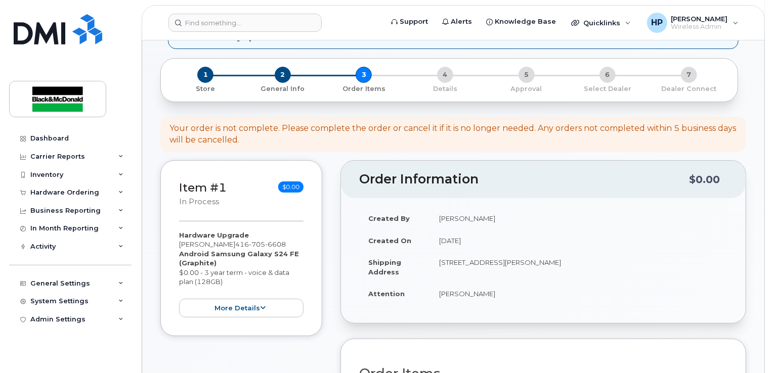
scroll to position [253, 0]
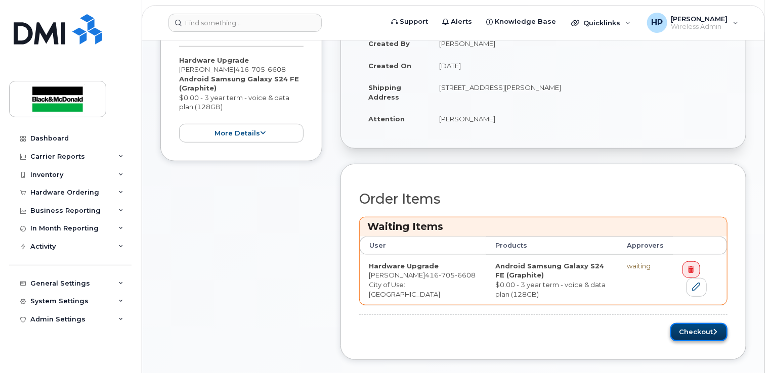
click at [687, 331] on button "Checkout" at bounding box center [698, 332] width 57 height 19
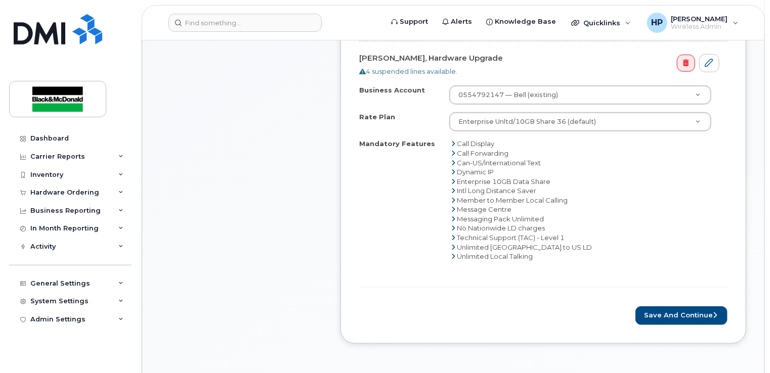
scroll to position [405, 0]
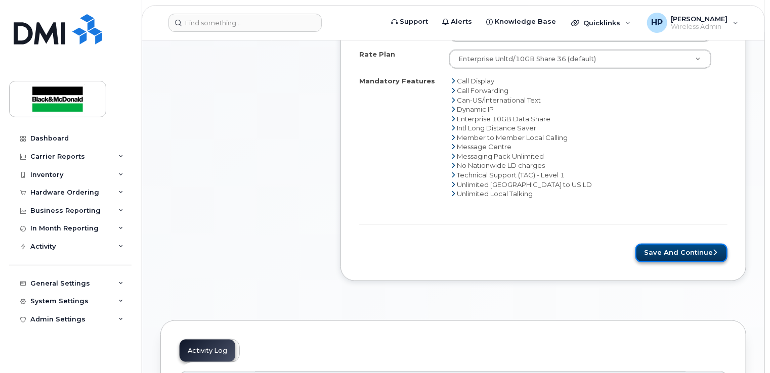
click at [685, 244] on button "Save and Continue" at bounding box center [681, 253] width 92 height 19
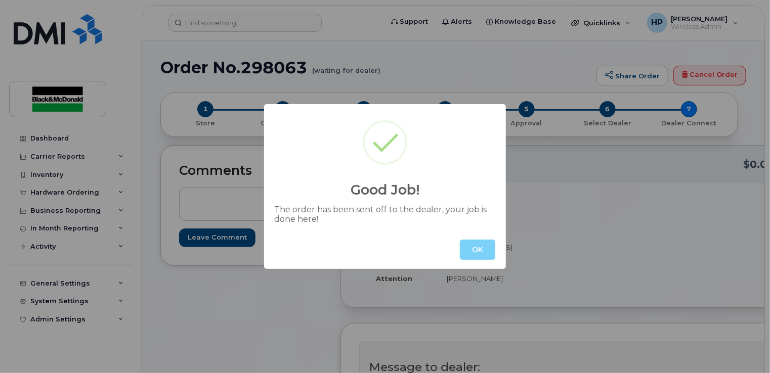
click at [474, 236] on div "OK" at bounding box center [385, 250] width 242 height 38
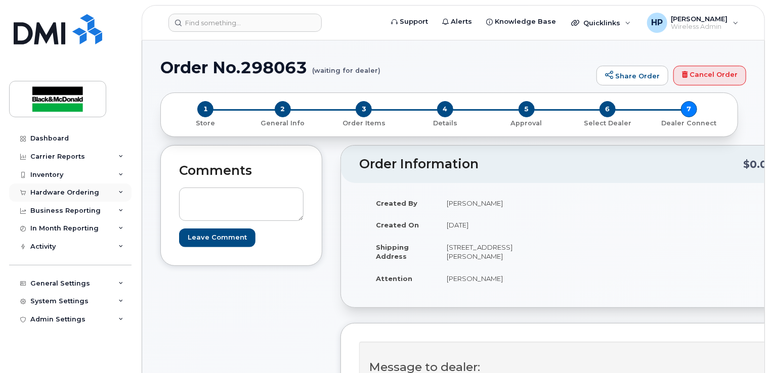
click at [109, 190] on div "Hardware Ordering" at bounding box center [70, 193] width 122 height 18
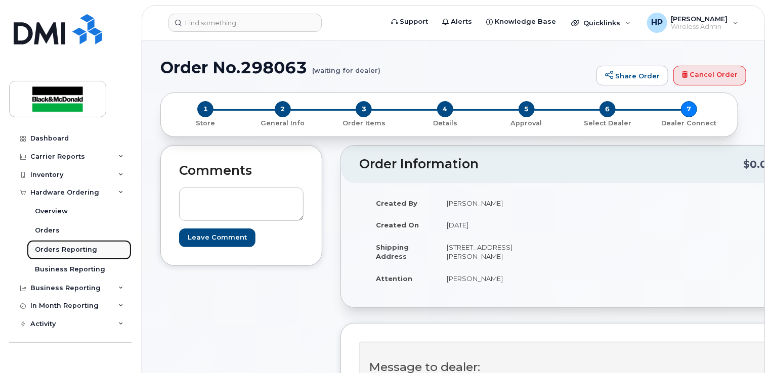
click at [71, 248] on div "Orders Reporting" at bounding box center [66, 249] width 62 height 9
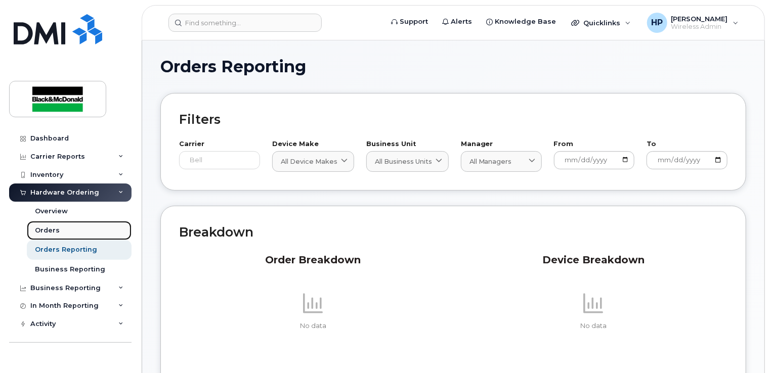
click at [66, 230] on link "Orders" at bounding box center [79, 230] width 105 height 19
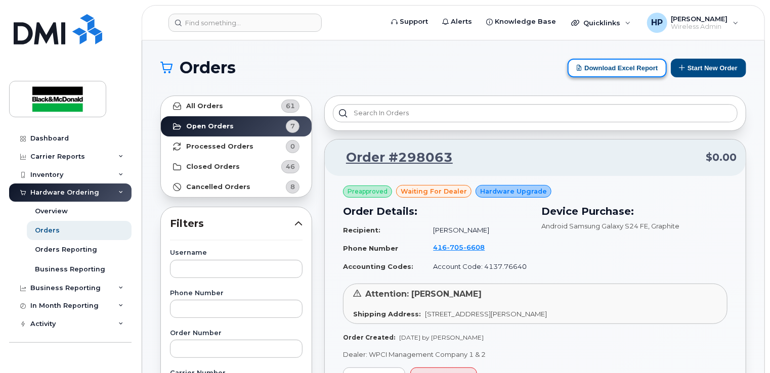
click at [614, 72] on button "Download Excel Report" at bounding box center [616, 68] width 99 height 19
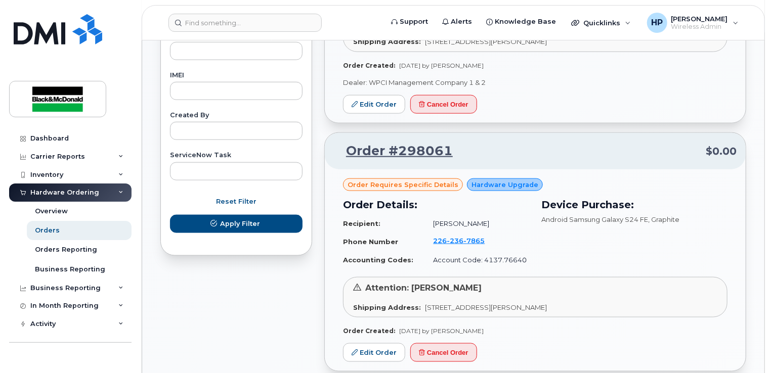
scroll to position [556, 0]
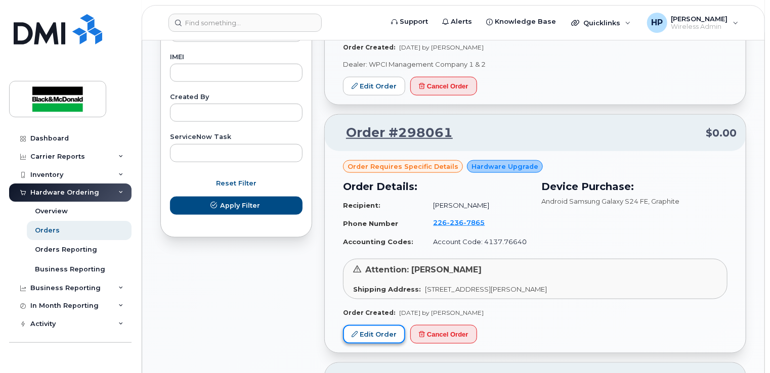
click at [364, 329] on link "Edit Order" at bounding box center [374, 334] width 62 height 19
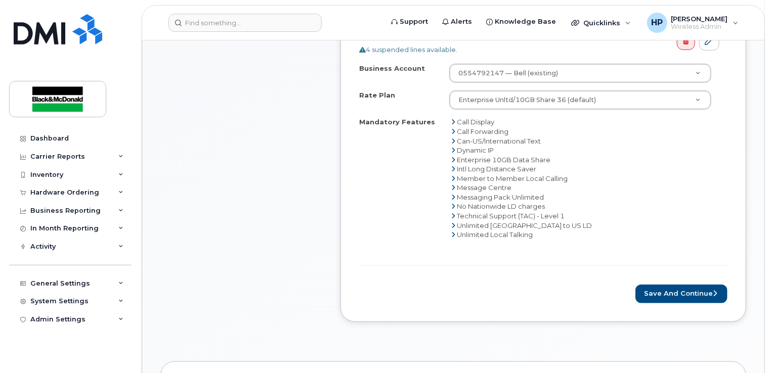
scroll to position [405, 0]
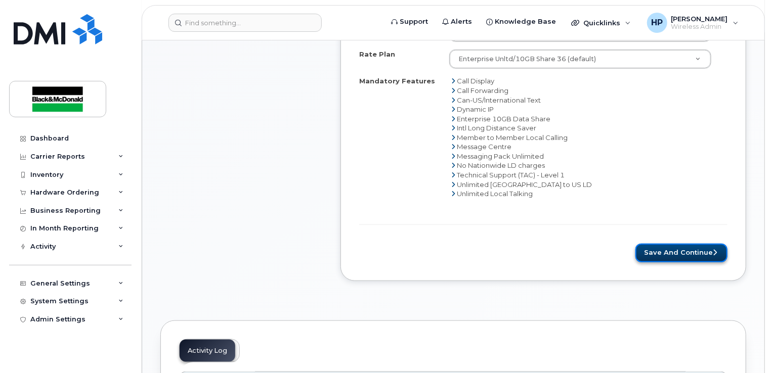
click at [660, 254] on button "Save and Continue" at bounding box center [681, 253] width 92 height 19
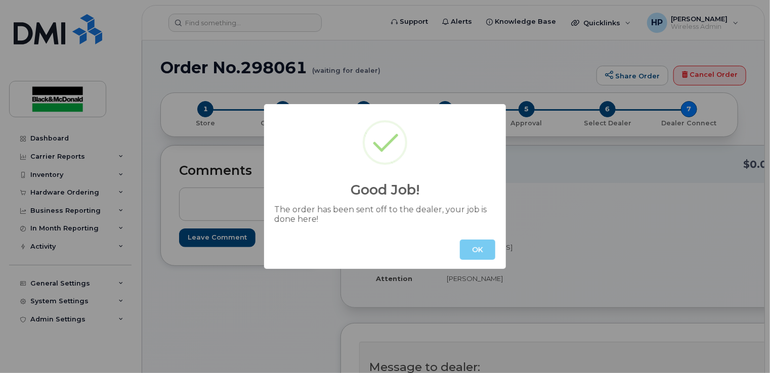
click at [478, 256] on button "OK" at bounding box center [477, 250] width 35 height 20
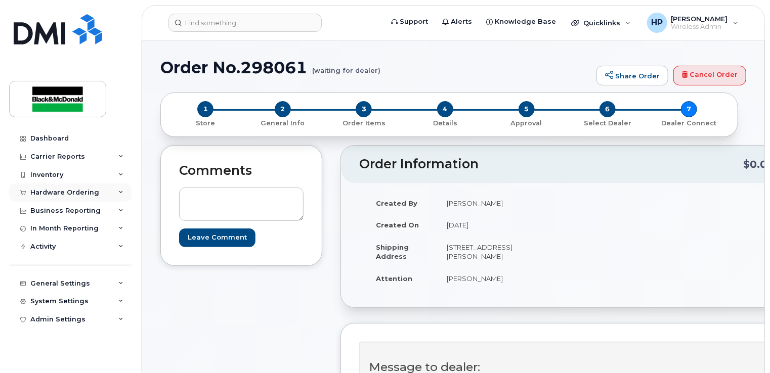
click at [88, 191] on div "Hardware Ordering" at bounding box center [64, 193] width 69 height 8
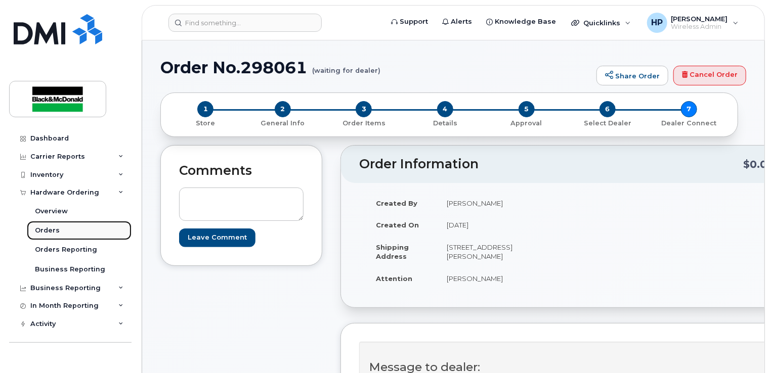
click at [51, 237] on link "Orders" at bounding box center [79, 230] width 105 height 19
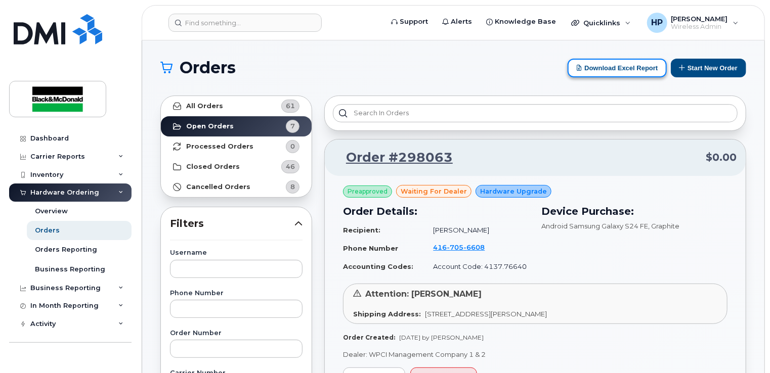
click at [619, 68] on button "Download Excel Report" at bounding box center [616, 68] width 99 height 19
